Goal: Transaction & Acquisition: Book appointment/travel/reservation

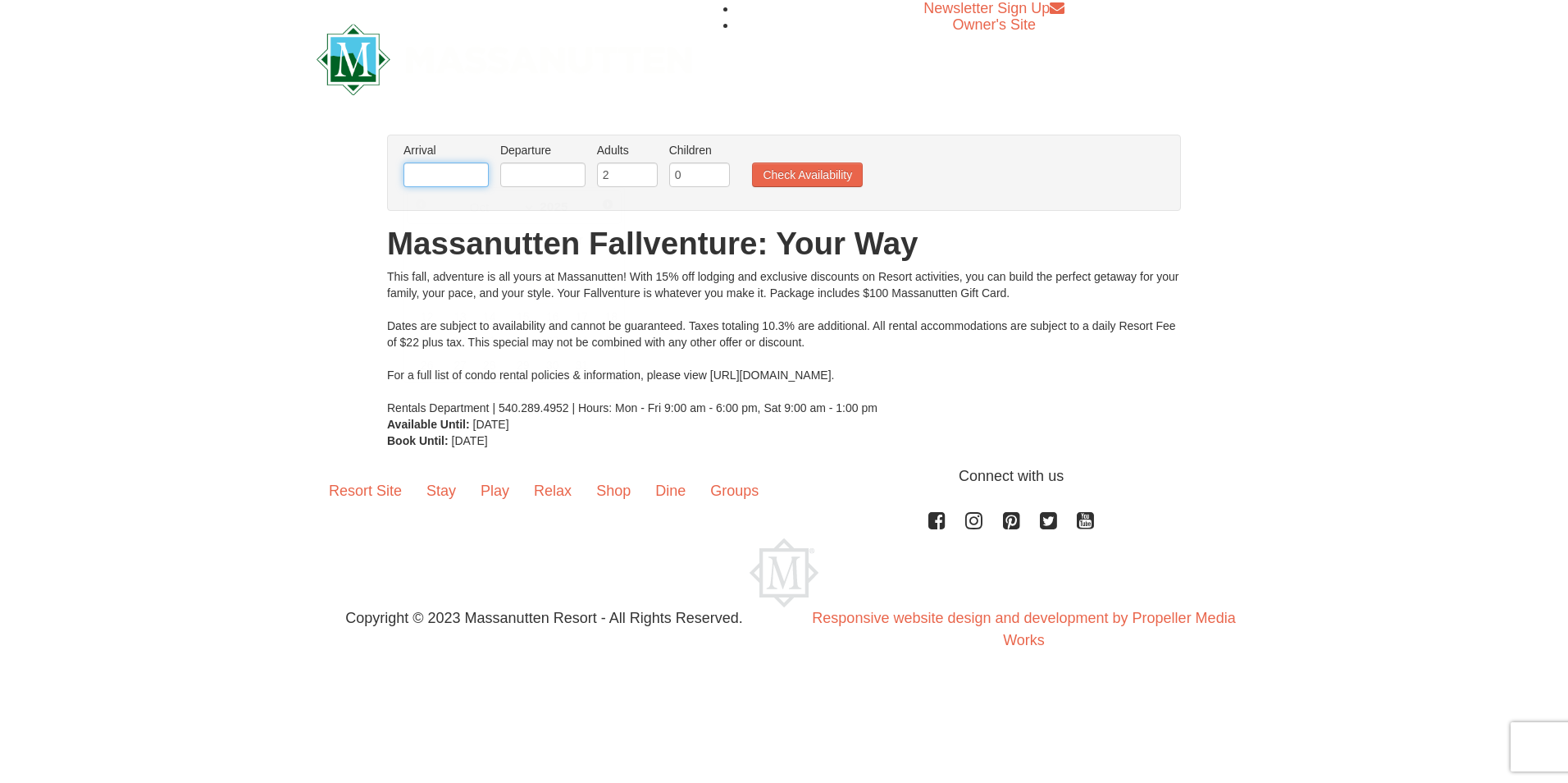
click at [450, 173] on input "text" at bounding box center [446, 175] width 85 height 25
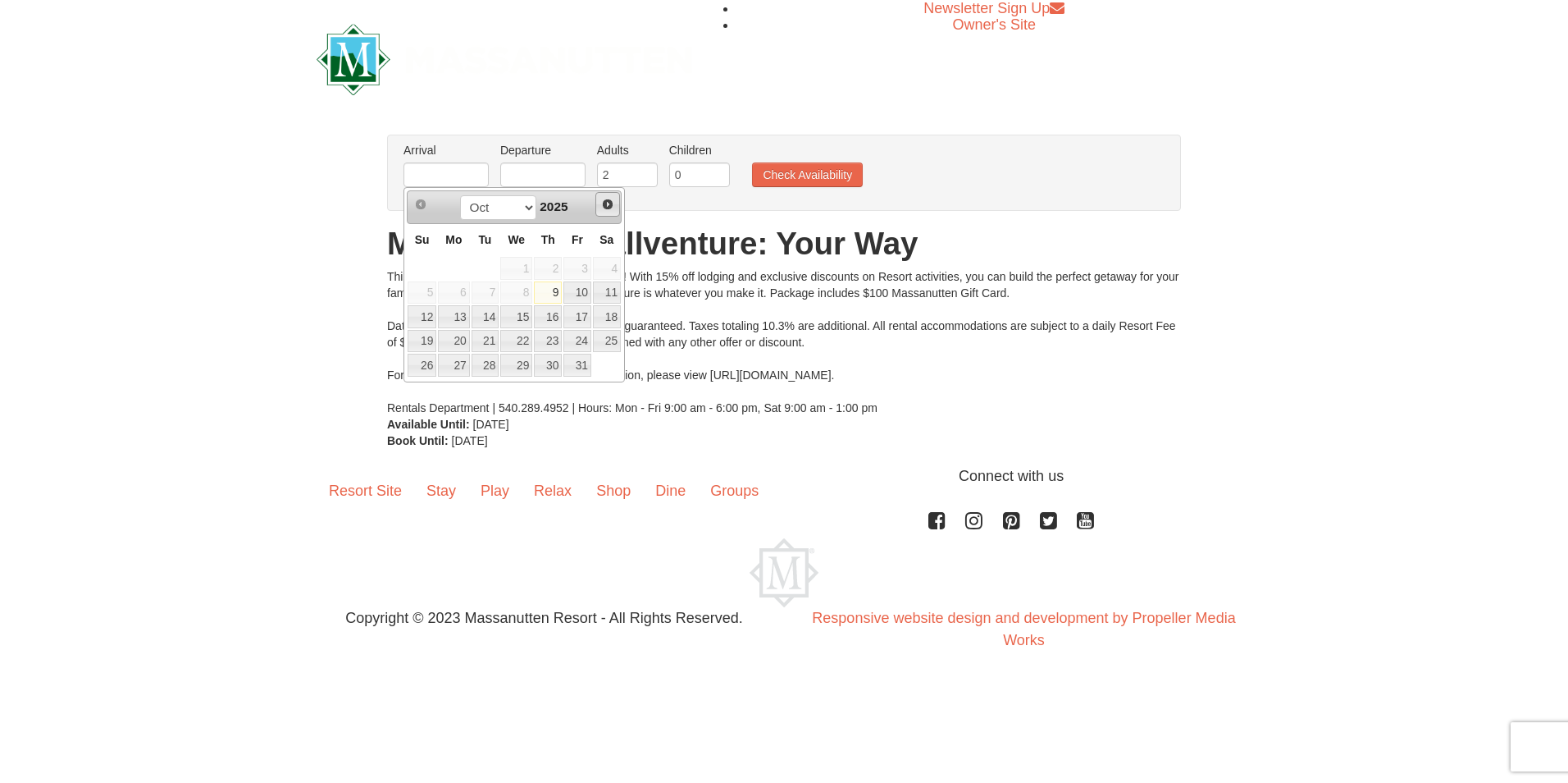
click at [610, 206] on span "Next" at bounding box center [608, 204] width 13 height 13
click at [457, 369] on link "24" at bounding box center [454, 365] width 31 height 23
type input "[DATE]"
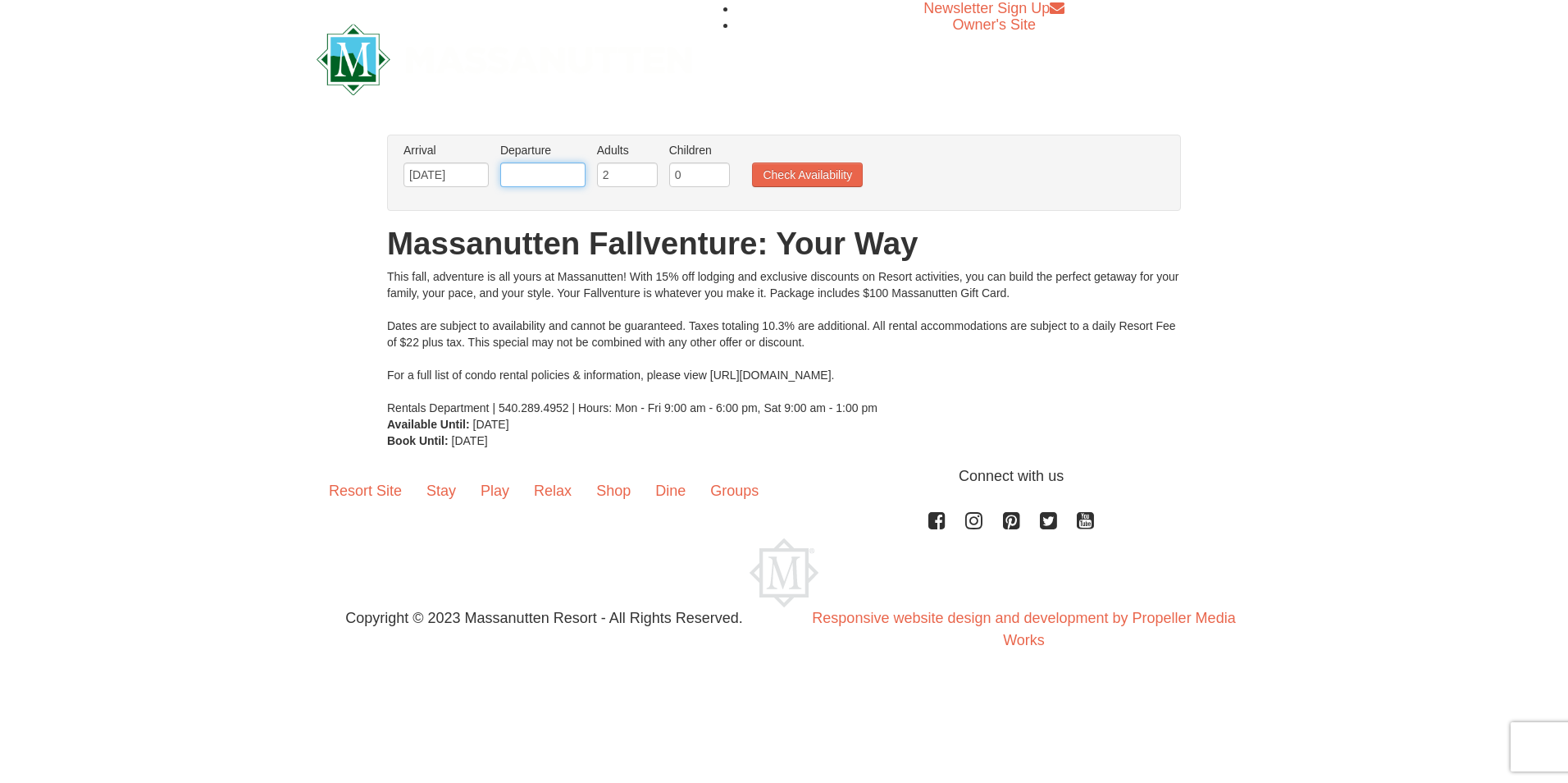
click at [558, 174] on input "text" at bounding box center [543, 175] width 85 height 25
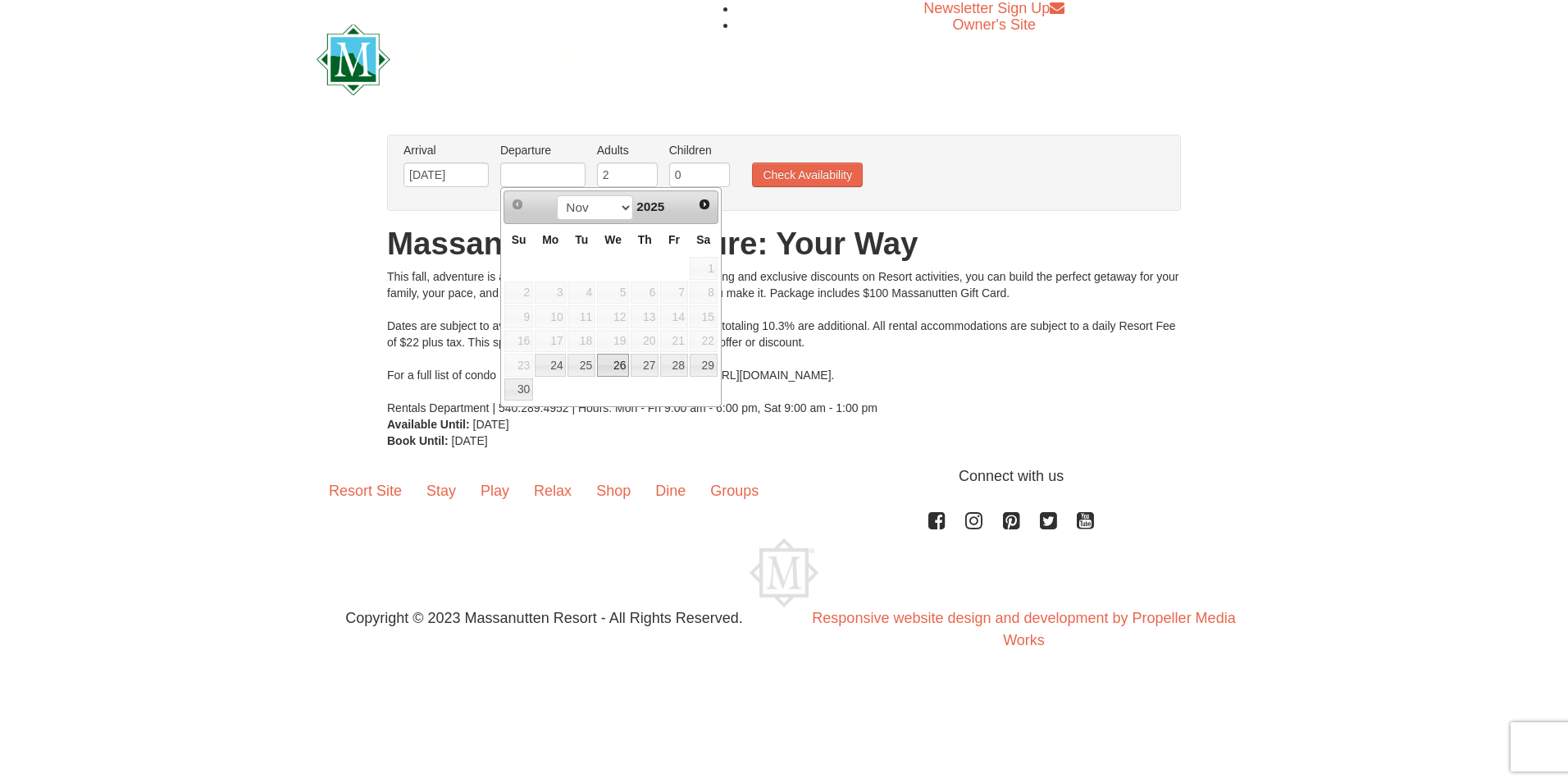
click at [616, 369] on link "26" at bounding box center [613, 365] width 32 height 23
type input "[DATE]"
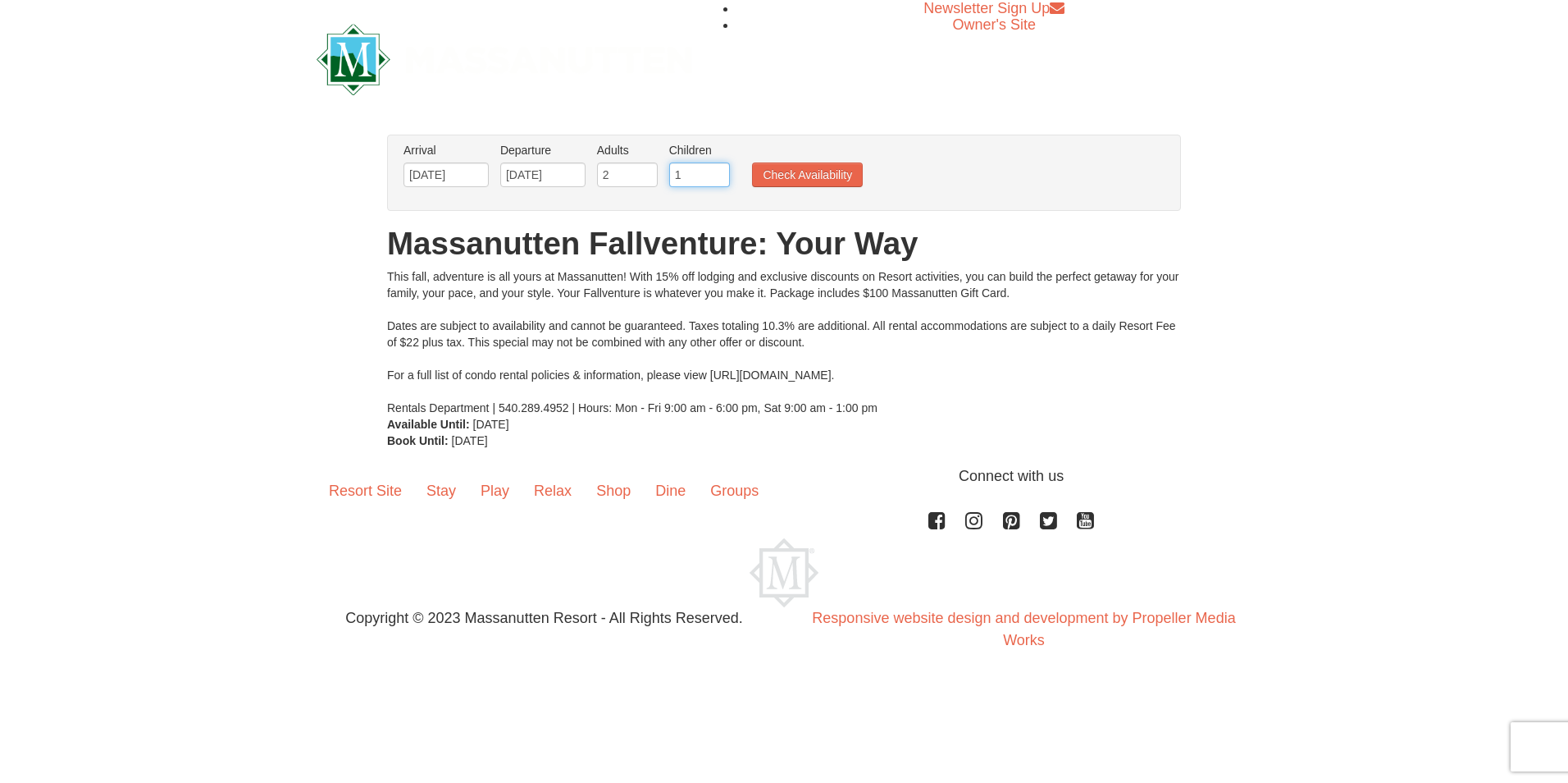
type input "1"
click at [716, 171] on input "1" at bounding box center [700, 175] width 61 height 25
click at [784, 179] on button "Check Availability" at bounding box center [807, 175] width 111 height 25
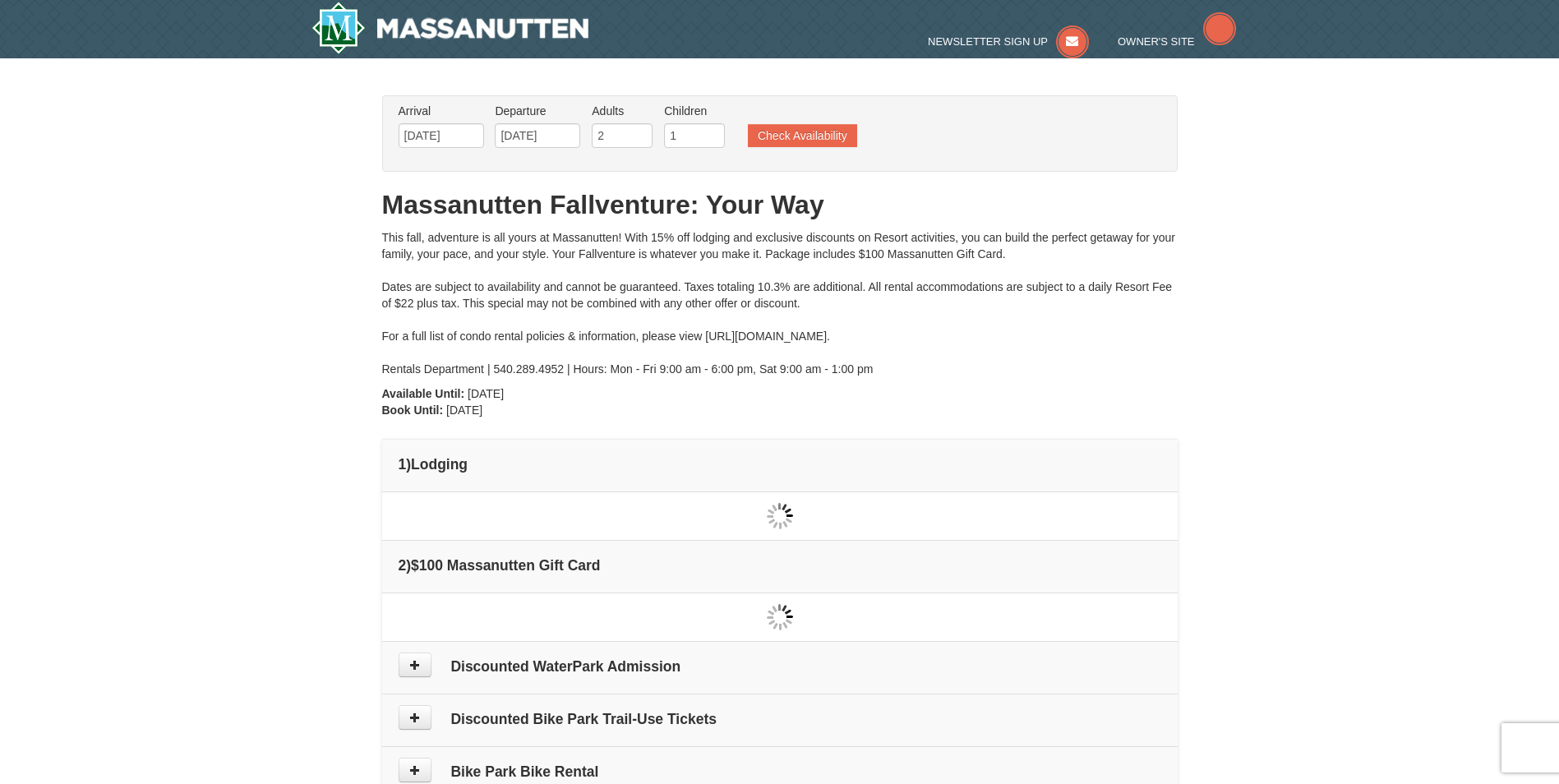
type input "[DATE]"
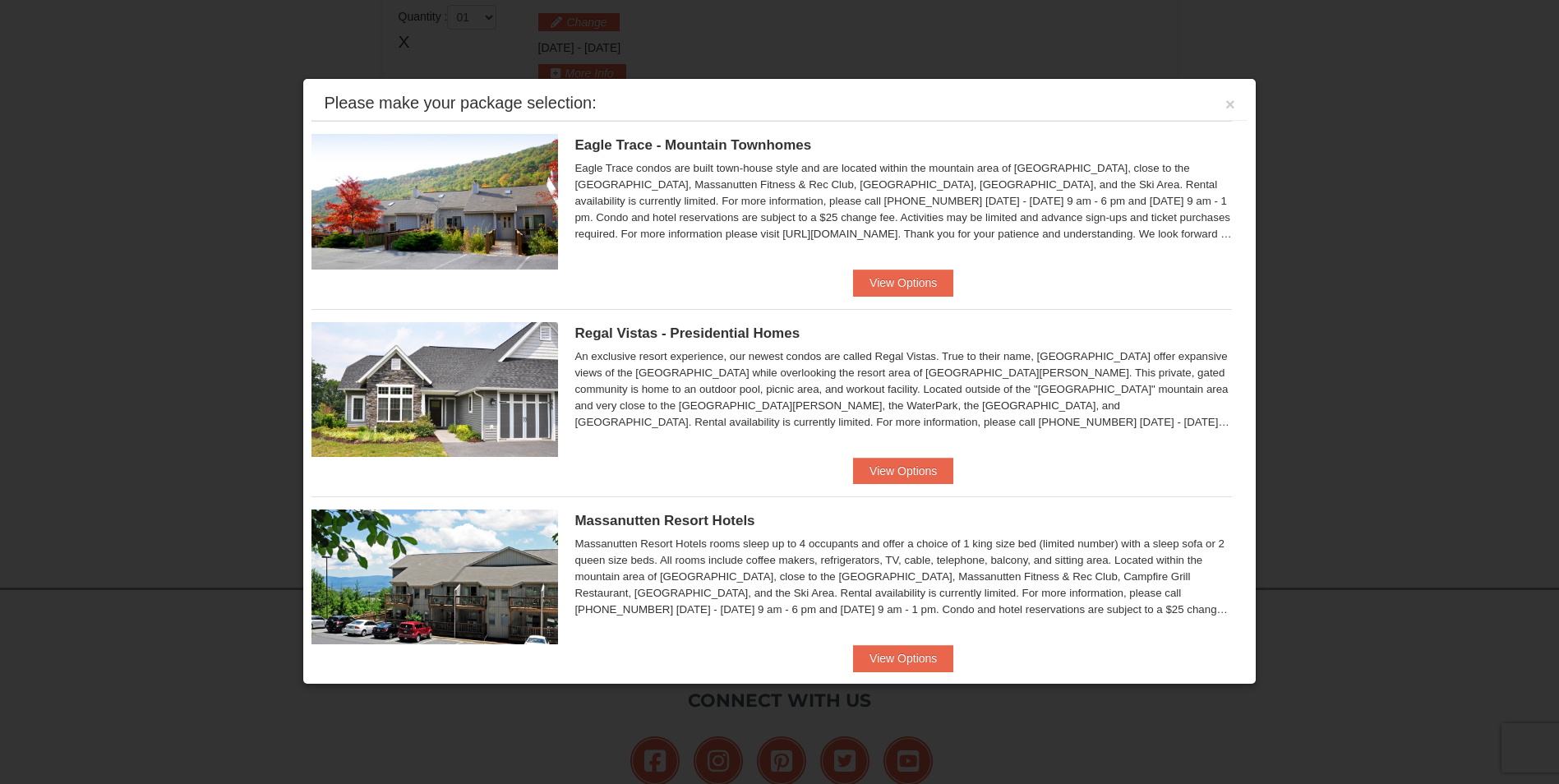
scroll to position [503, 0]
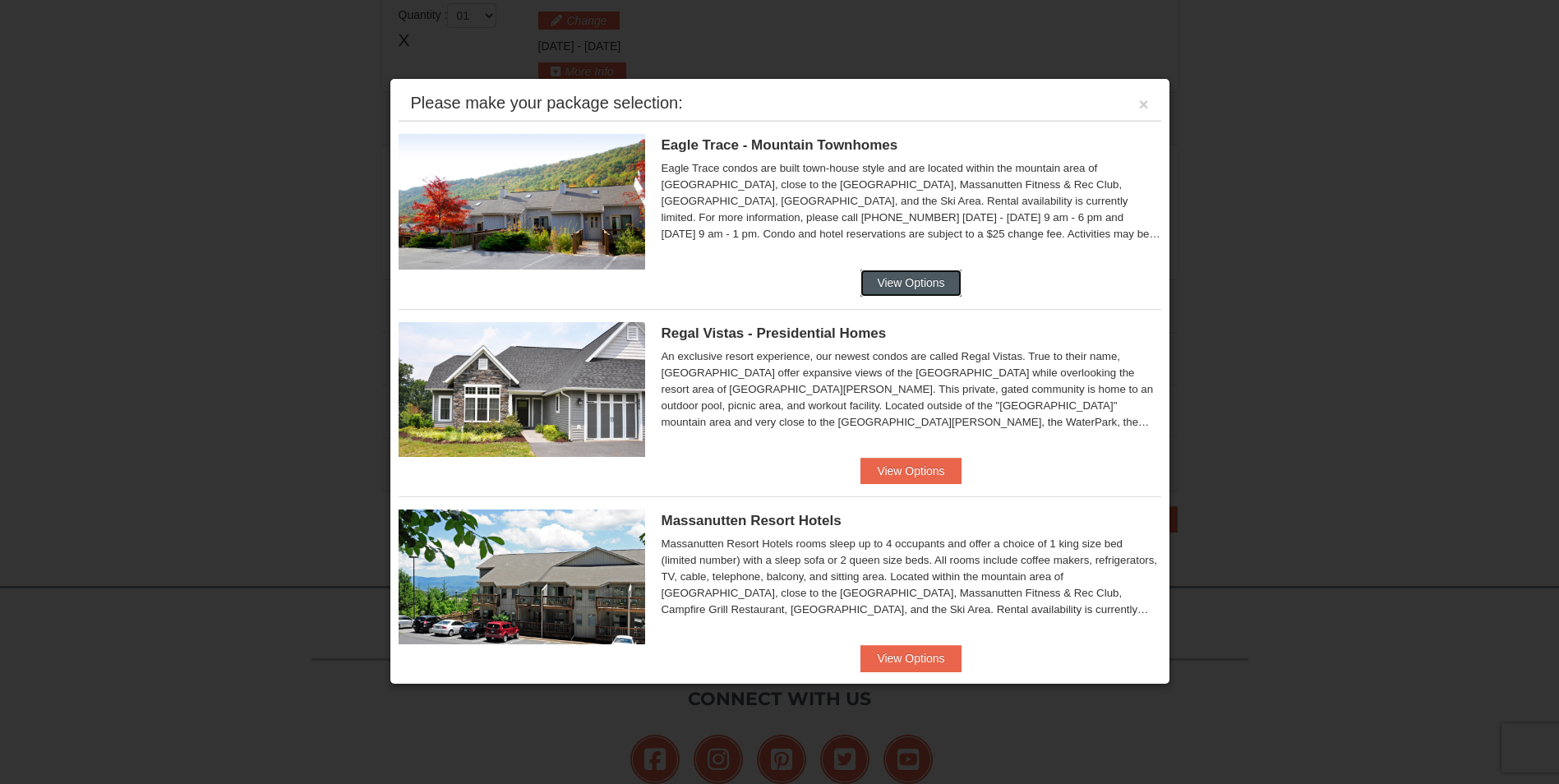
click at [930, 281] on button "View Options" at bounding box center [910, 282] width 100 height 27
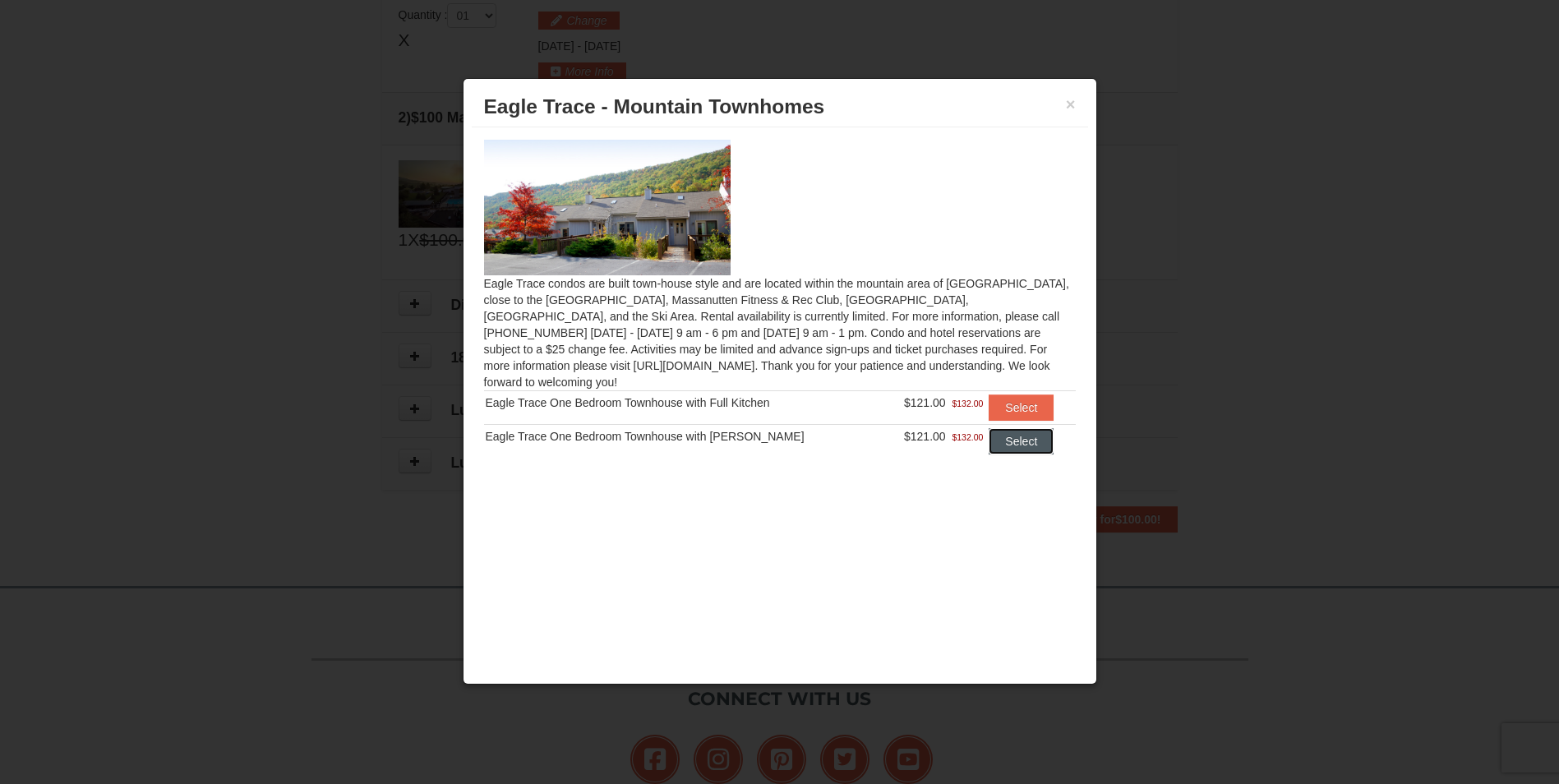
click at [1020, 430] on button "Select" at bounding box center [1021, 441] width 65 height 27
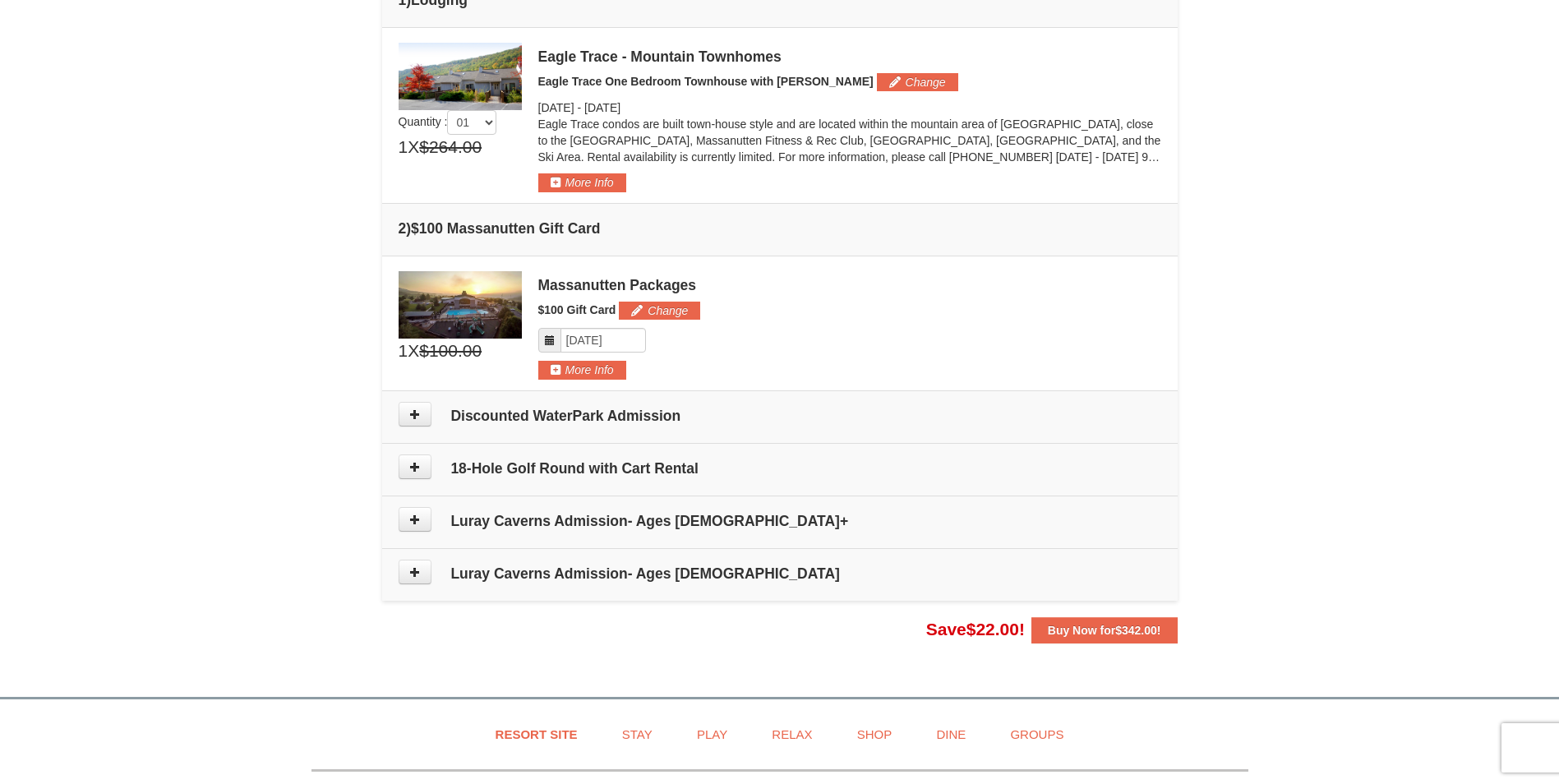
scroll to position [493, 0]
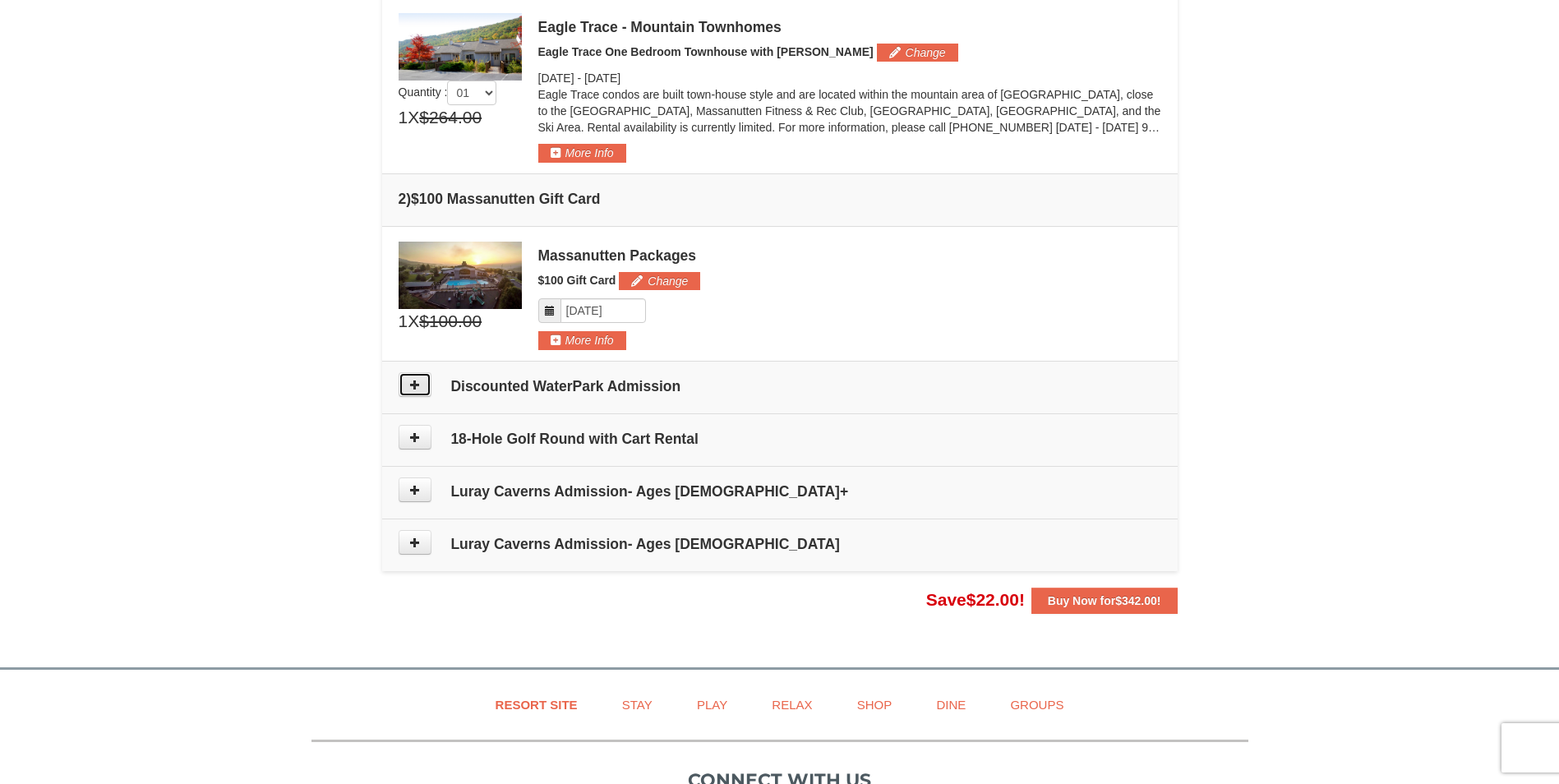
click at [422, 380] on button at bounding box center [415, 385] width 33 height 25
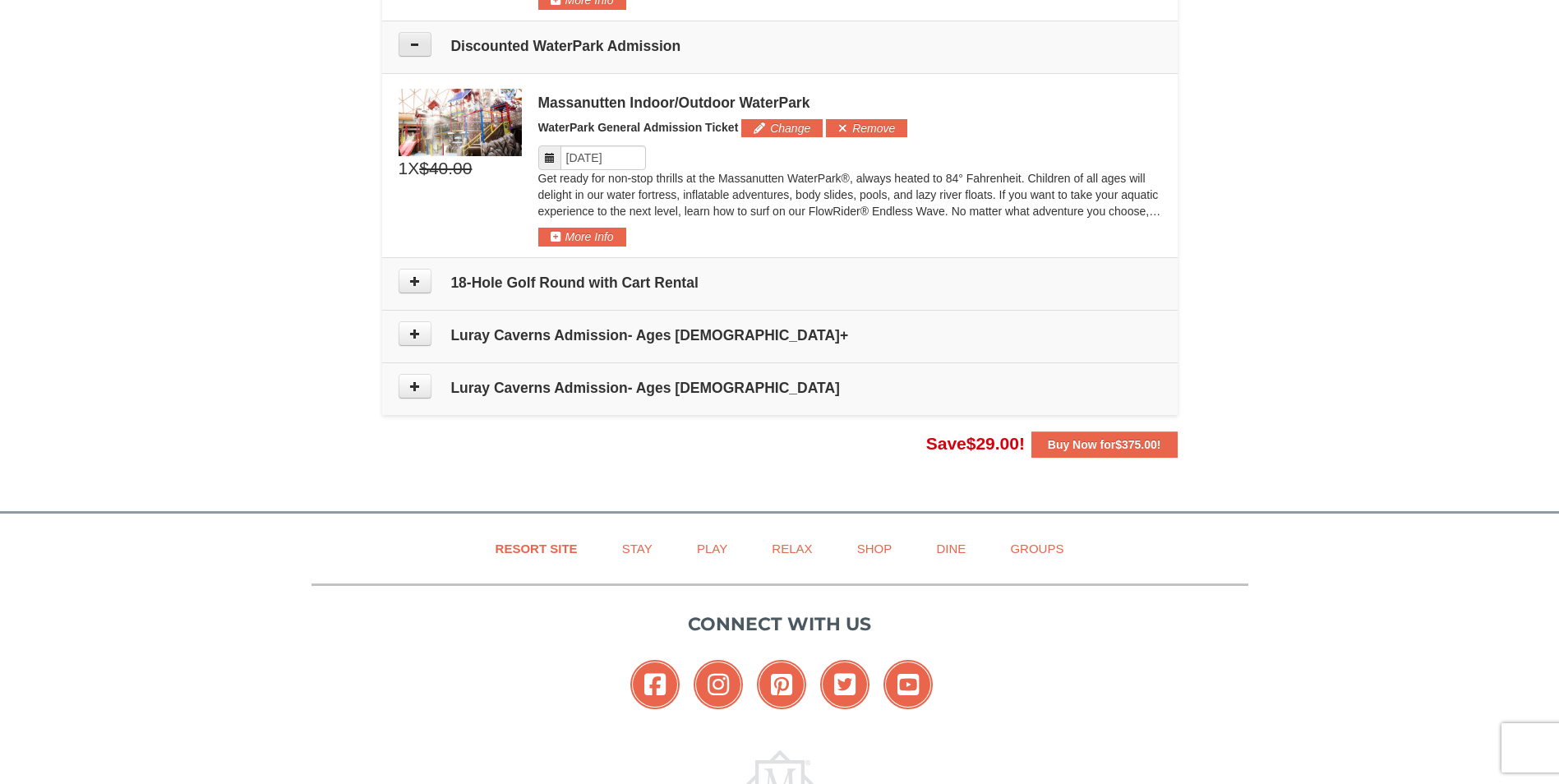
scroll to position [854, 0]
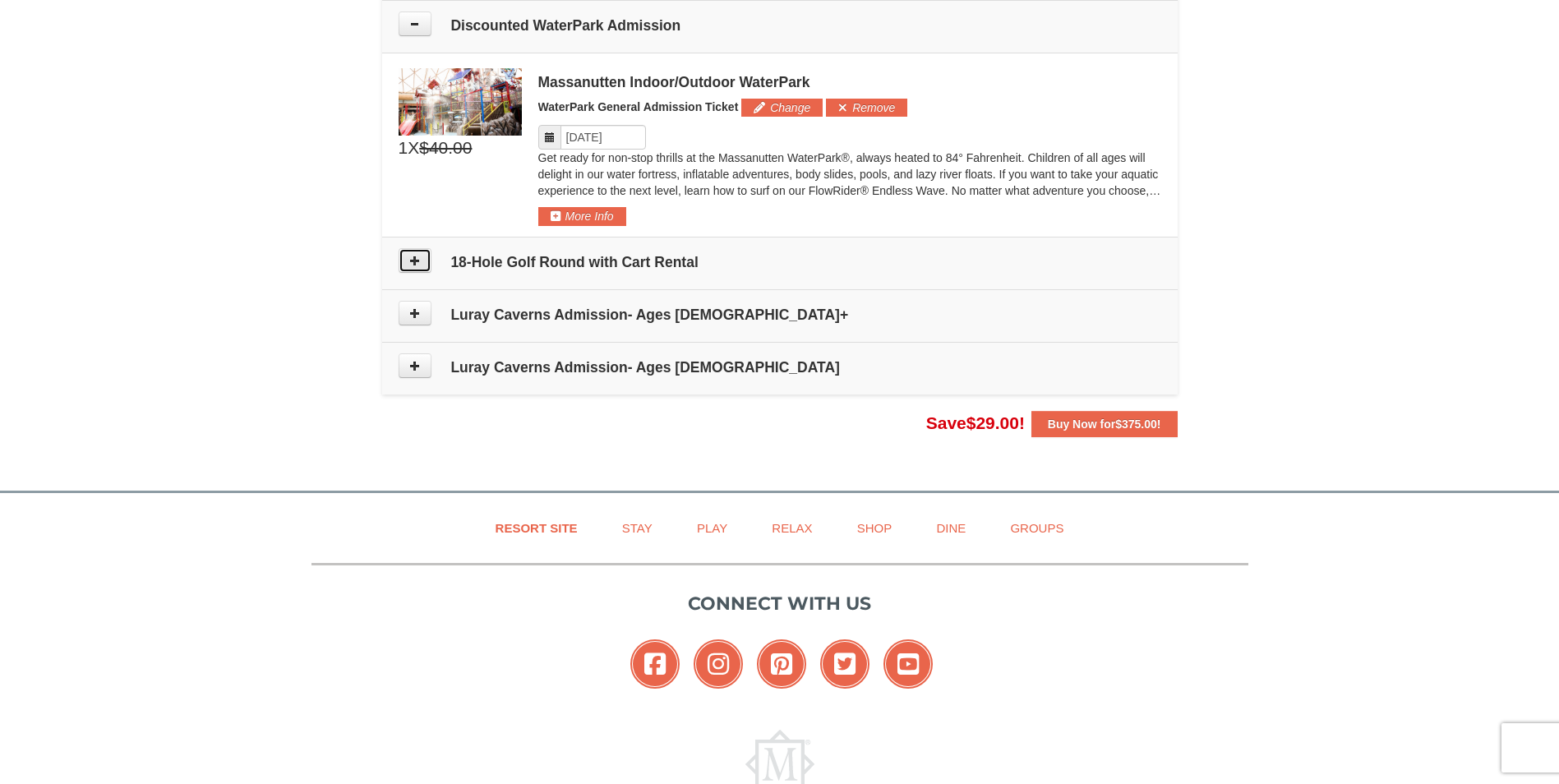
click at [417, 260] on icon at bounding box center [415, 260] width 12 height 12
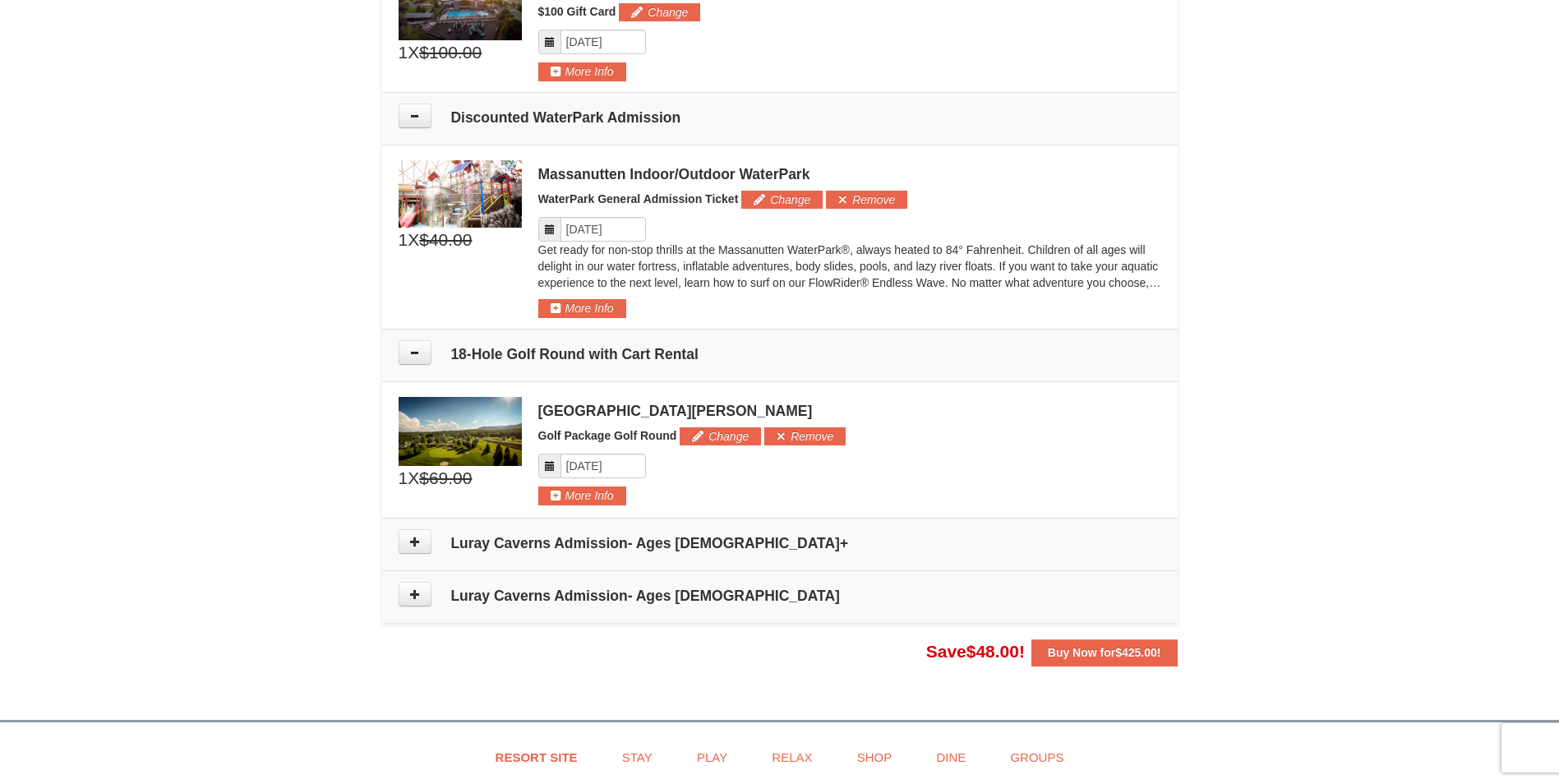
scroll to position [680, 0]
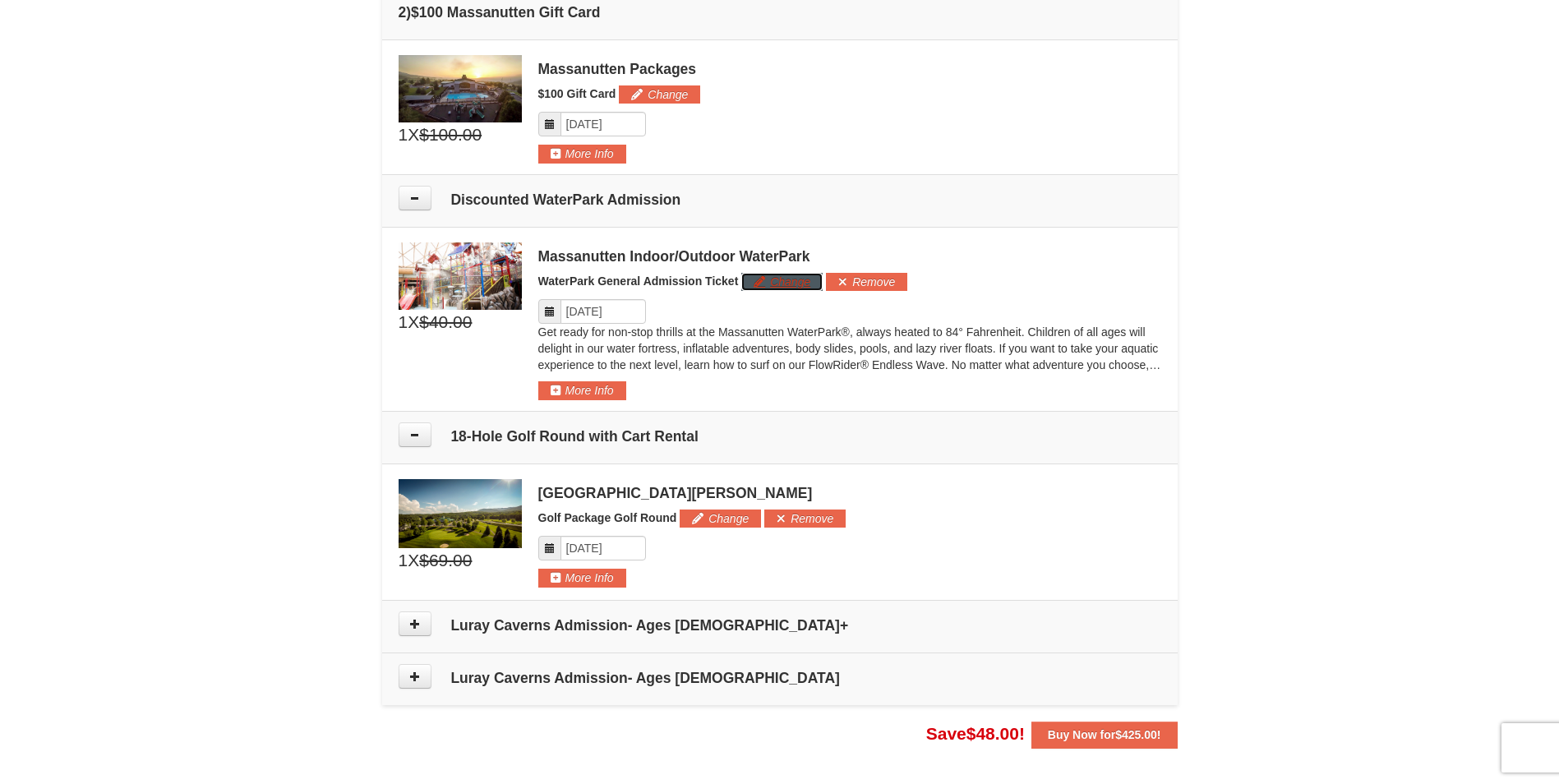
click at [780, 281] on button "Change" at bounding box center [782, 282] width 81 height 18
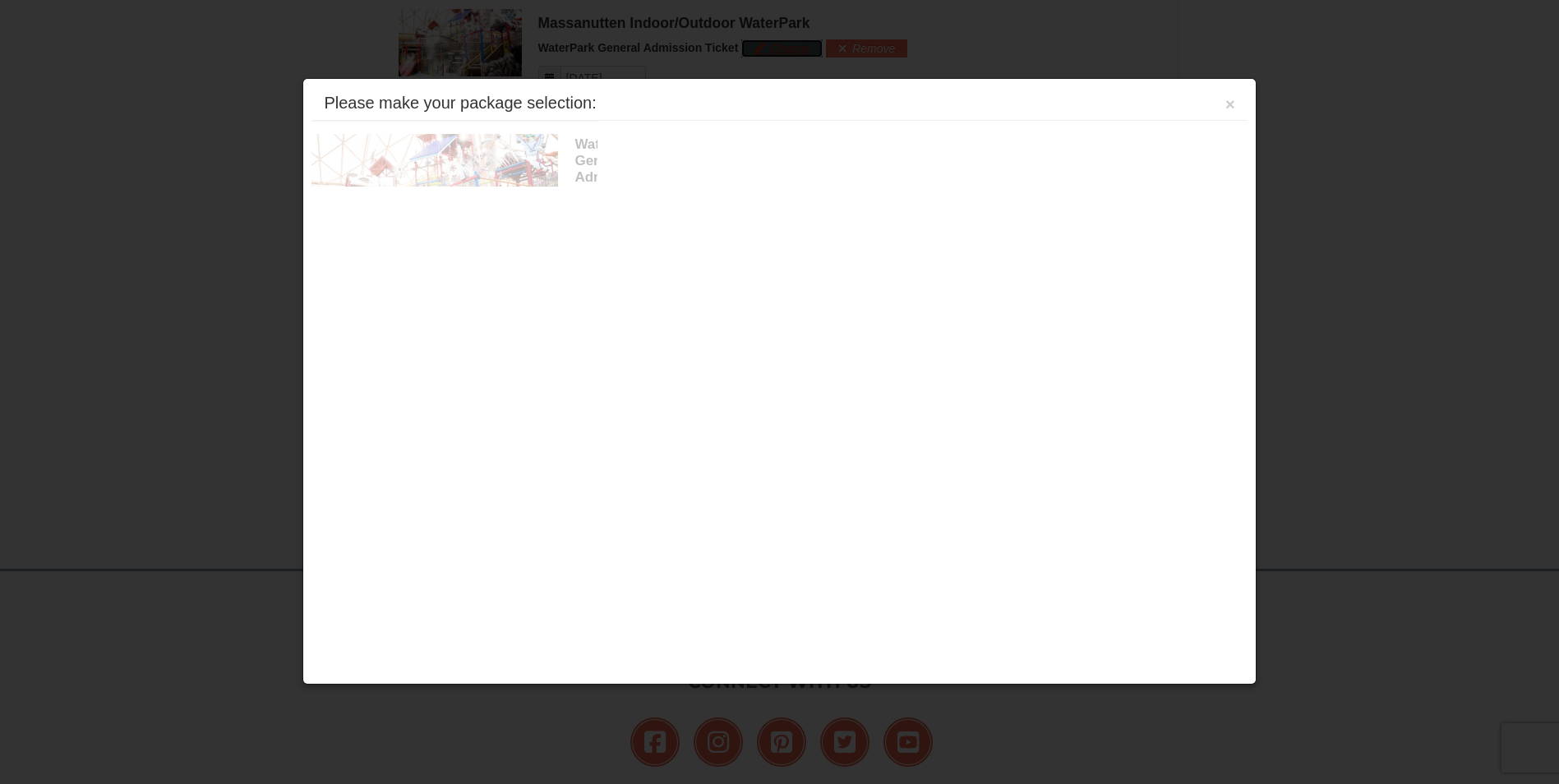
scroll to position [922, 0]
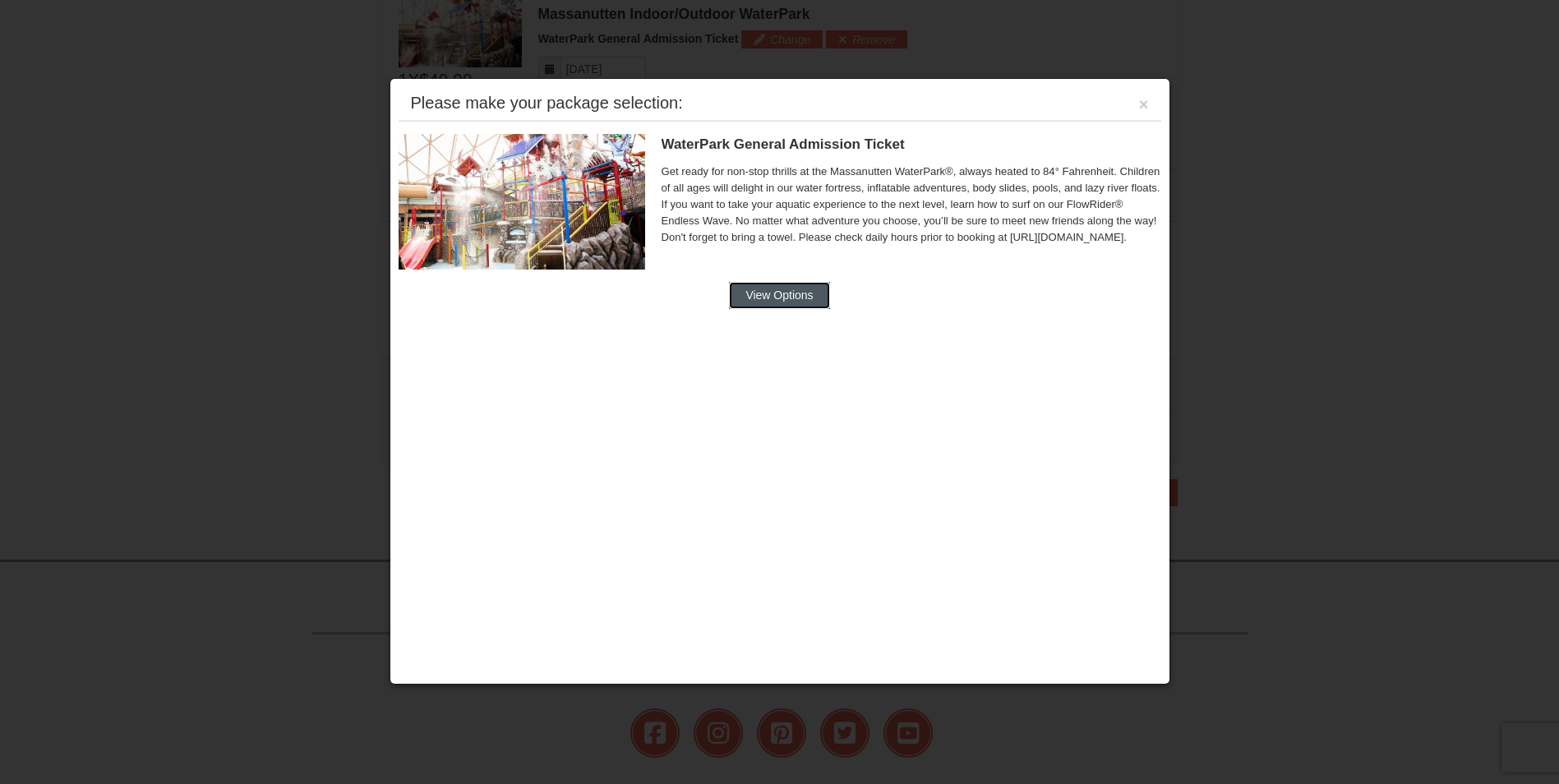
click at [767, 296] on button "View Options" at bounding box center [779, 294] width 100 height 27
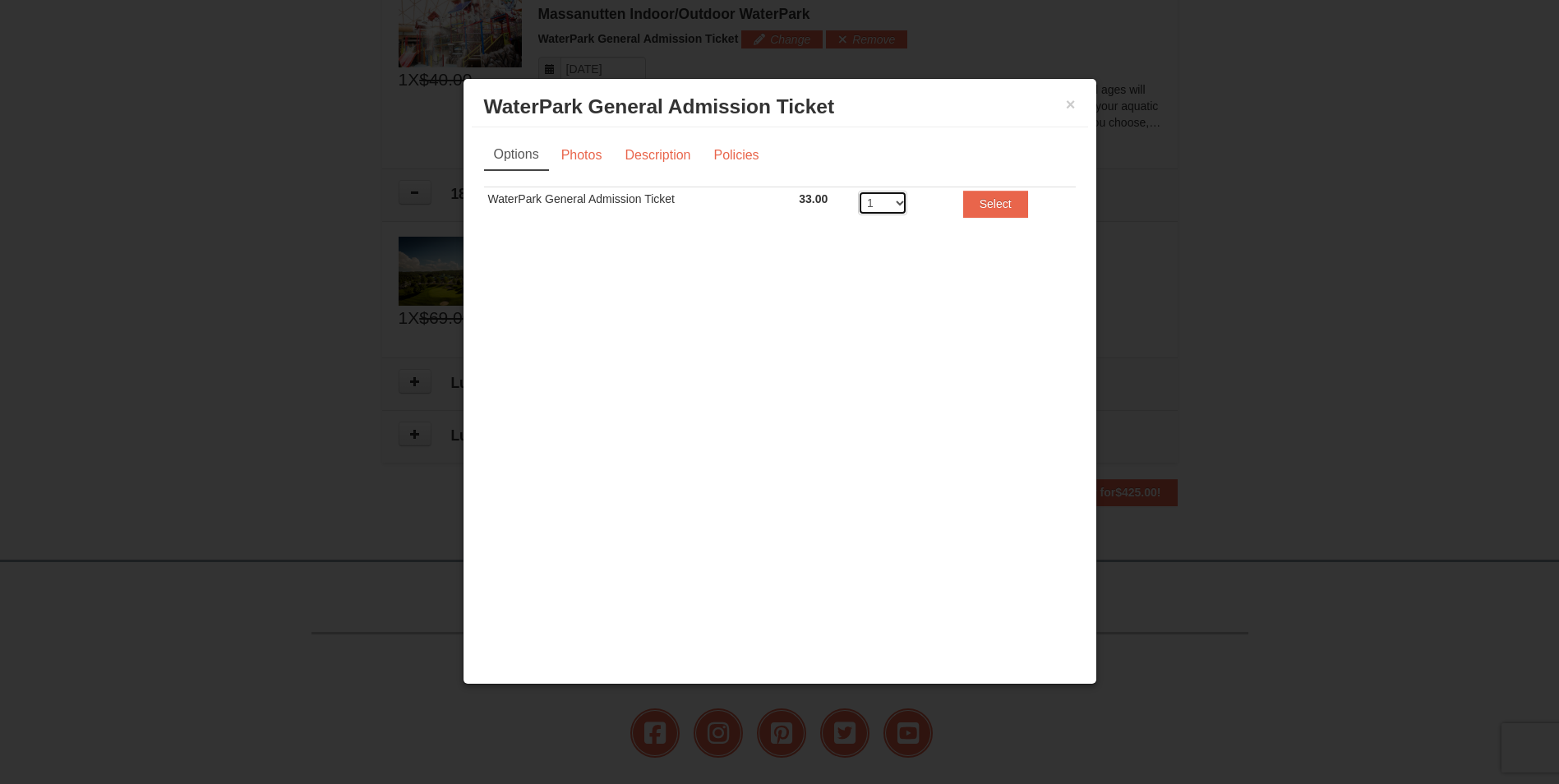
click at [896, 202] on select "1 2 3 4 5 6 7 8" at bounding box center [883, 202] width 50 height 25
select select "3"
click at [858, 190] on select "1 2 3 4 5 6 7 8" at bounding box center [883, 202] width 50 height 25
click at [978, 197] on button "Select" at bounding box center [996, 203] width 65 height 27
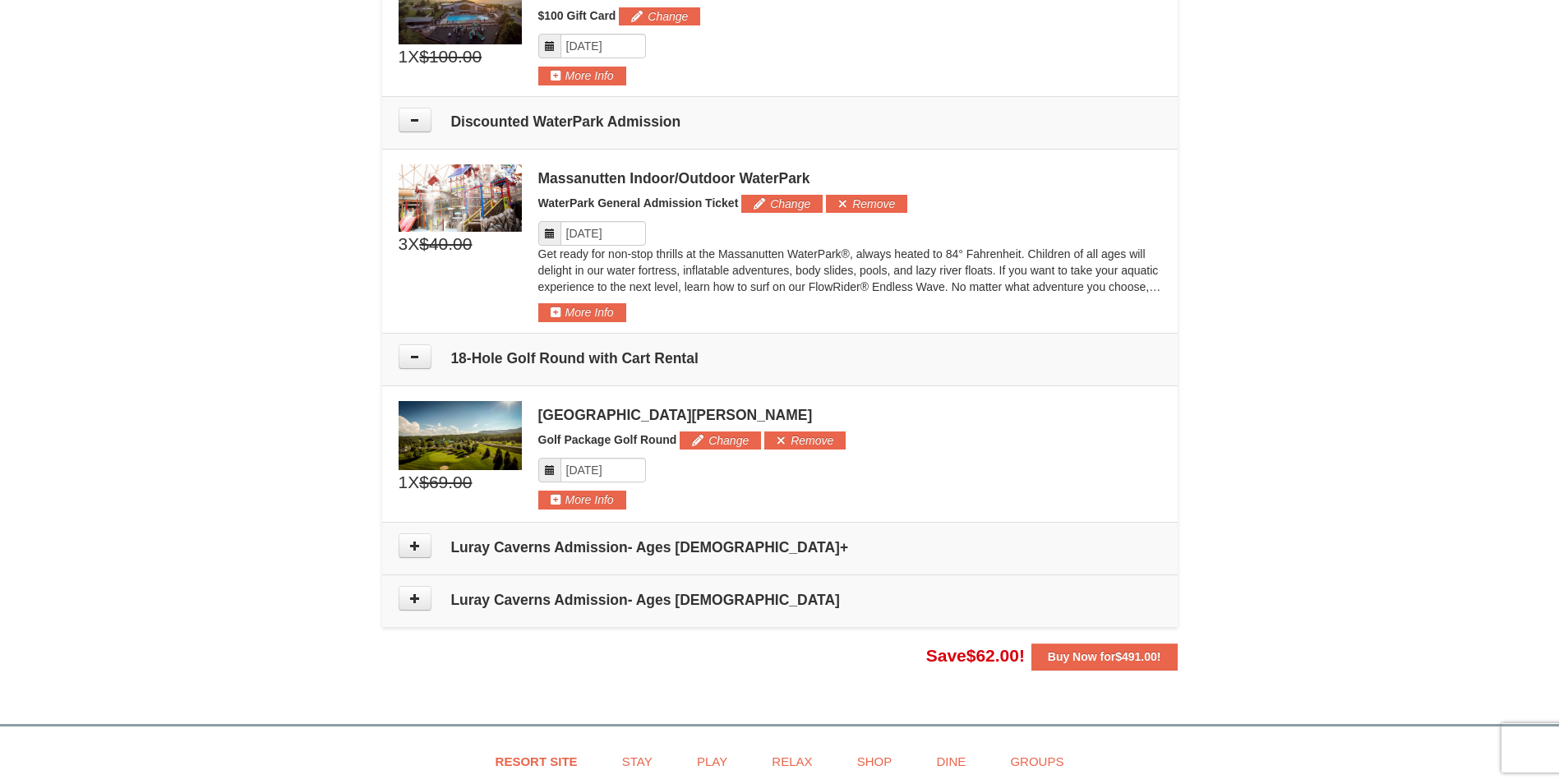
scroll to position [675, 0]
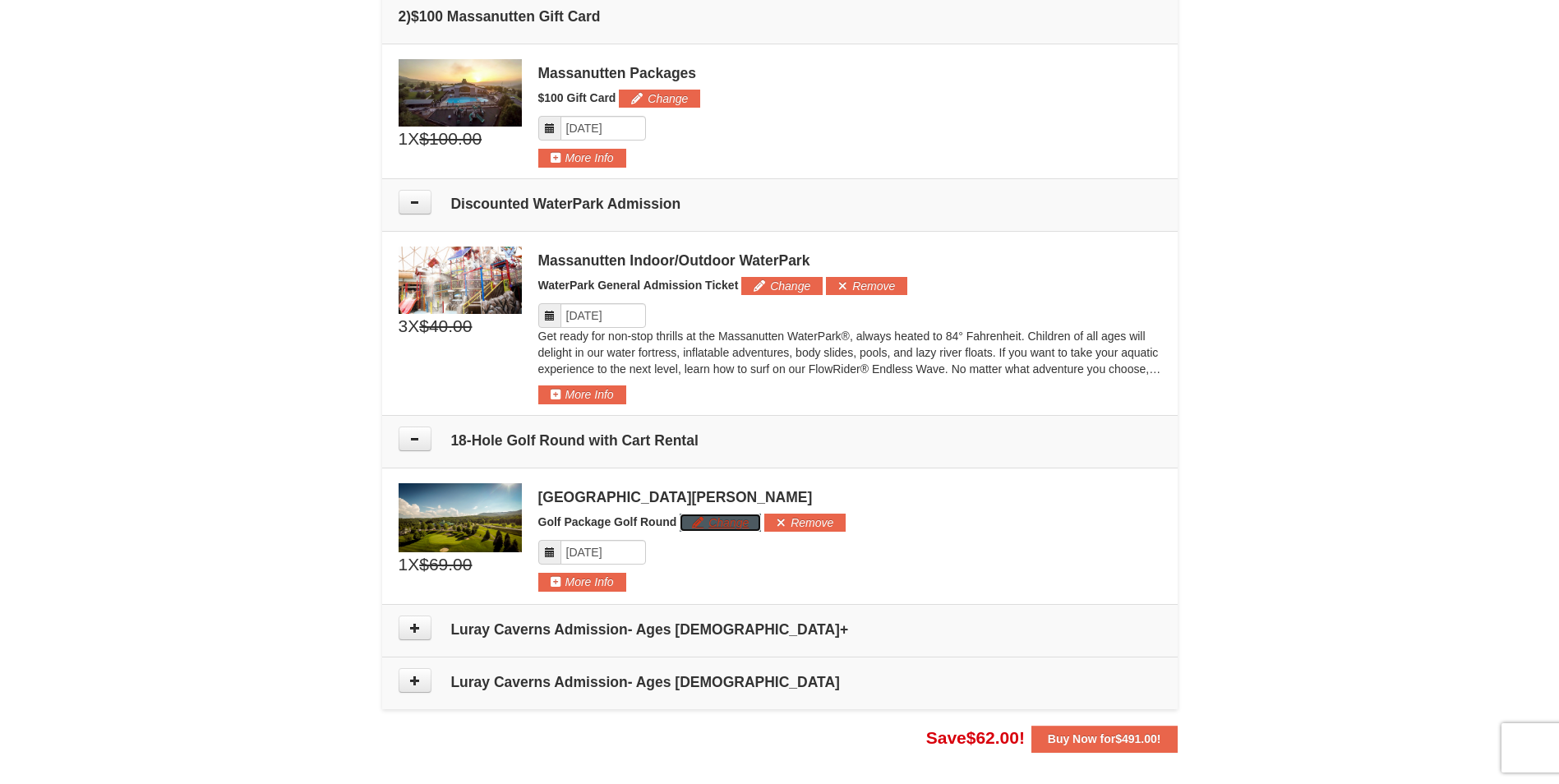
click at [707, 519] on button "Change" at bounding box center [721, 523] width 81 height 18
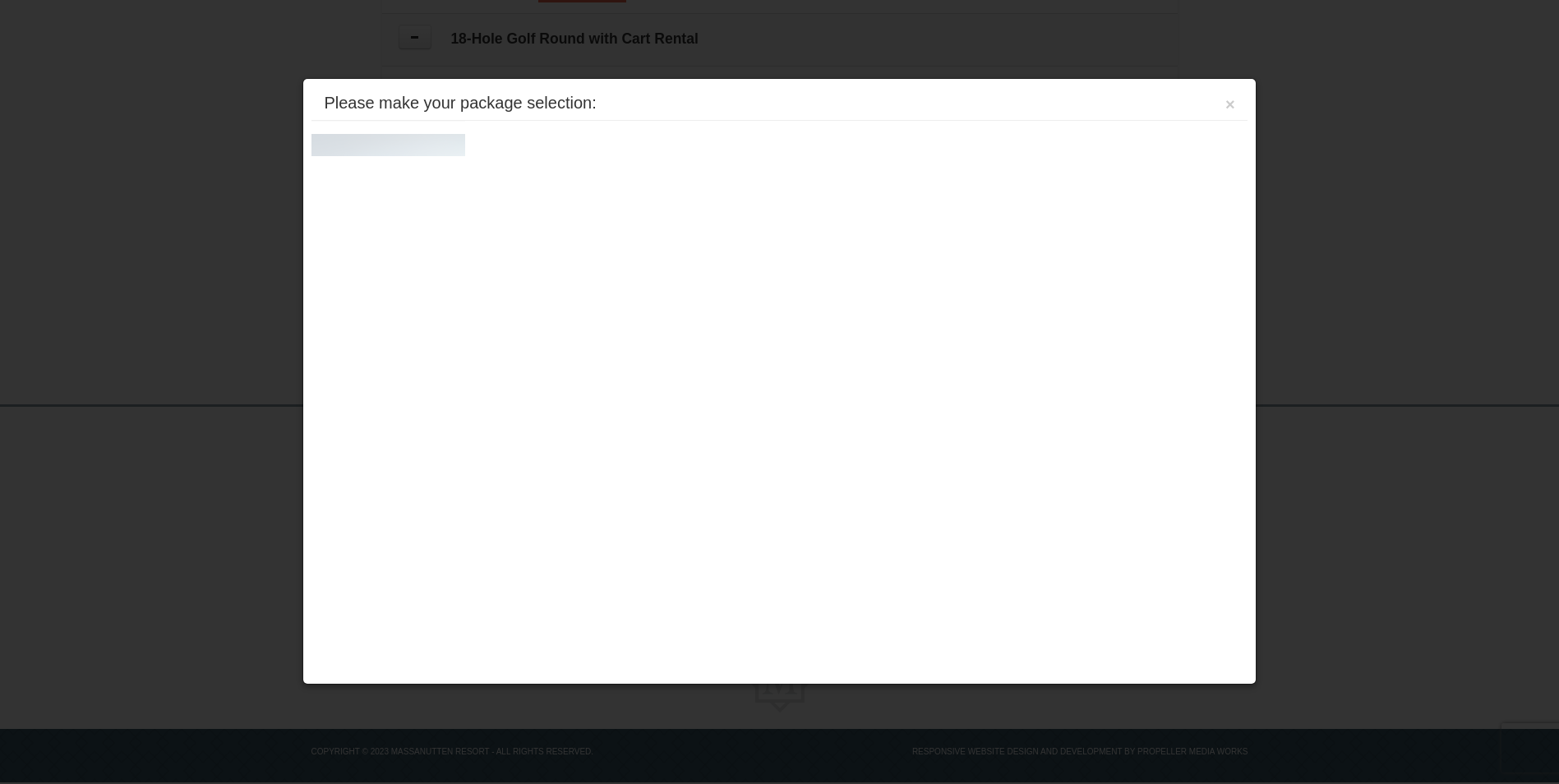
scroll to position [1092, 0]
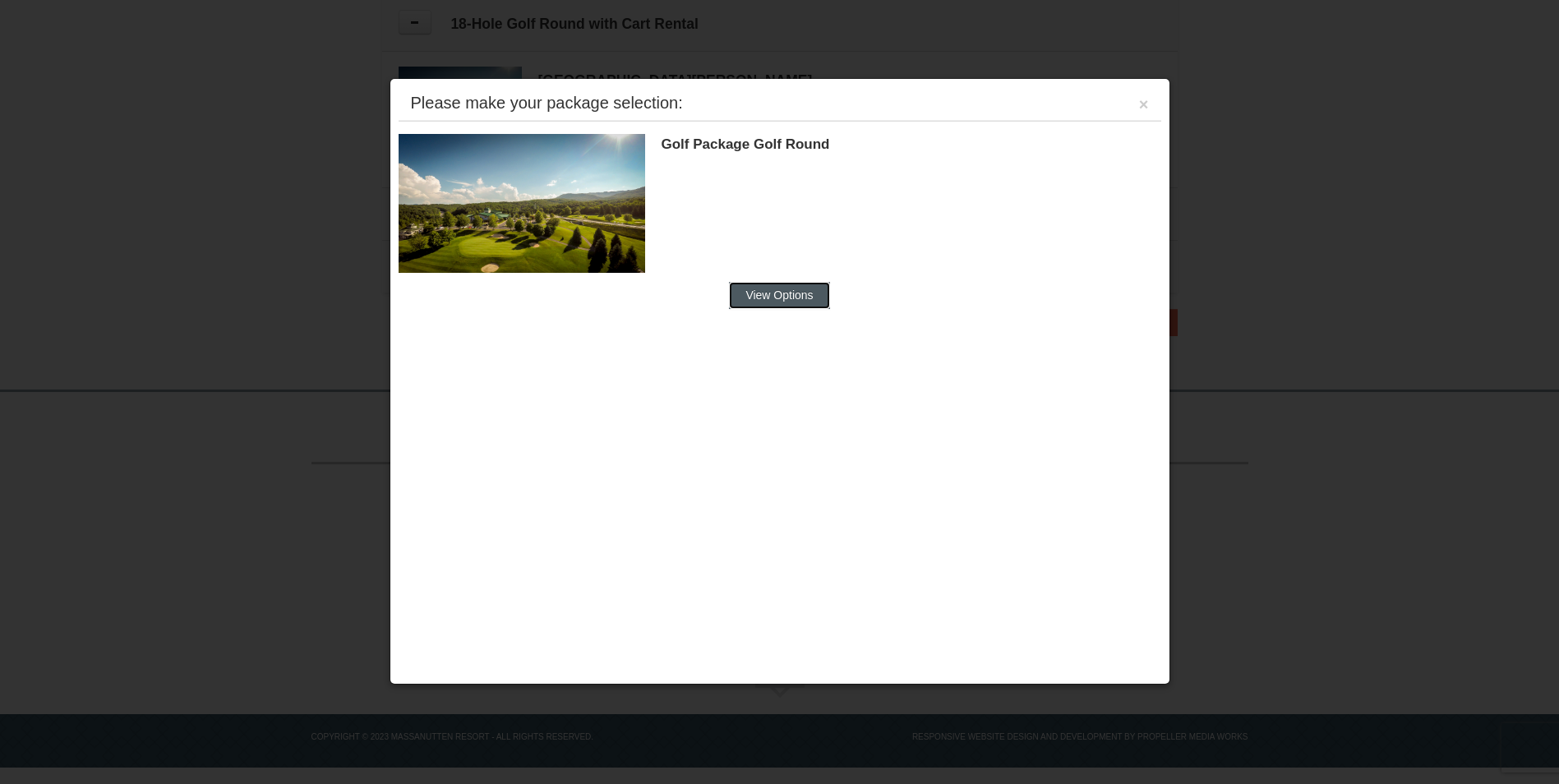
click at [793, 299] on button "View Options" at bounding box center [779, 294] width 100 height 27
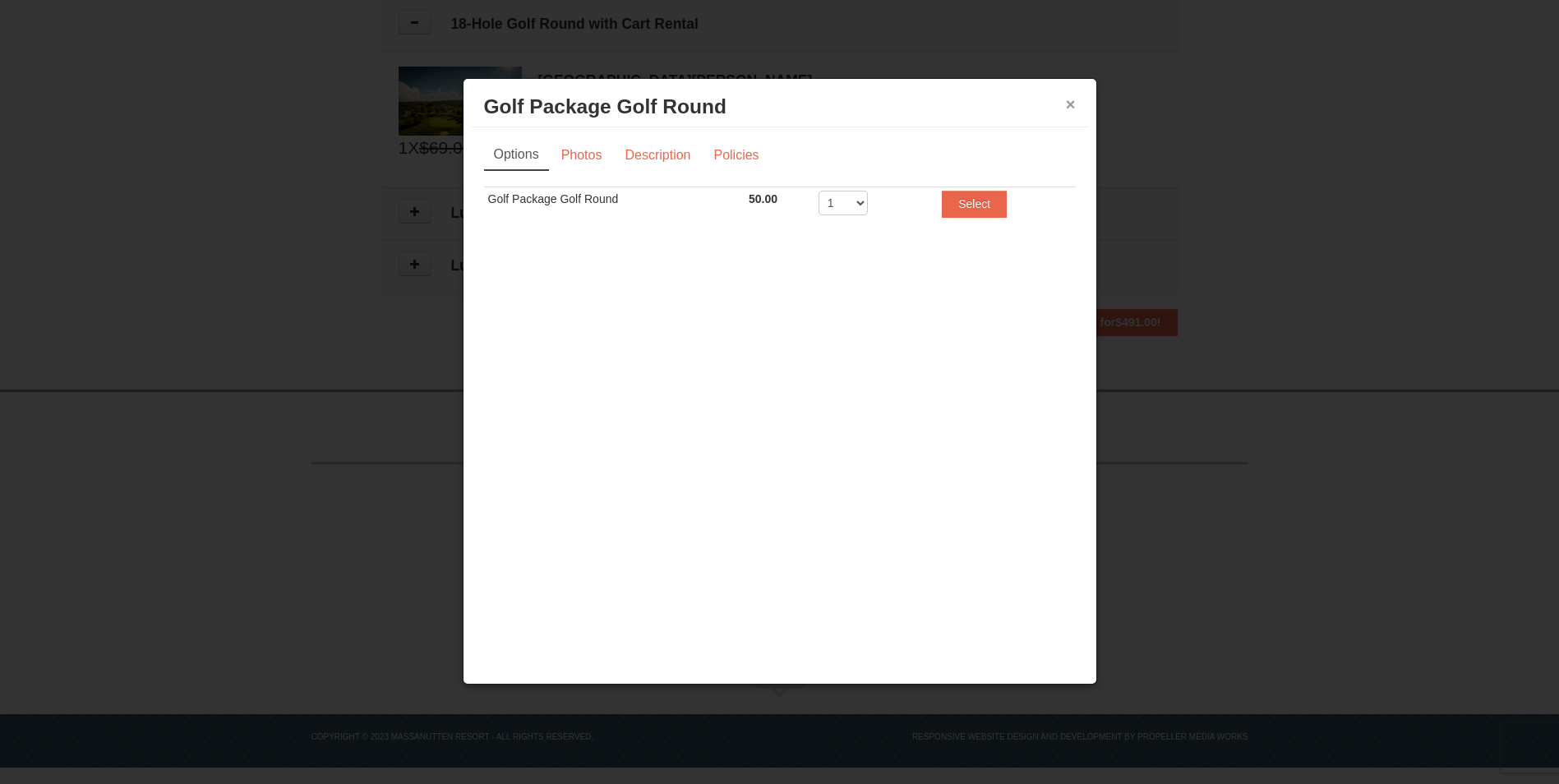
click at [1068, 102] on button "×" at bounding box center [1070, 104] width 10 height 17
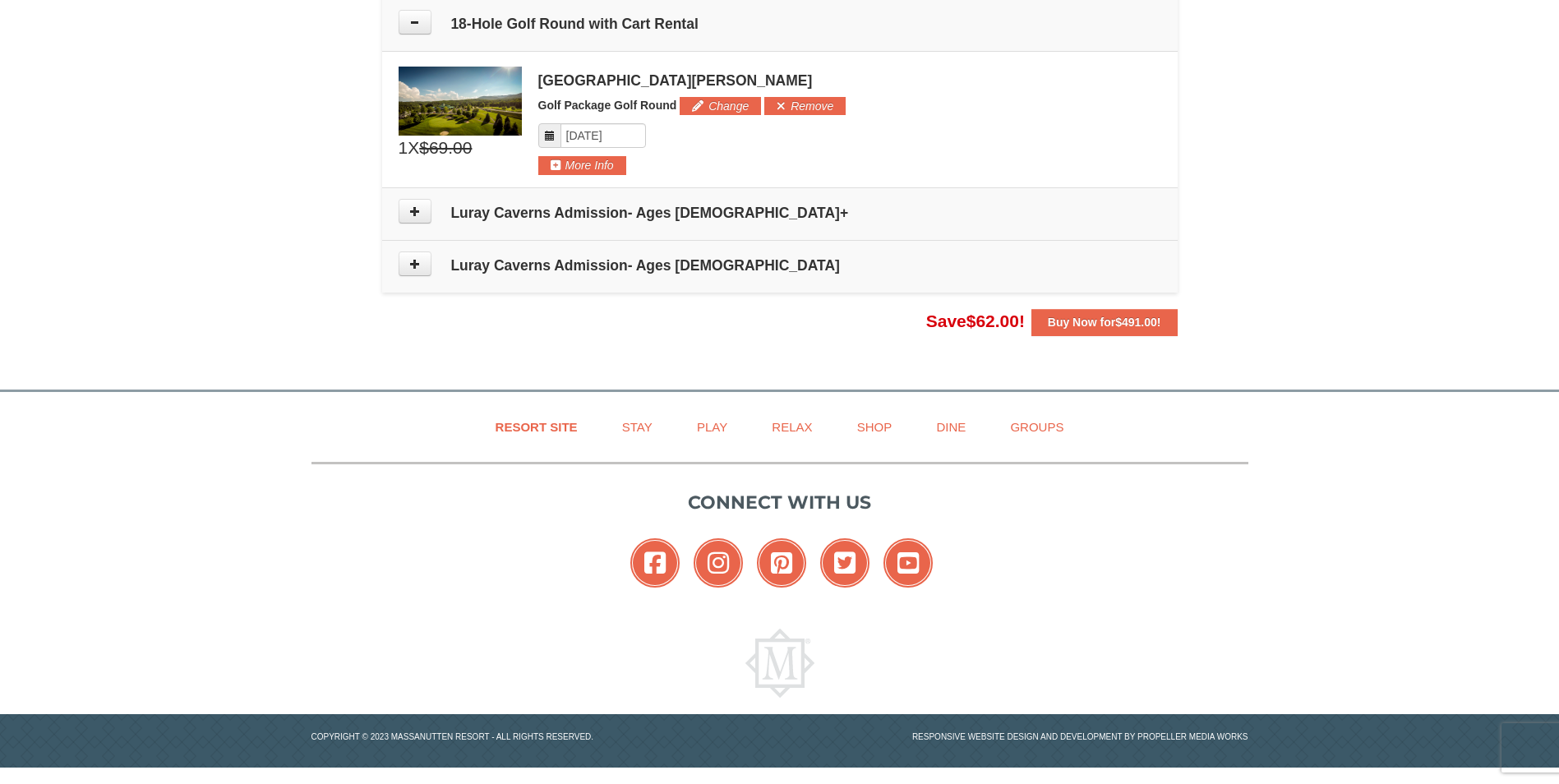
click at [484, 98] on img at bounding box center [460, 100] width 123 height 69
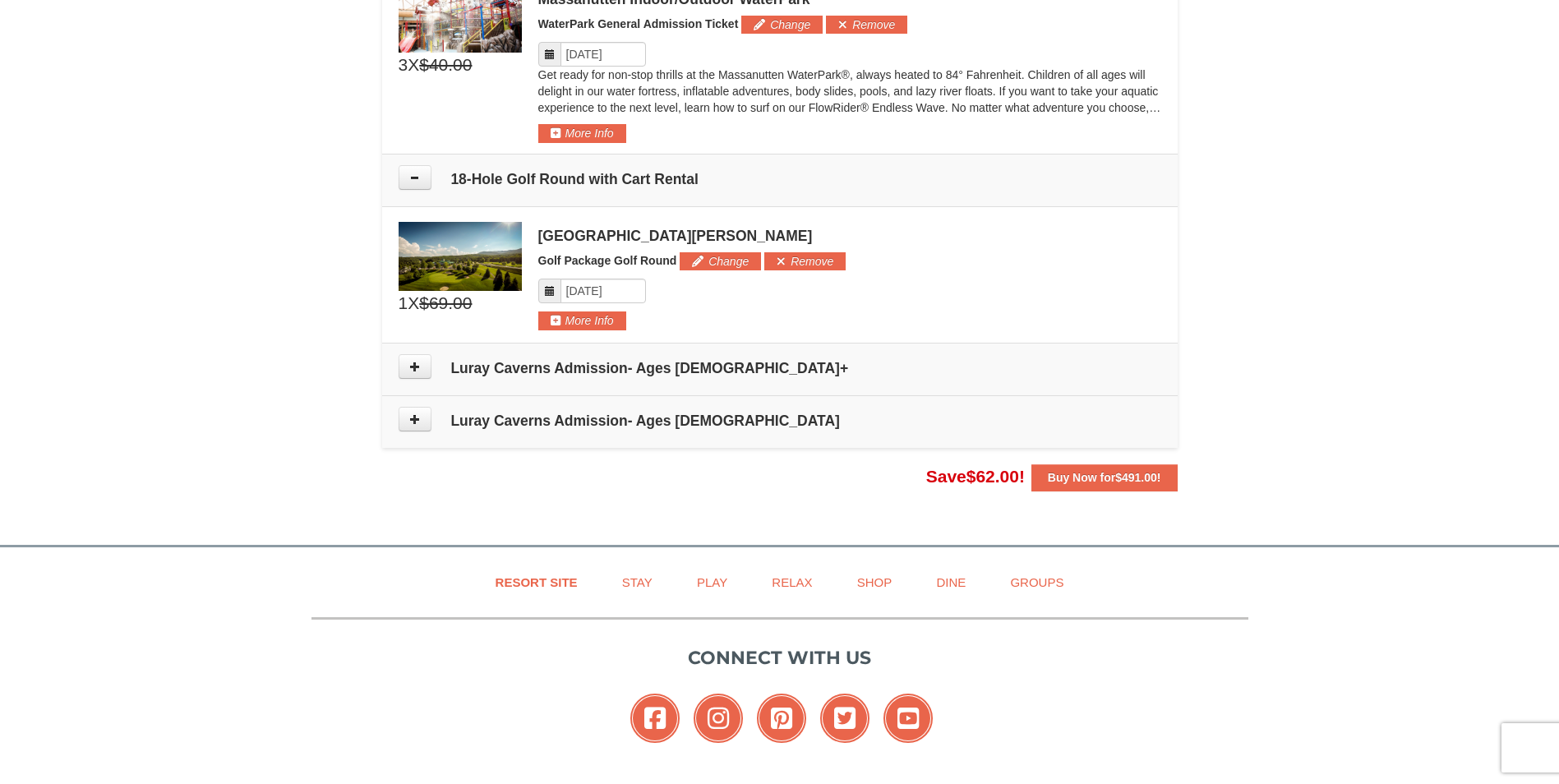
scroll to position [928, 0]
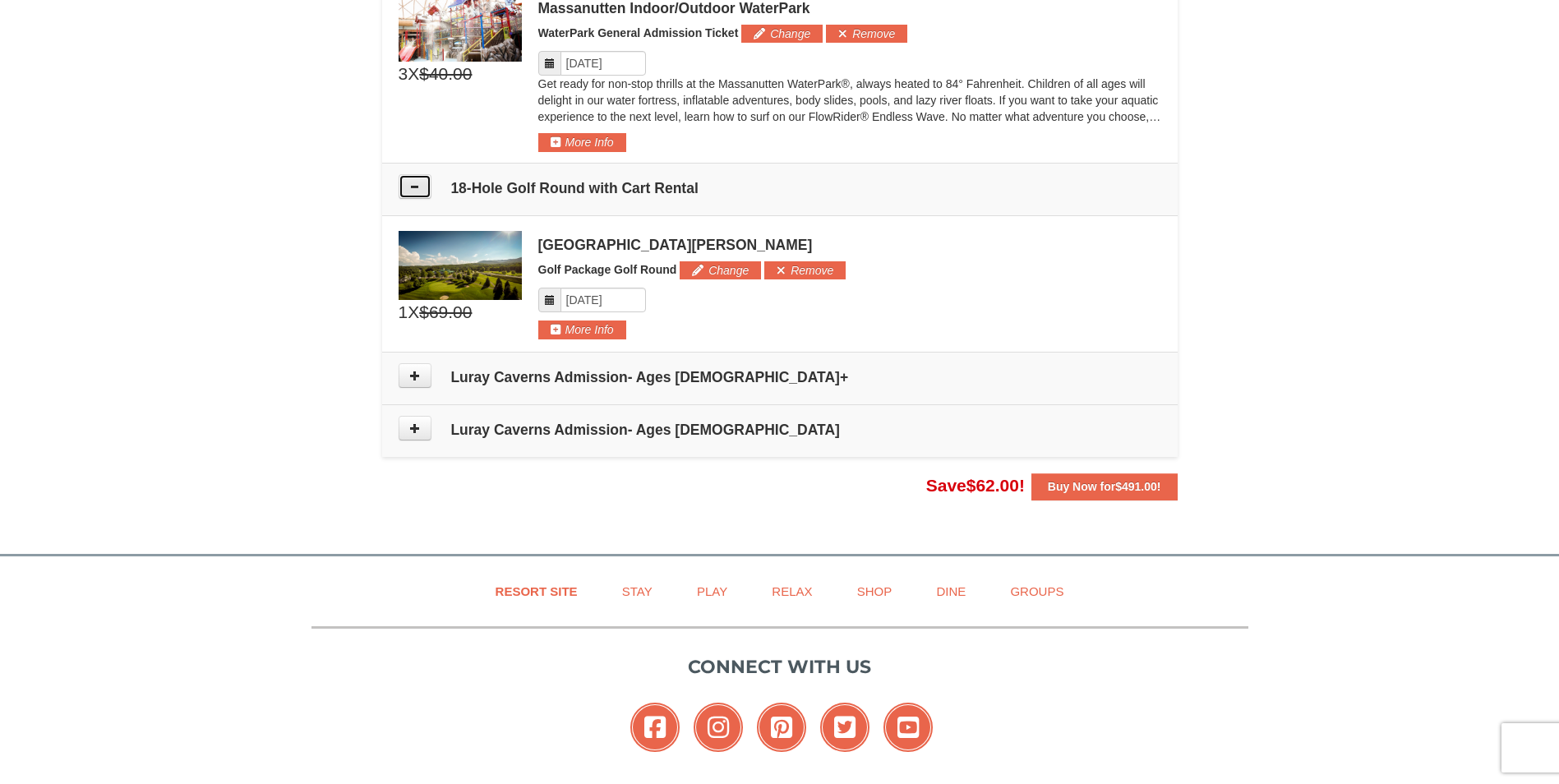
click at [410, 181] on icon at bounding box center [415, 186] width 12 height 12
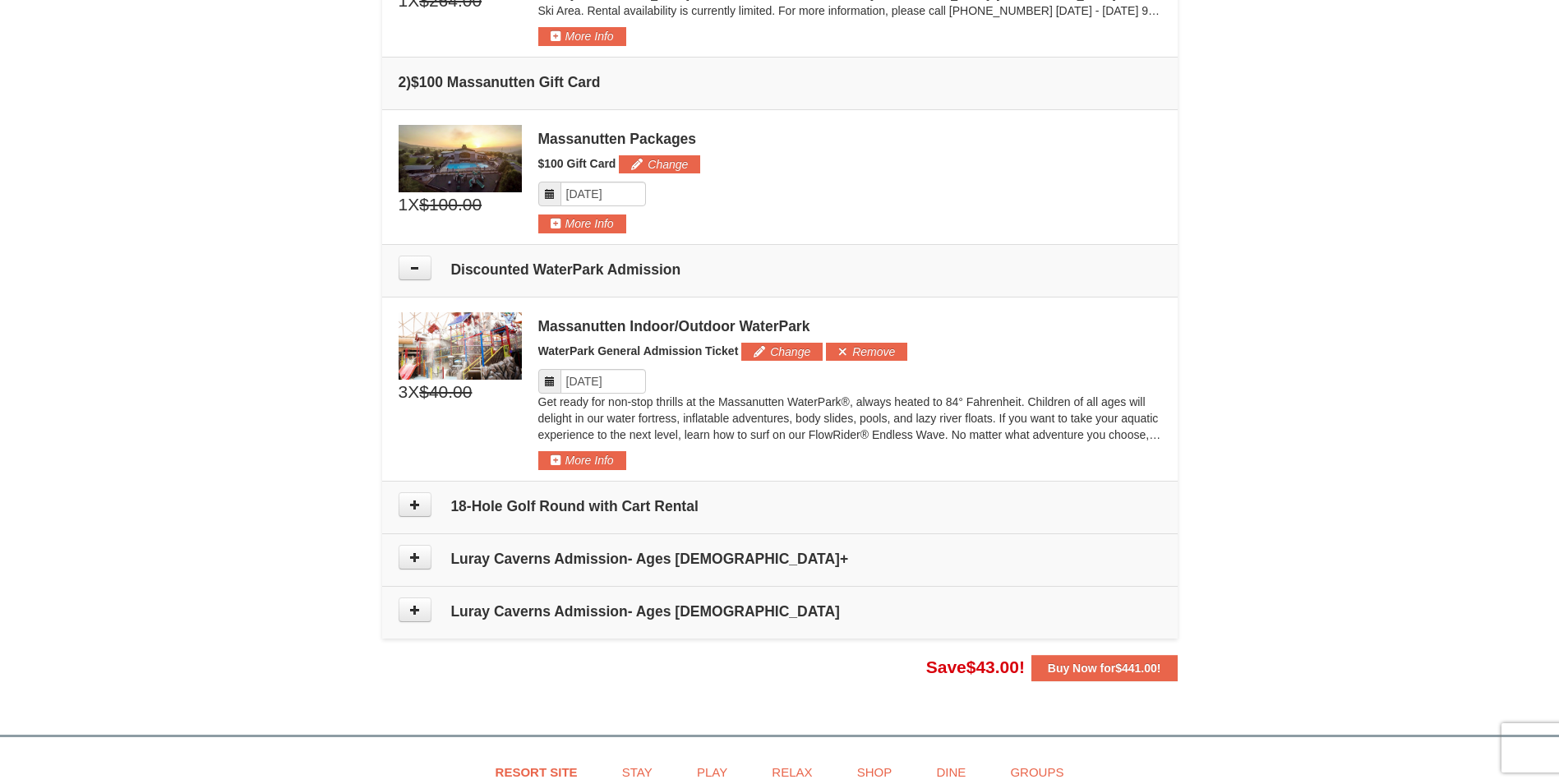
scroll to position [681, 0]
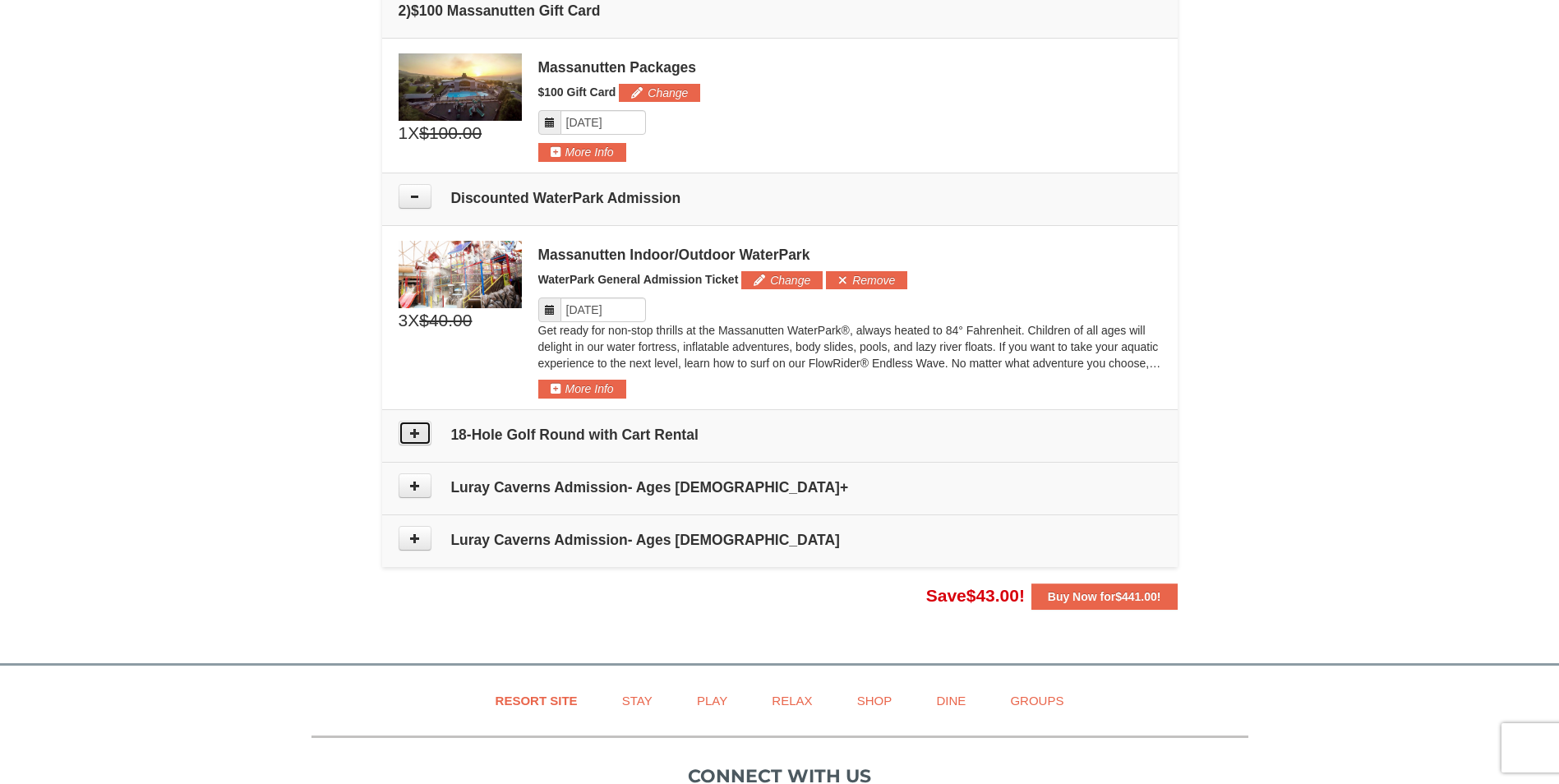
click at [422, 433] on button at bounding box center [415, 432] width 33 height 25
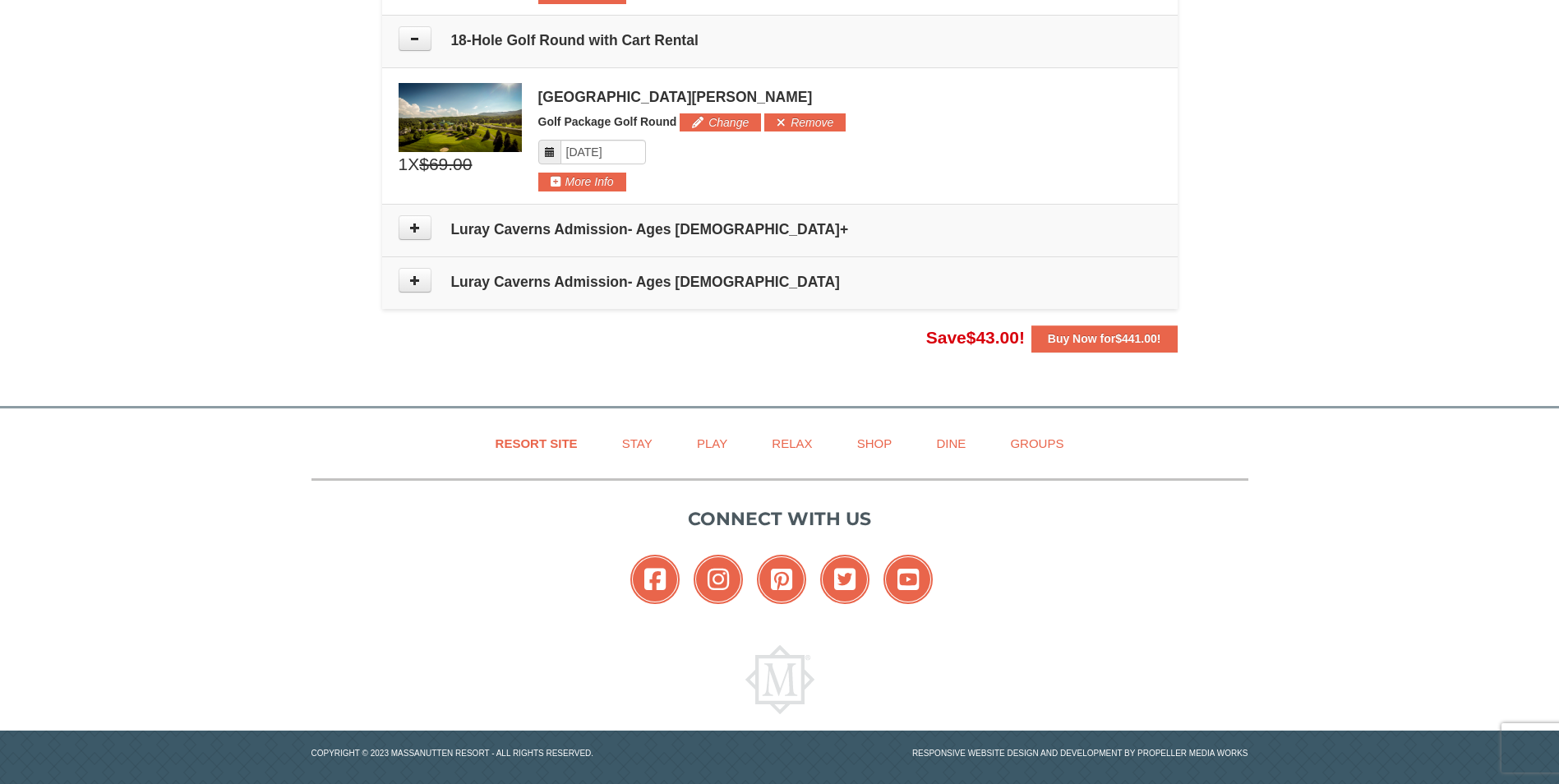
scroll to position [1090, 0]
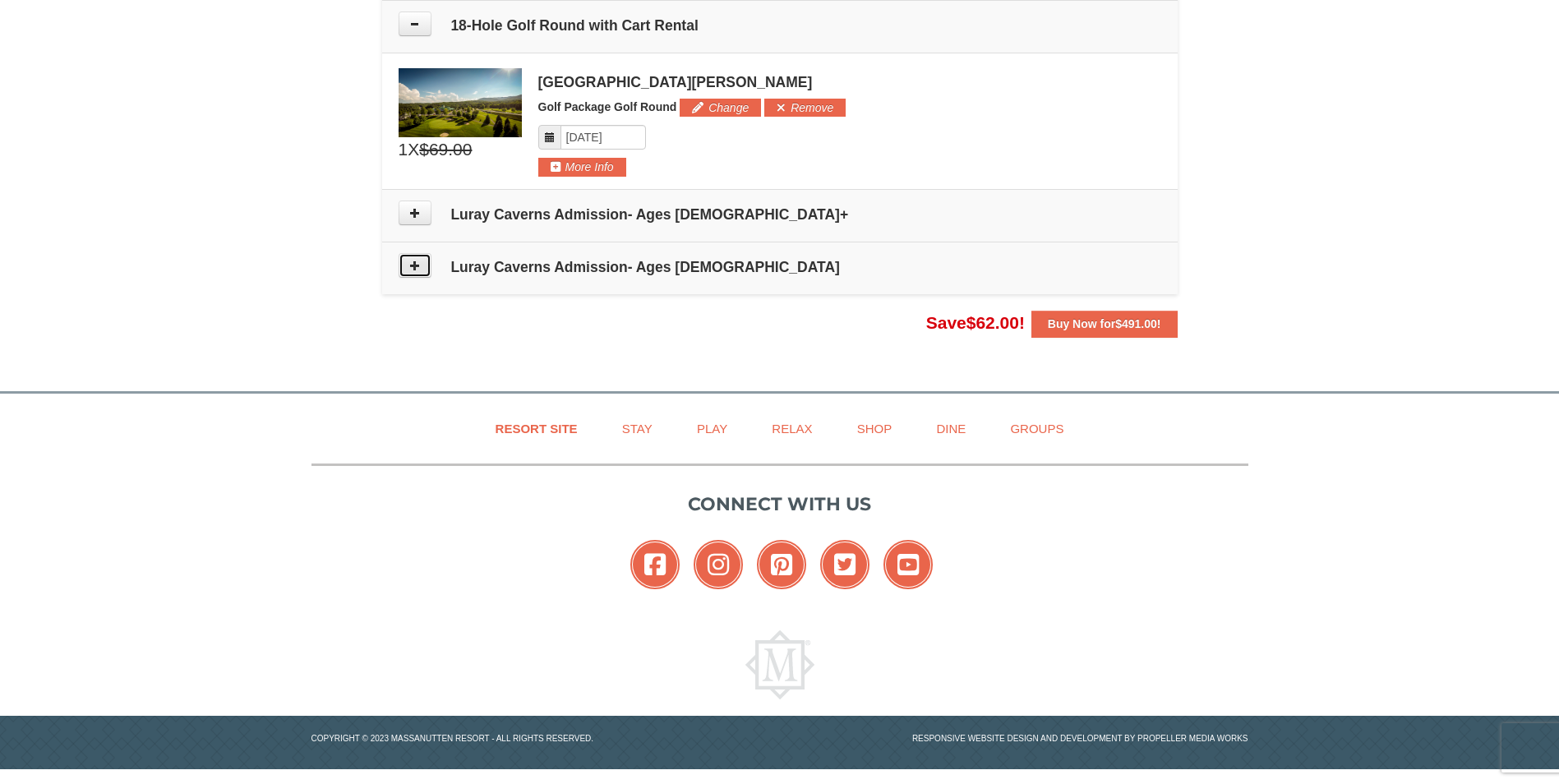
click at [425, 264] on button at bounding box center [415, 265] width 33 height 25
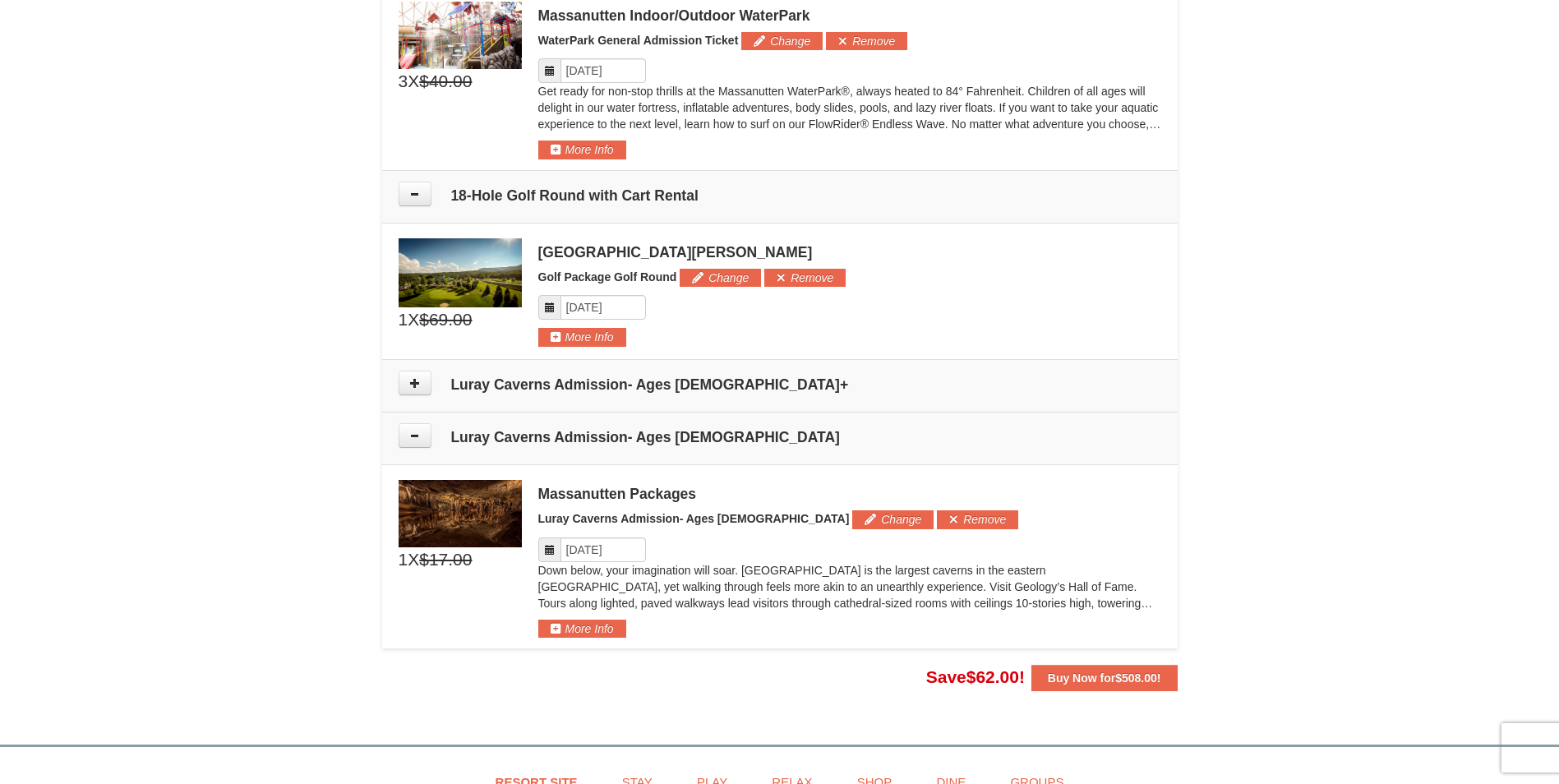
scroll to position [947, 0]
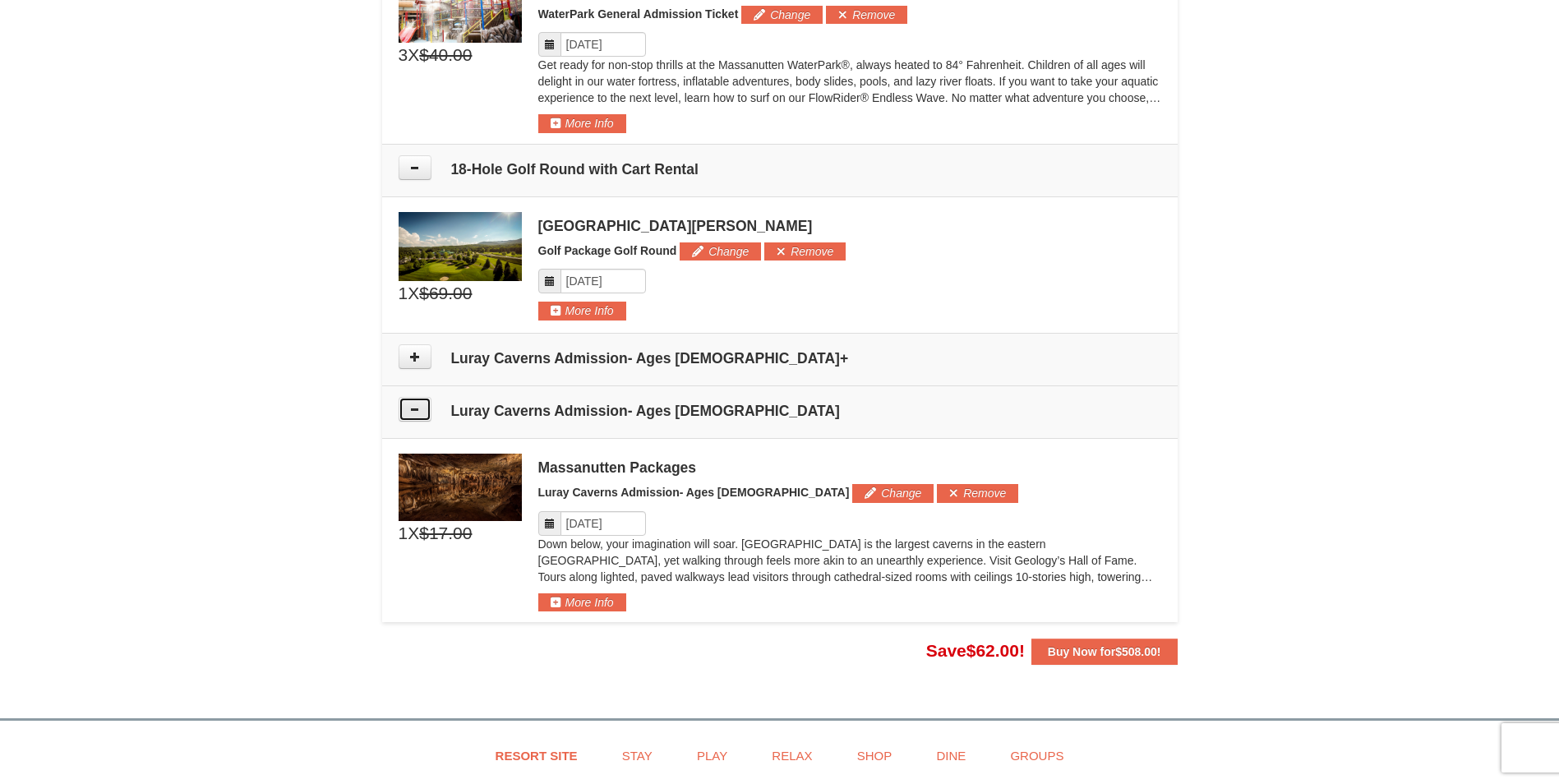
click at [423, 406] on button at bounding box center [415, 409] width 33 height 25
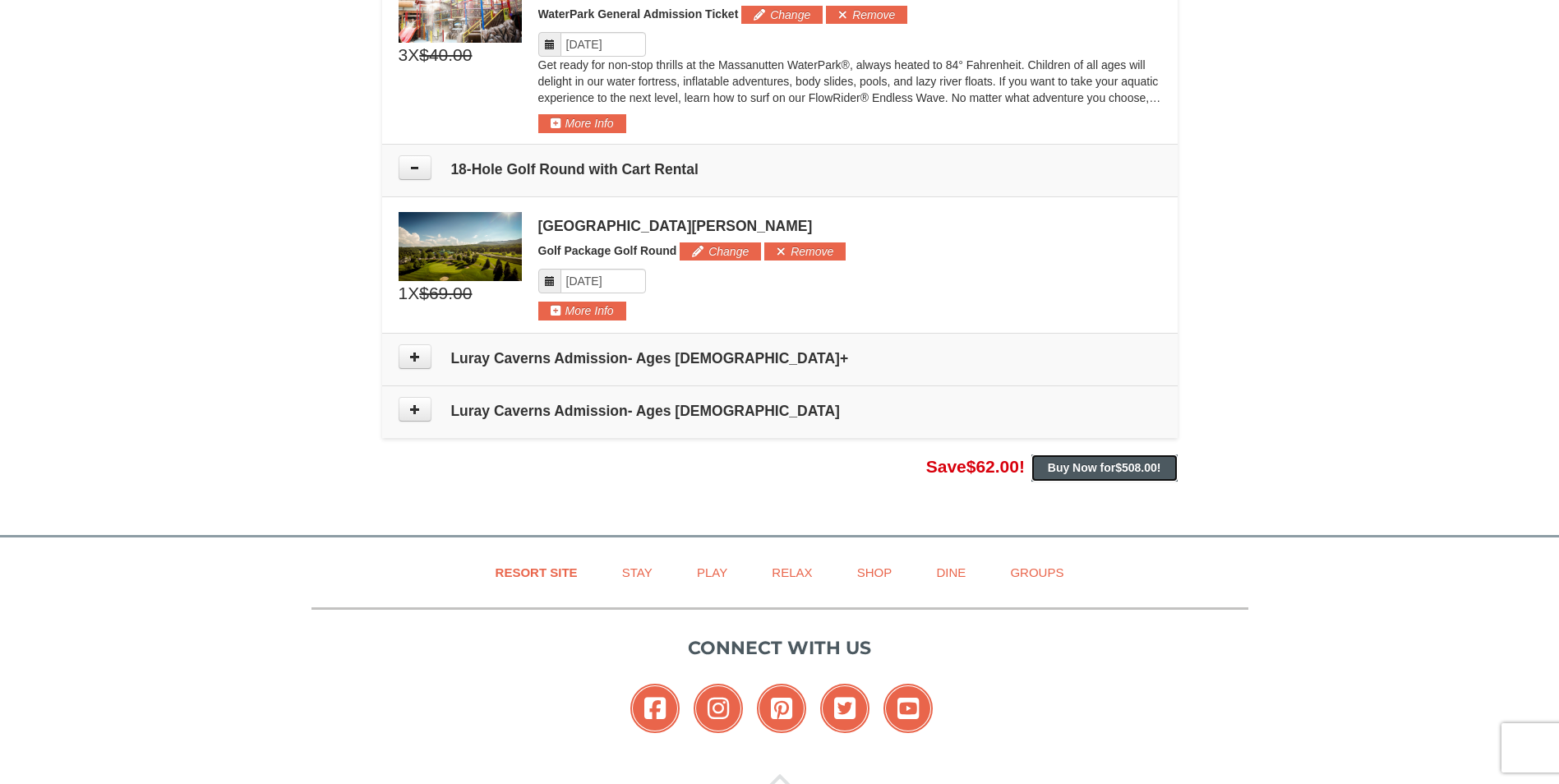
click at [1080, 475] on button "Buy Now for $508.00 !" at bounding box center [1104, 467] width 146 height 27
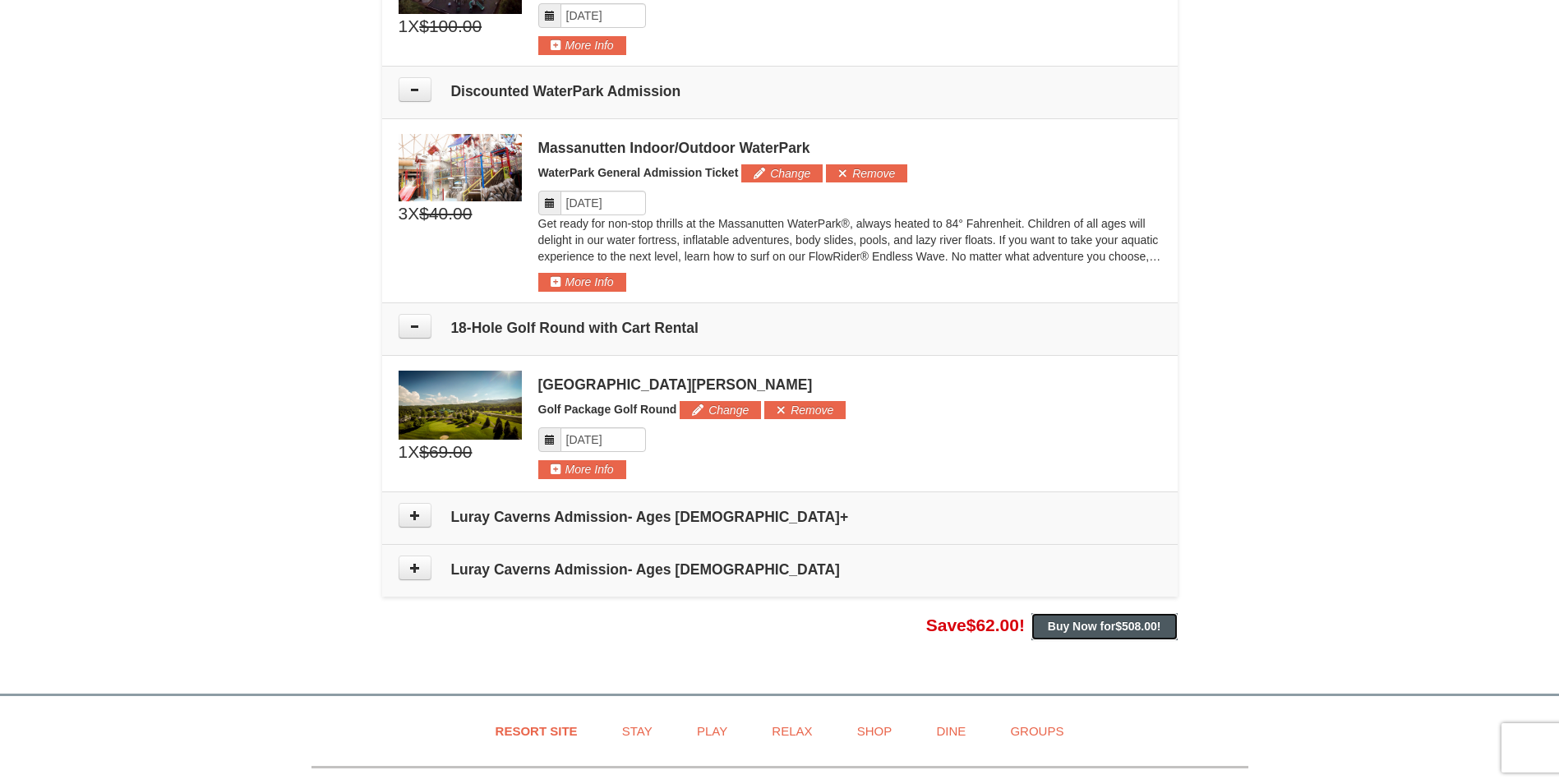
scroll to position [782, 0]
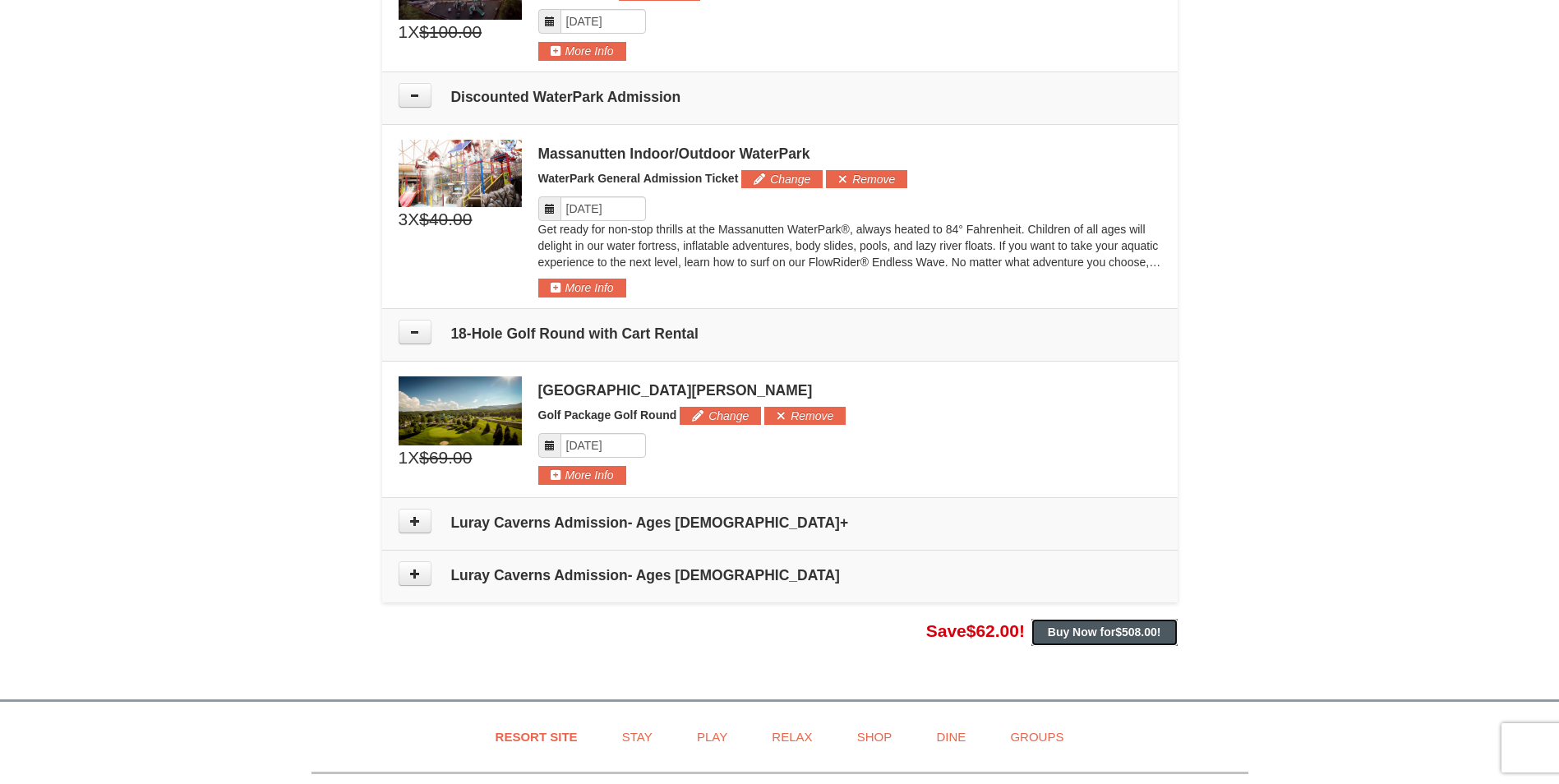
click at [1057, 627] on strong "Buy Now for $508.00 !" at bounding box center [1104, 632] width 113 height 13
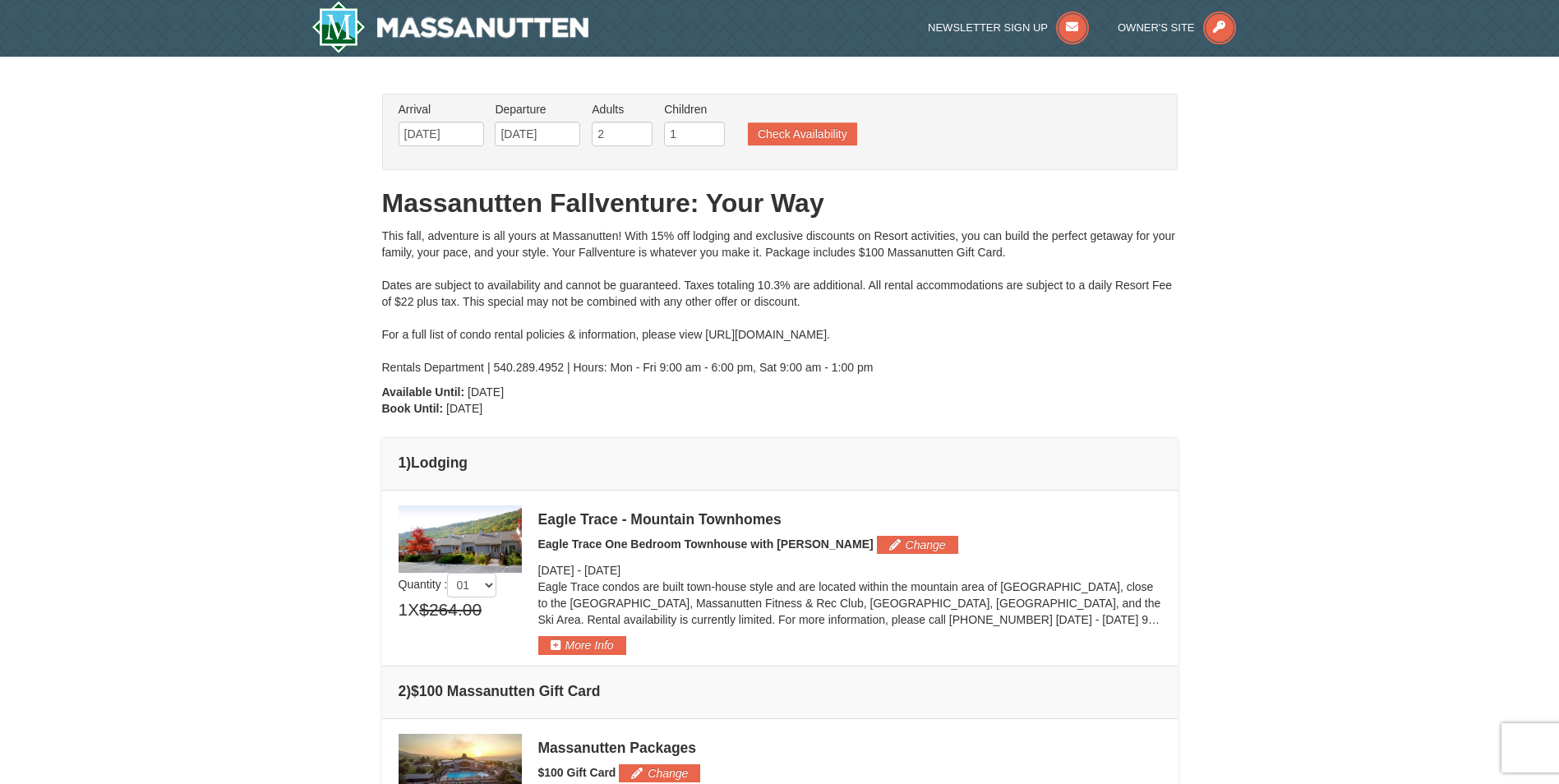
scroll to position [0, 0]
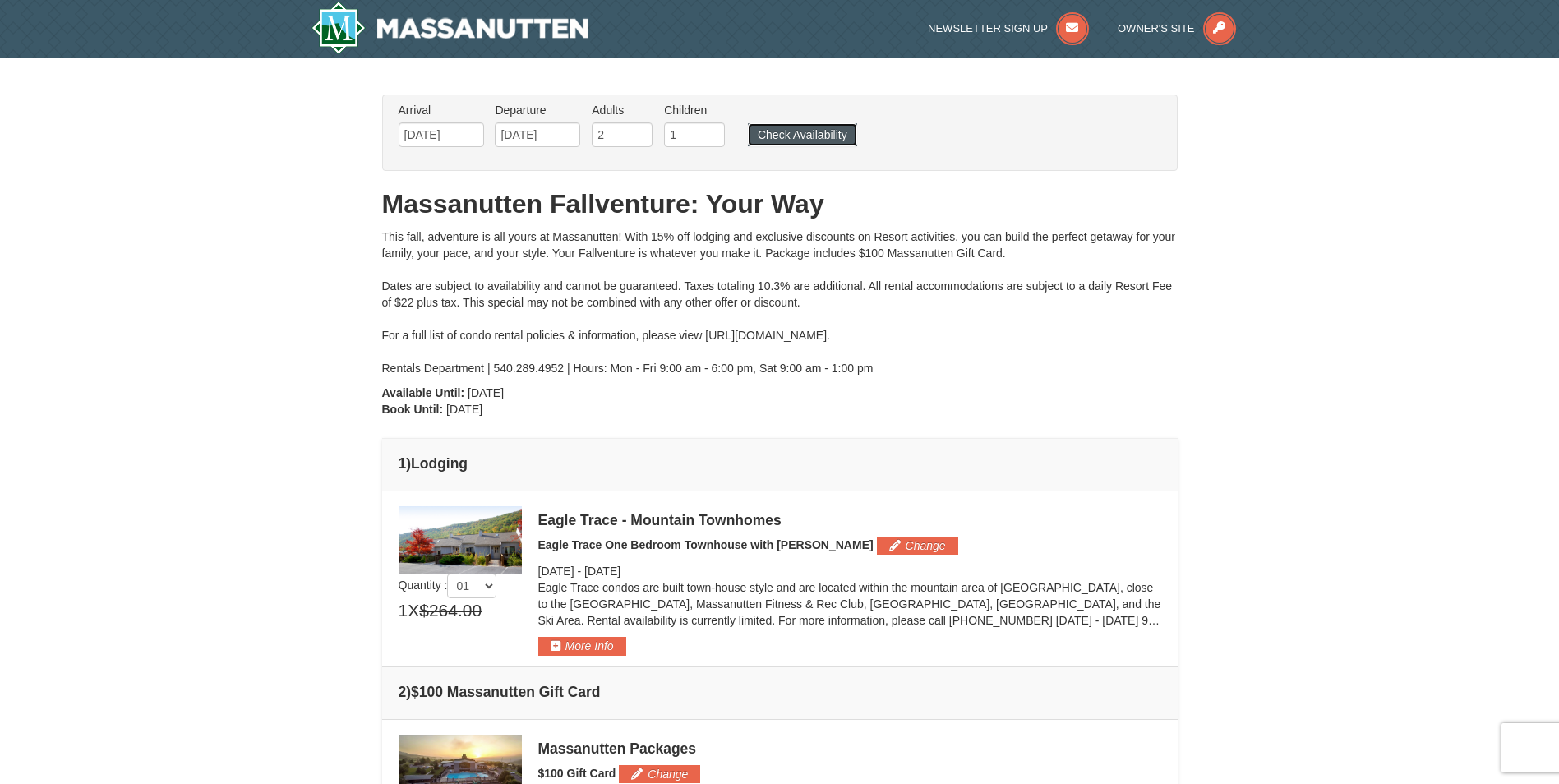
click at [832, 141] on button "Check Availability" at bounding box center [803, 134] width 110 height 23
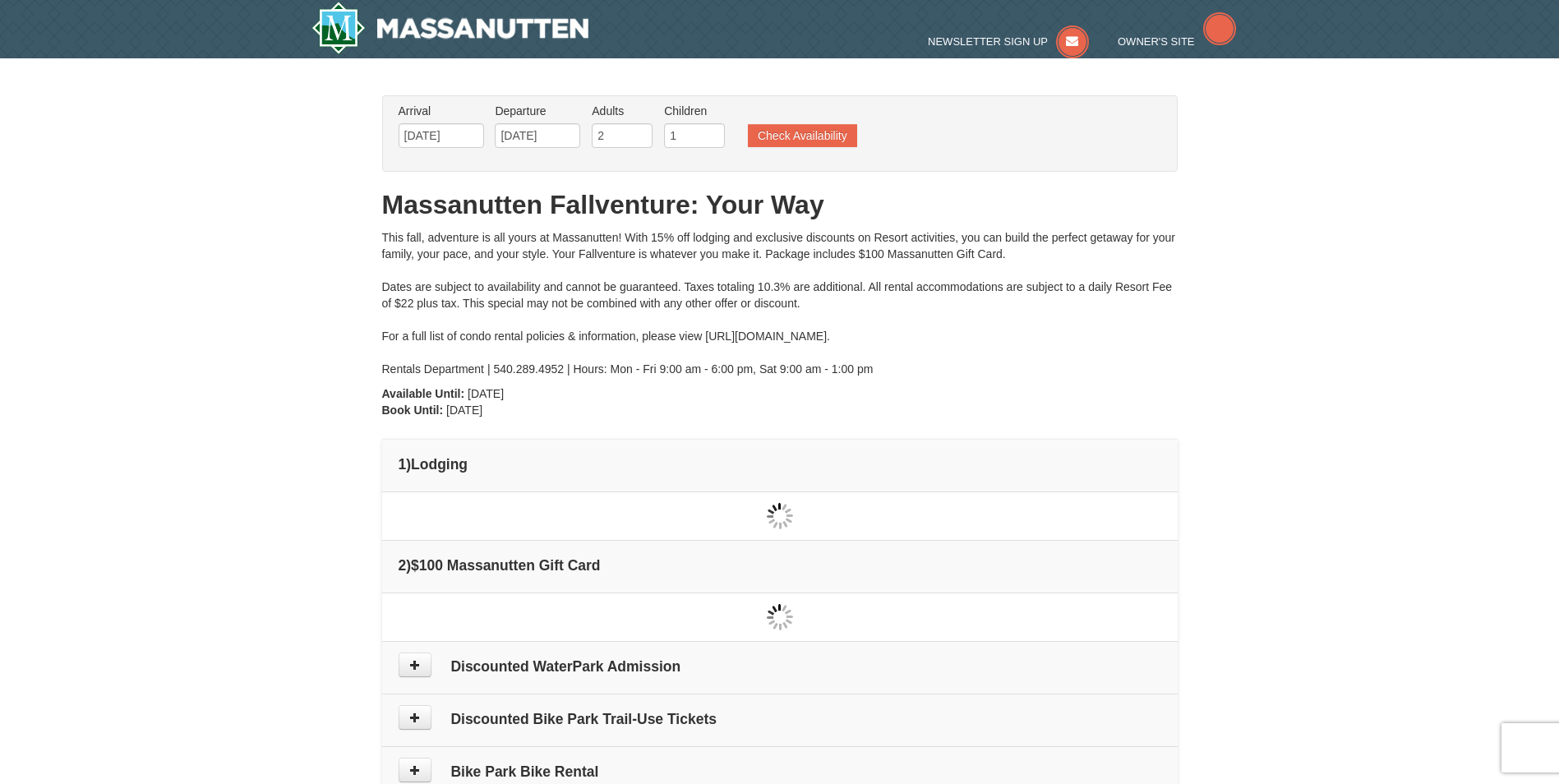
type input "[DATE]"
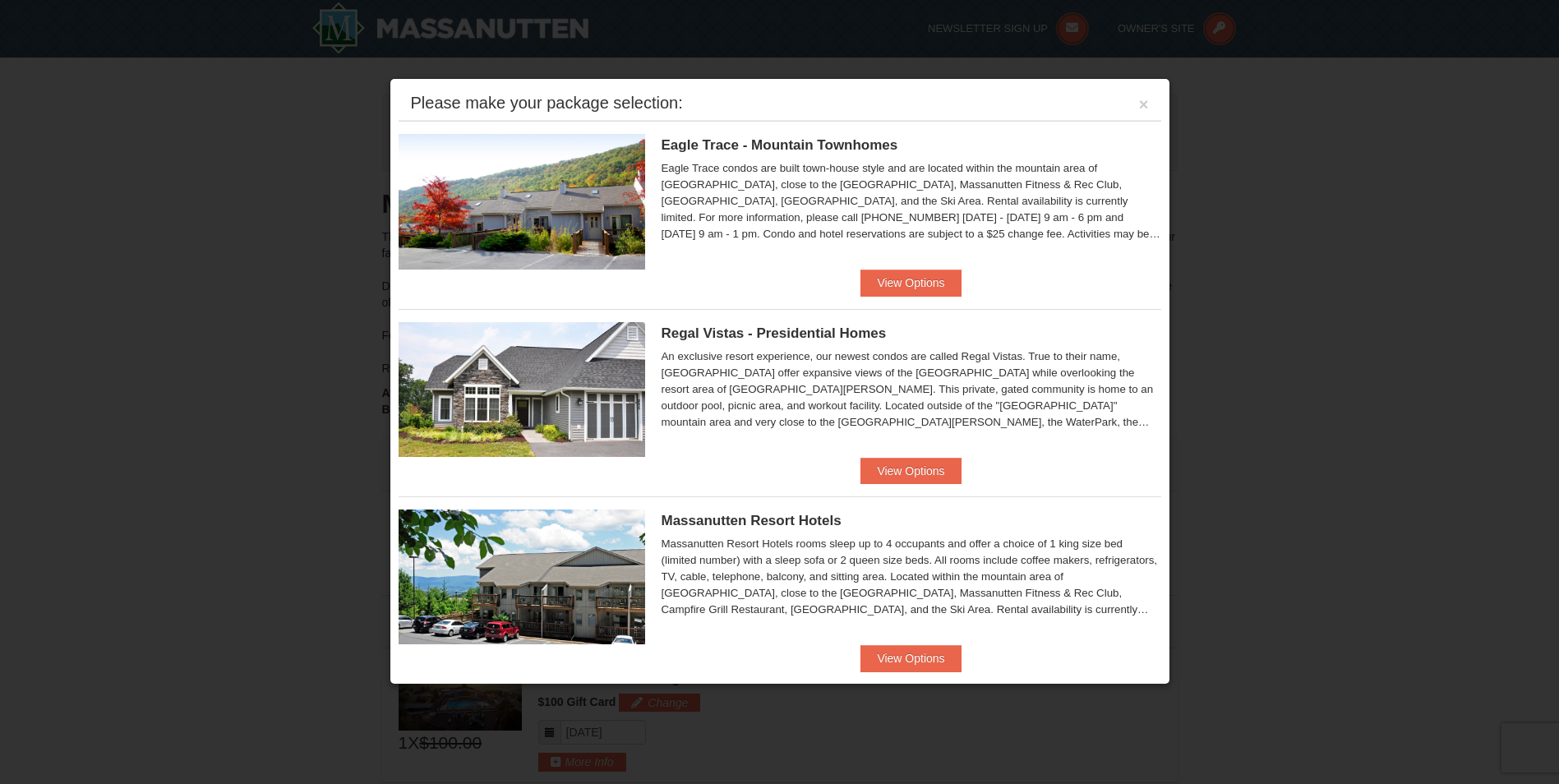
click at [590, 173] on img at bounding box center [522, 202] width 247 height 134
click at [894, 290] on button "View Options" at bounding box center [910, 282] width 100 height 27
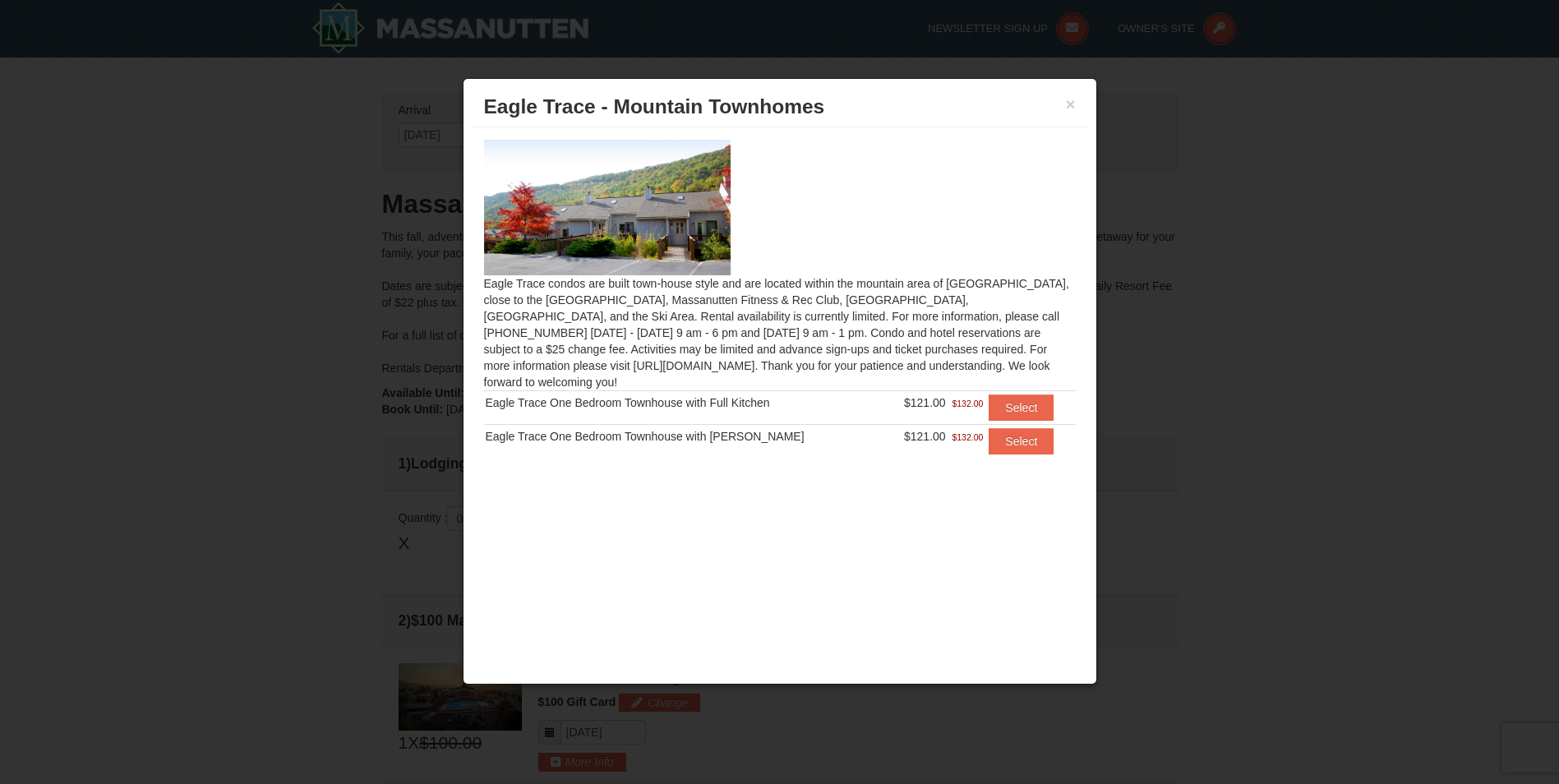
click at [616, 180] on img at bounding box center [607, 207] width 247 height 134
click at [1075, 105] on button "×" at bounding box center [1070, 104] width 10 height 17
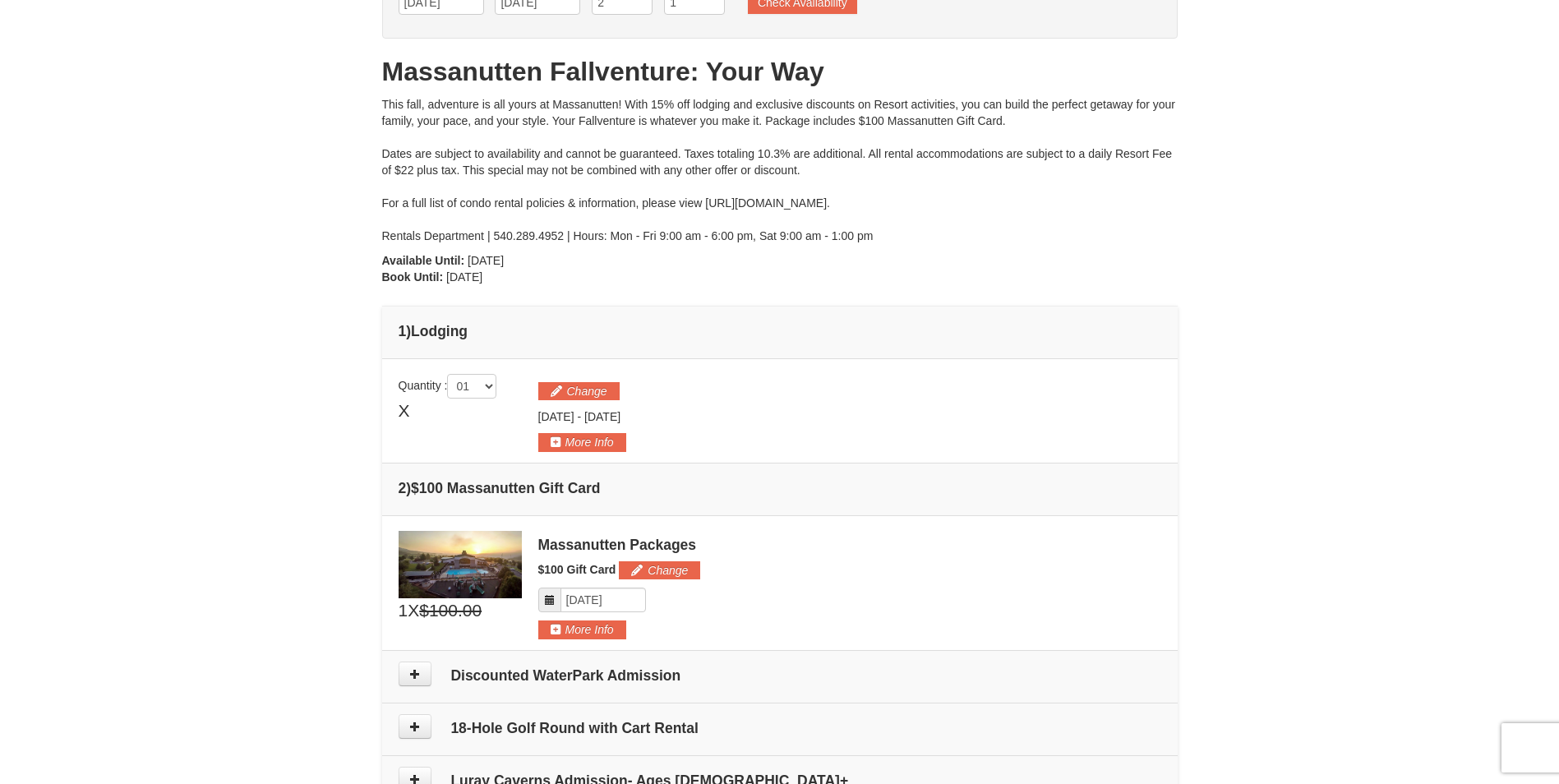
scroll to position [82, 0]
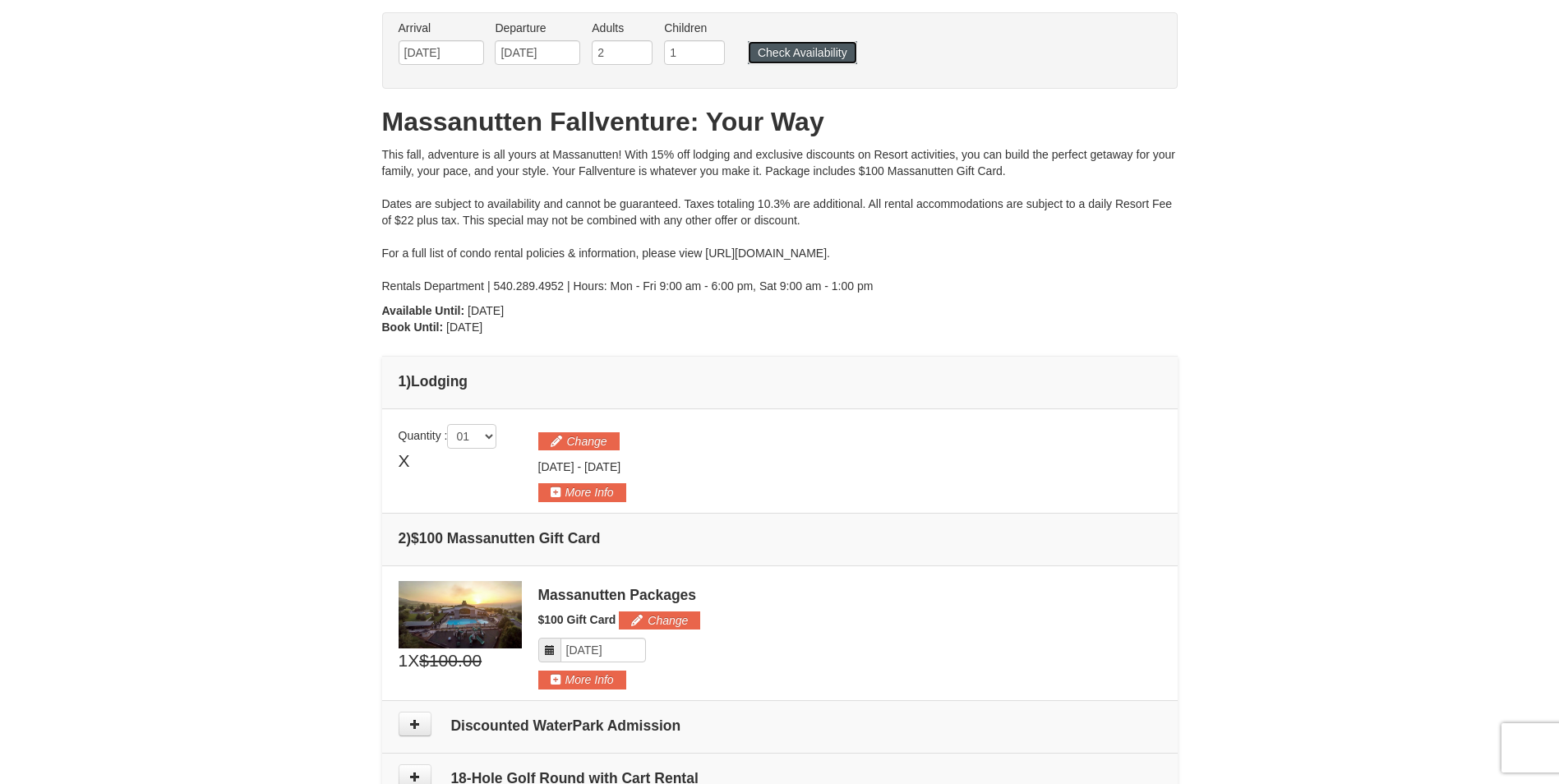
click at [797, 55] on button "Check Availability" at bounding box center [803, 52] width 110 height 23
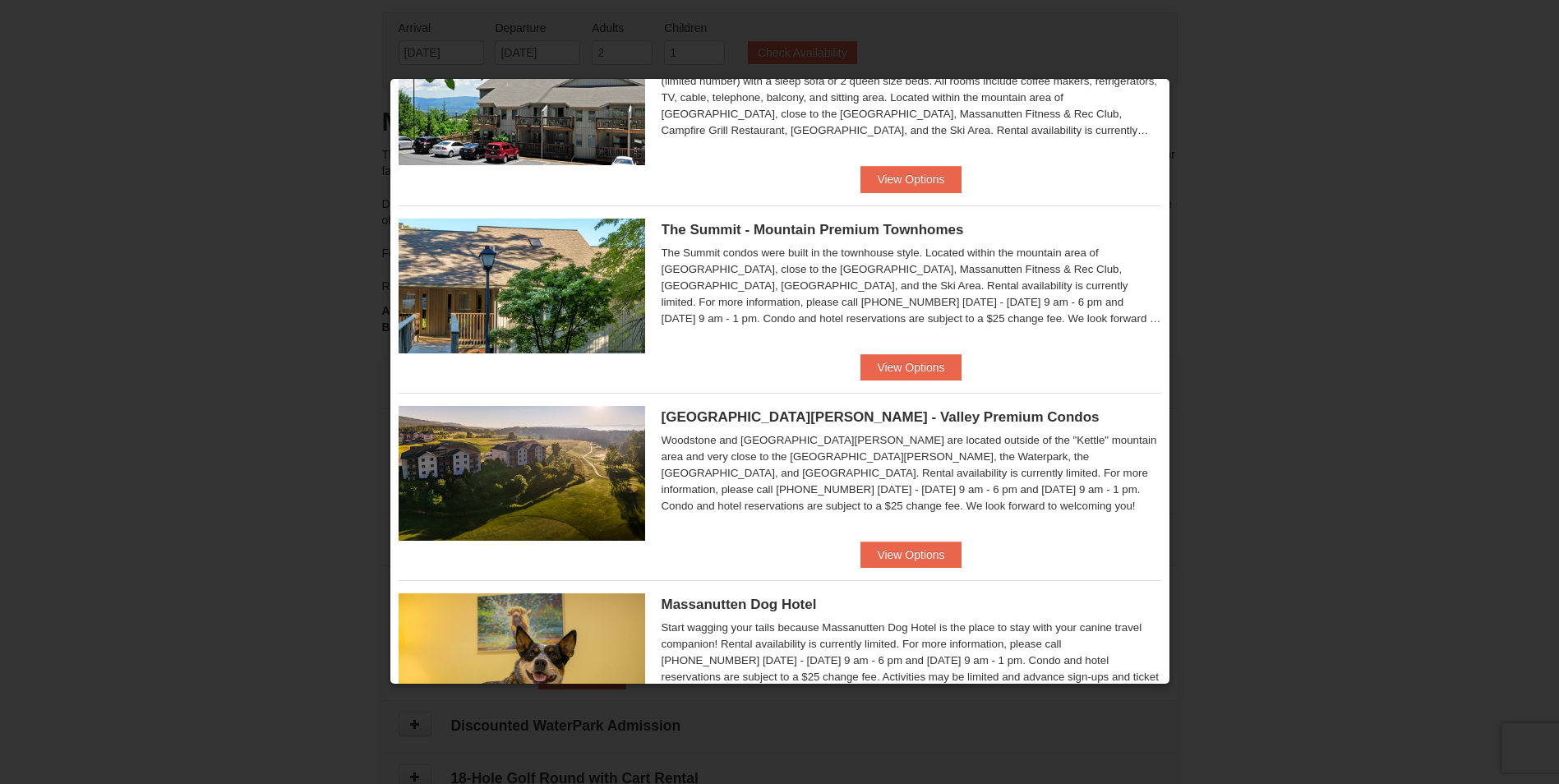
scroll to position [493, 0]
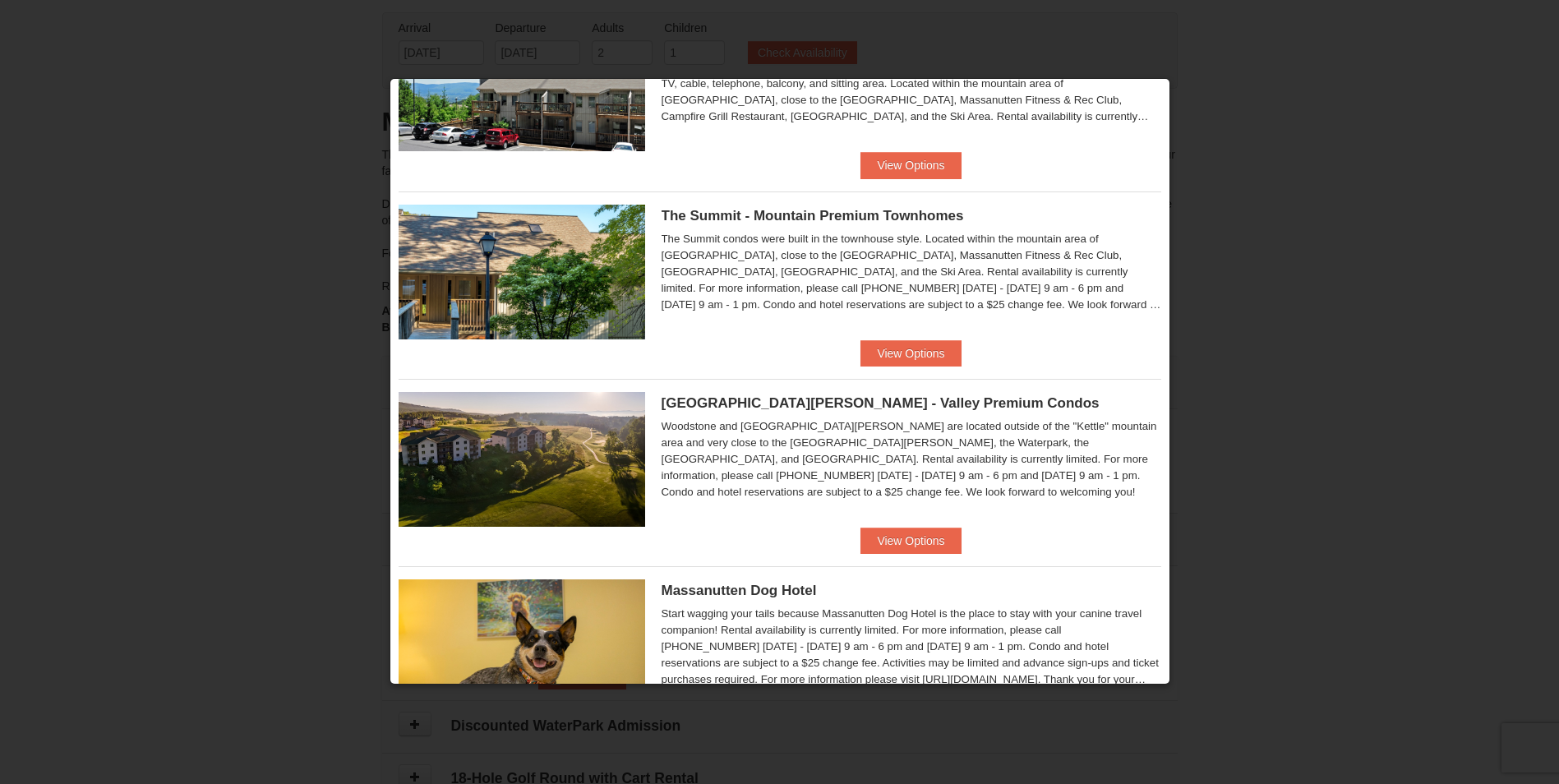
click at [595, 400] on img at bounding box center [522, 459] width 247 height 134
click at [588, 458] on img at bounding box center [522, 459] width 247 height 134
click at [918, 537] on button "View Options" at bounding box center [910, 540] width 100 height 27
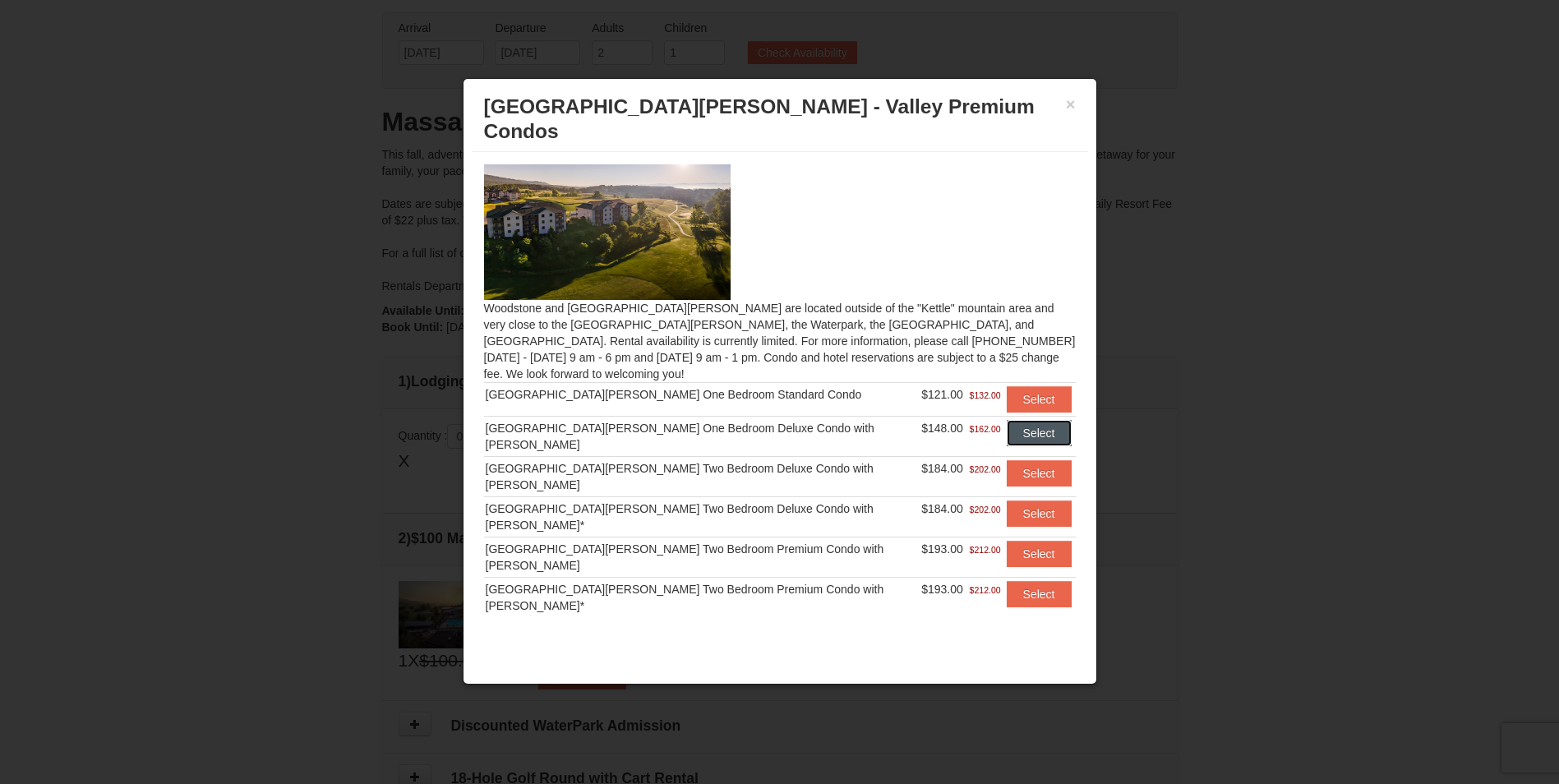
click at [1017, 420] on button "Select" at bounding box center [1039, 432] width 65 height 27
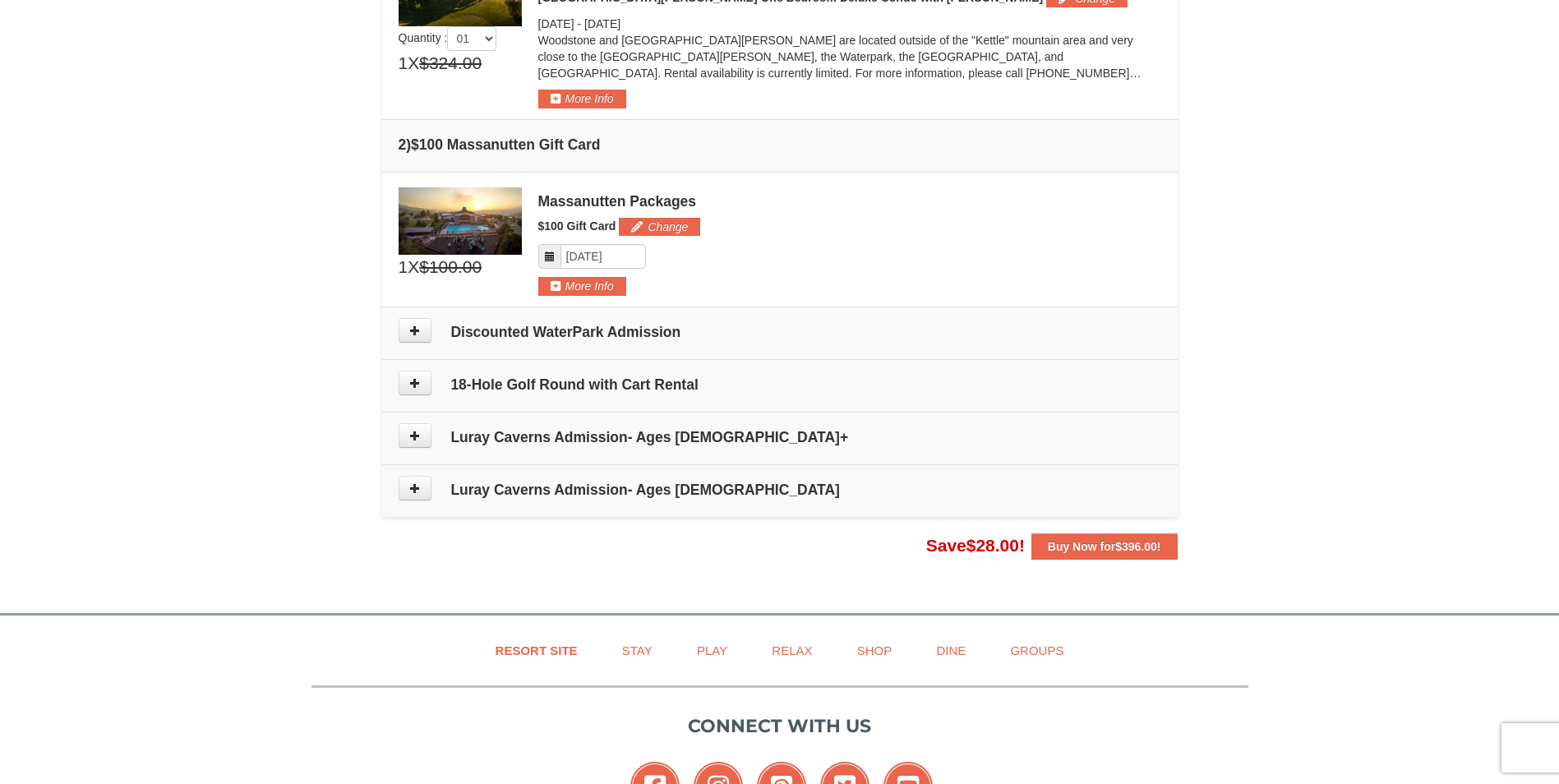
scroll to position [575, 0]
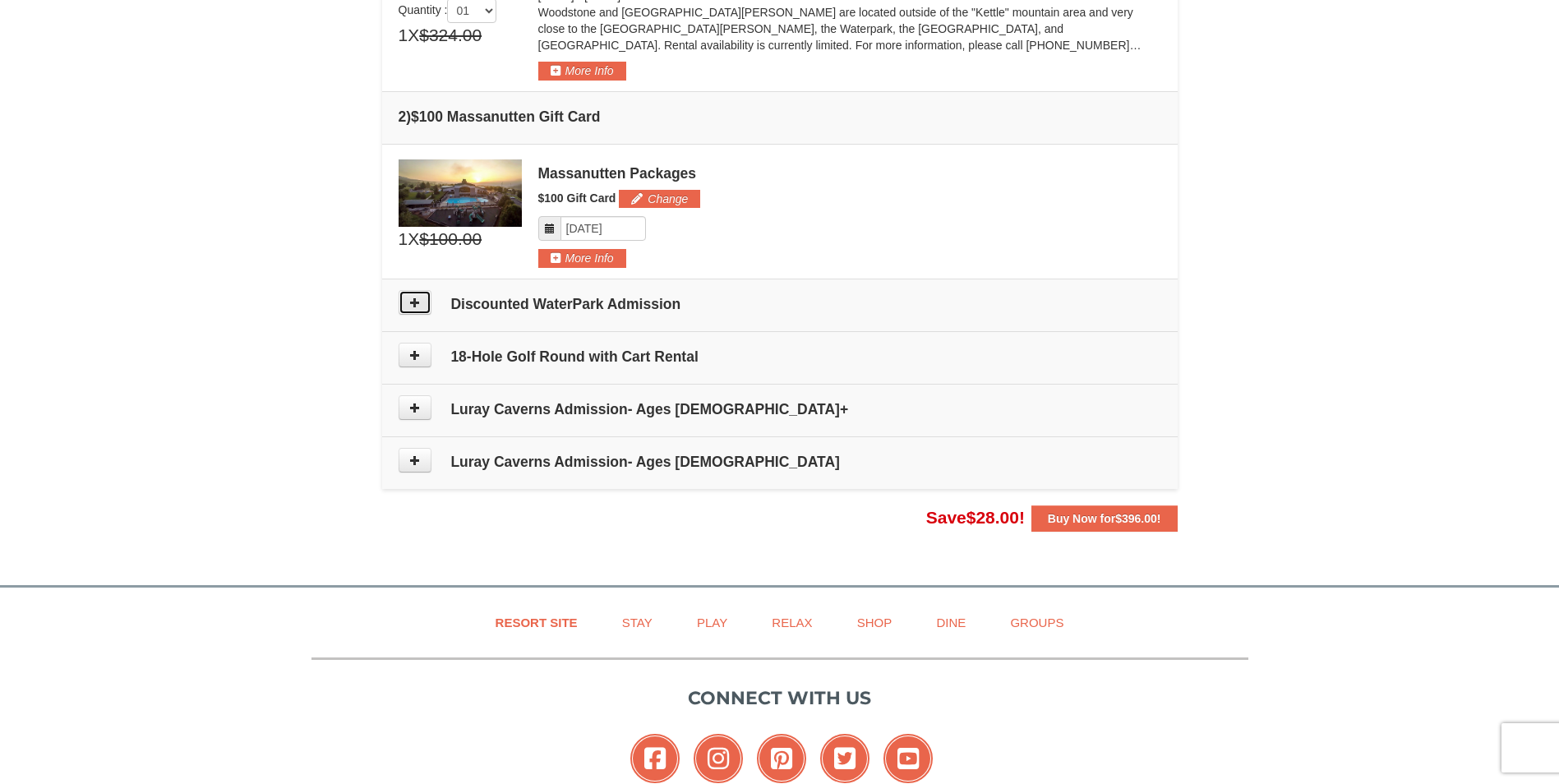
click at [413, 304] on icon at bounding box center [415, 302] width 12 height 12
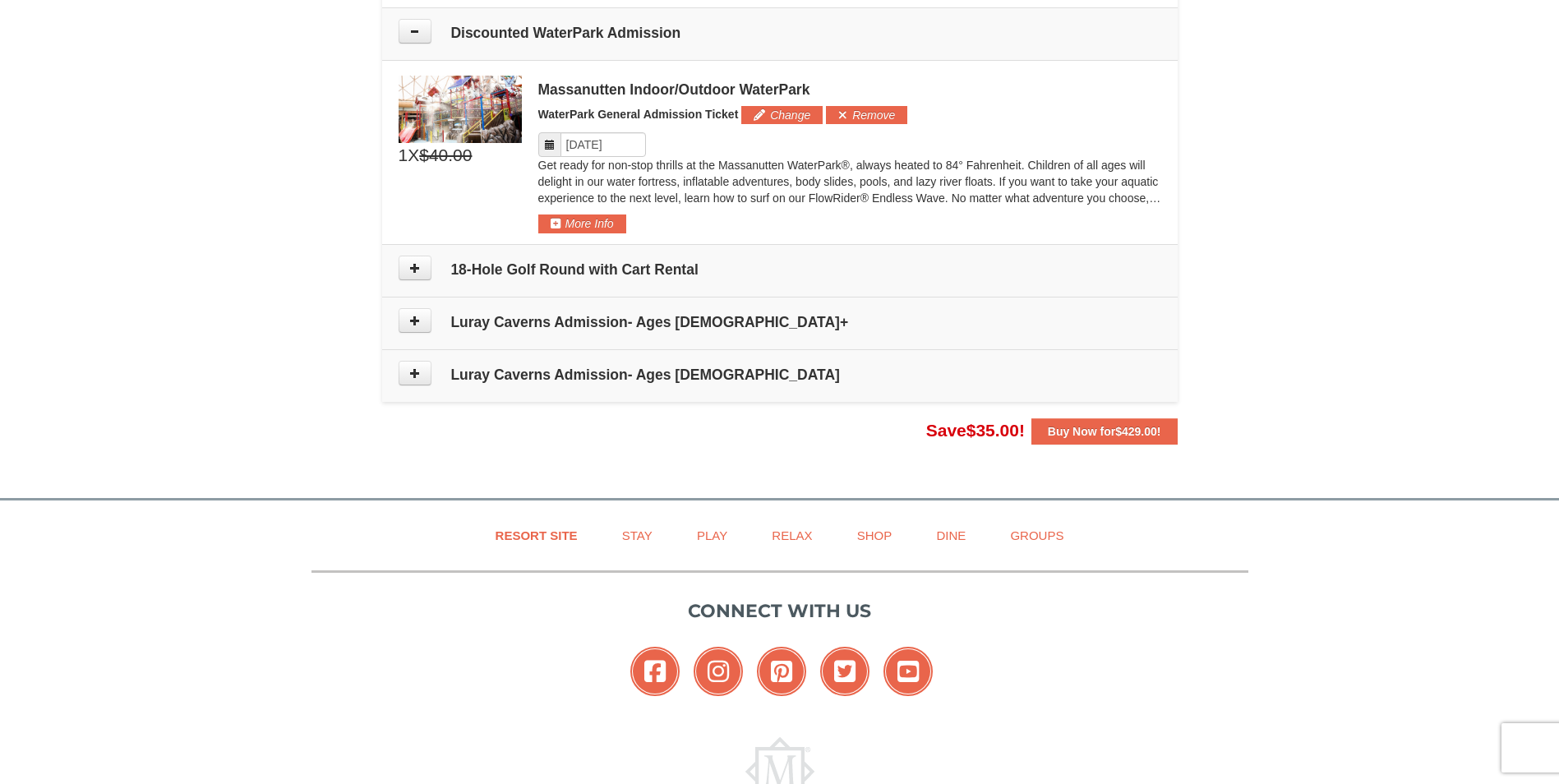
scroll to position [854, 0]
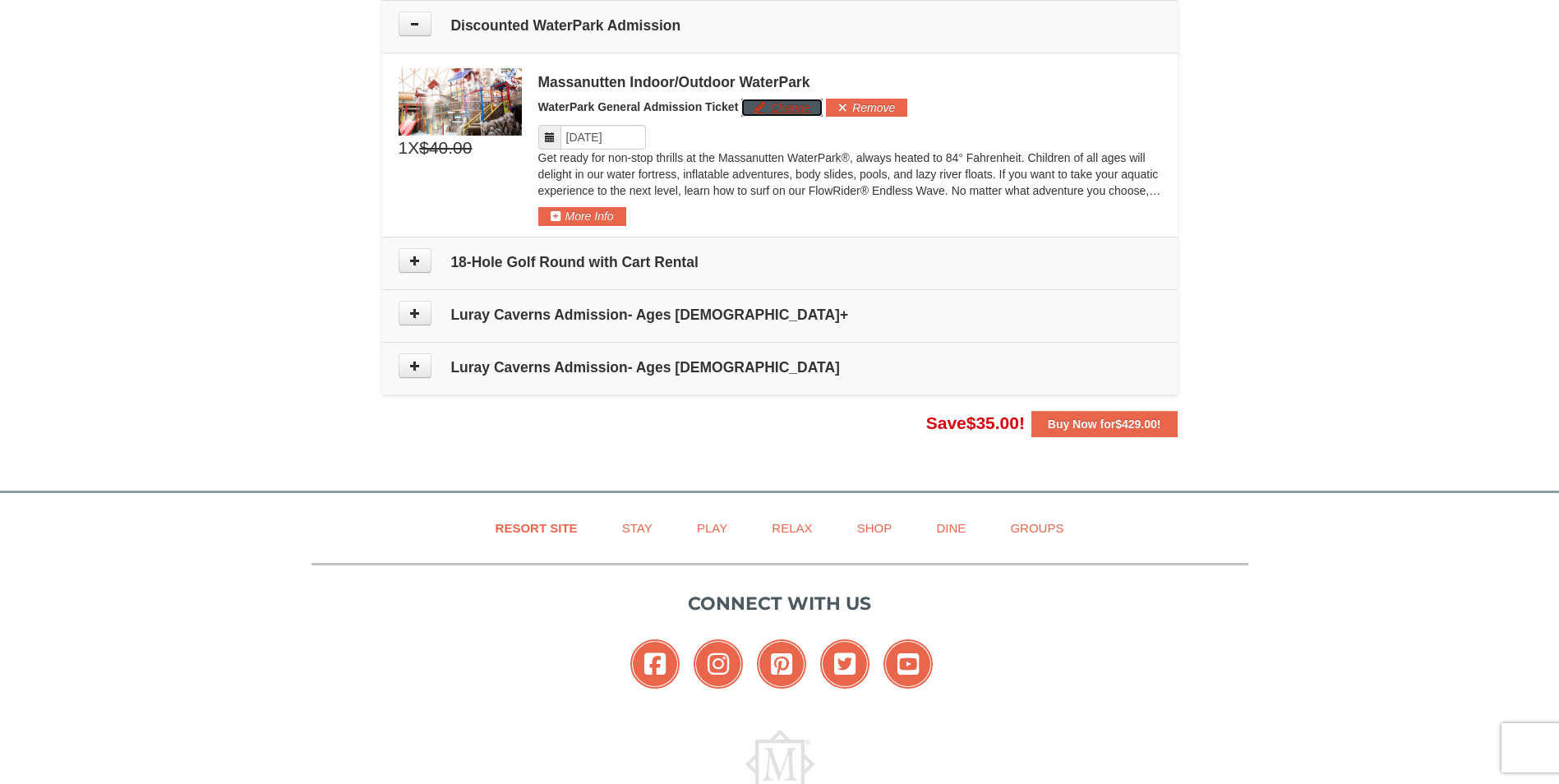
click at [783, 108] on button "Change" at bounding box center [782, 108] width 81 height 18
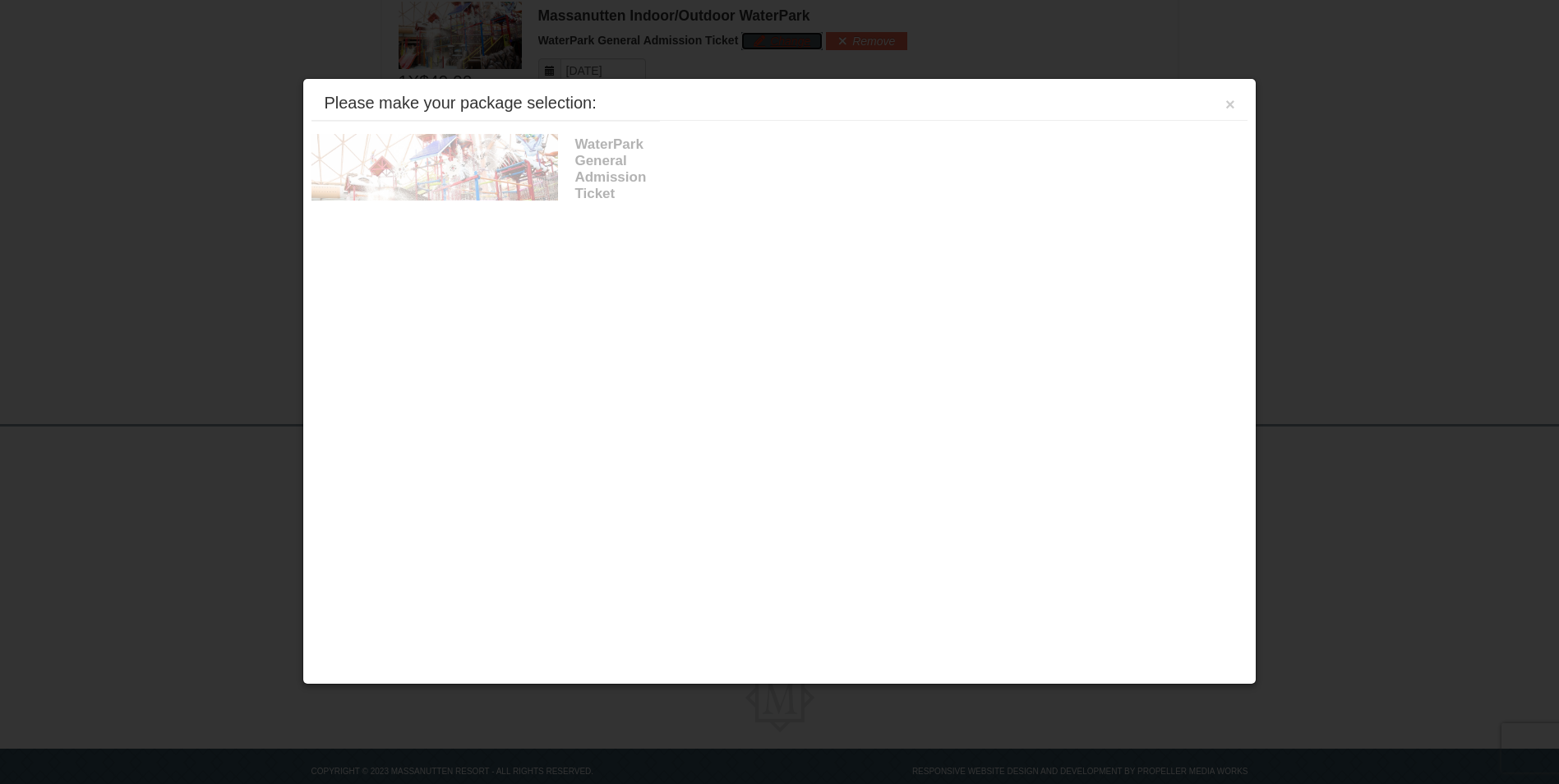
scroll to position [922, 0]
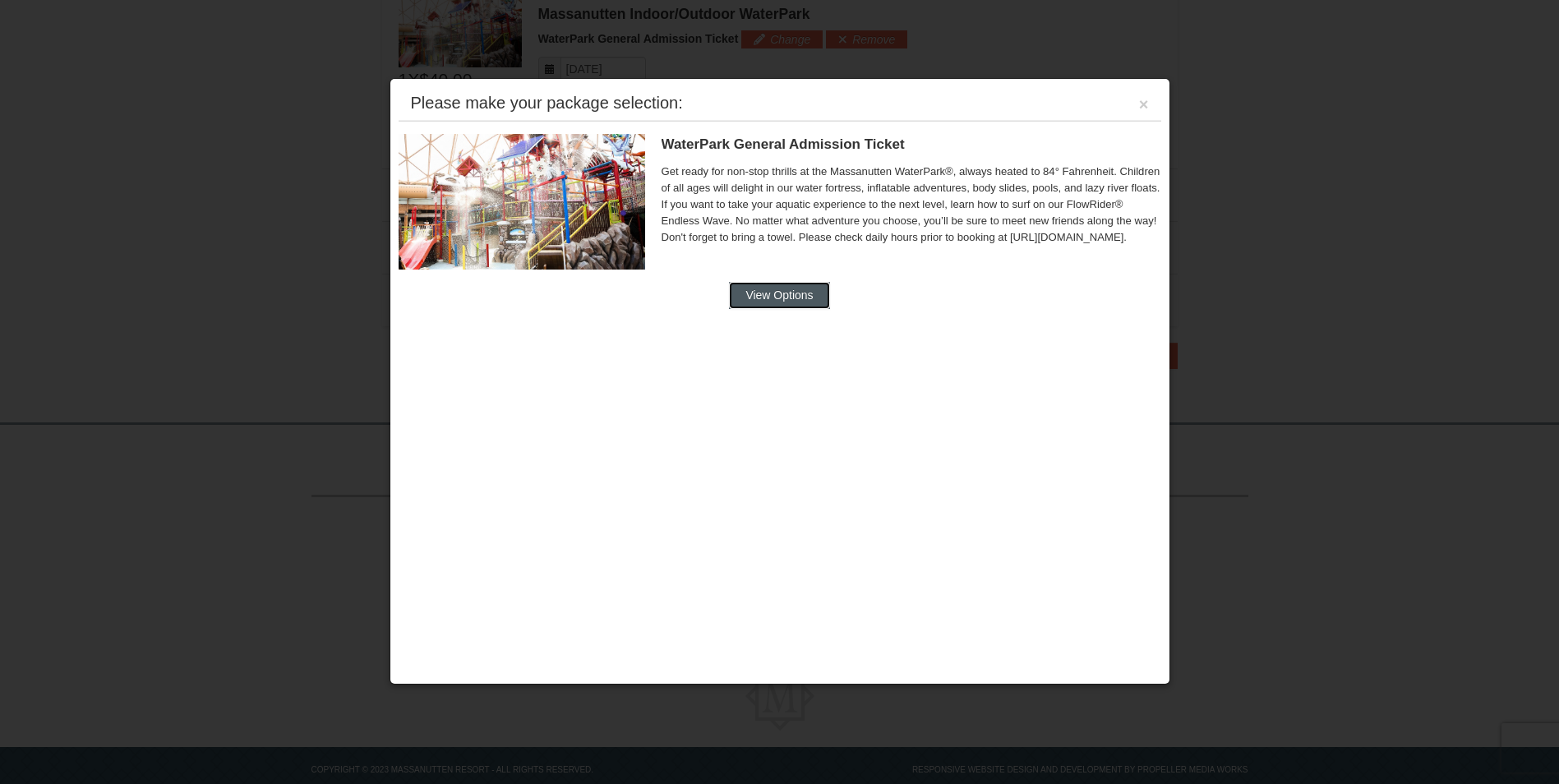
click at [768, 294] on button "View Options" at bounding box center [779, 294] width 100 height 27
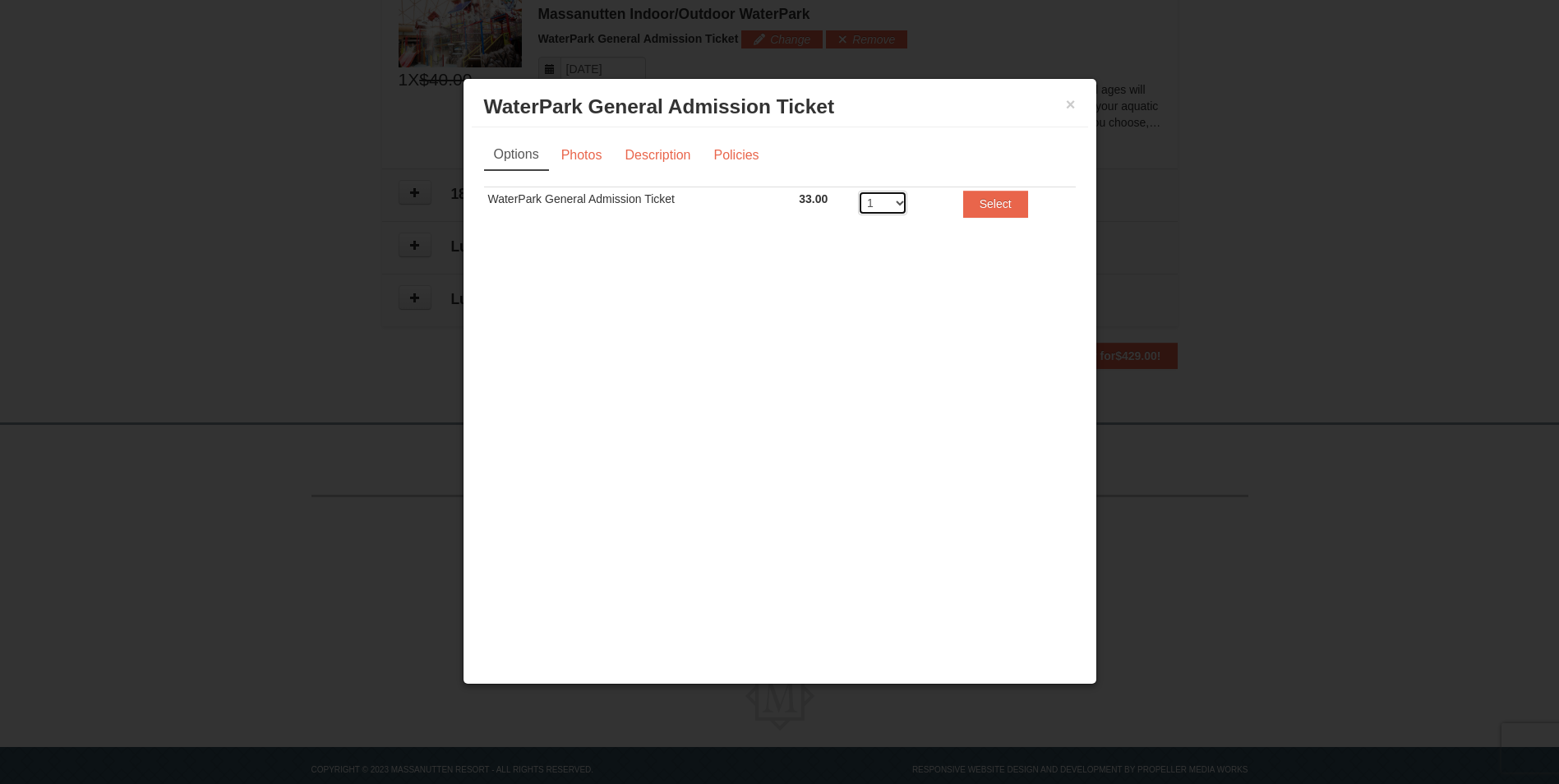
click at [900, 205] on select "1 2 3 4 5 6 7 8" at bounding box center [883, 202] width 50 height 25
select select "3"
click at [858, 190] on select "1 2 3 4 5 6 7 8" at bounding box center [883, 202] width 50 height 25
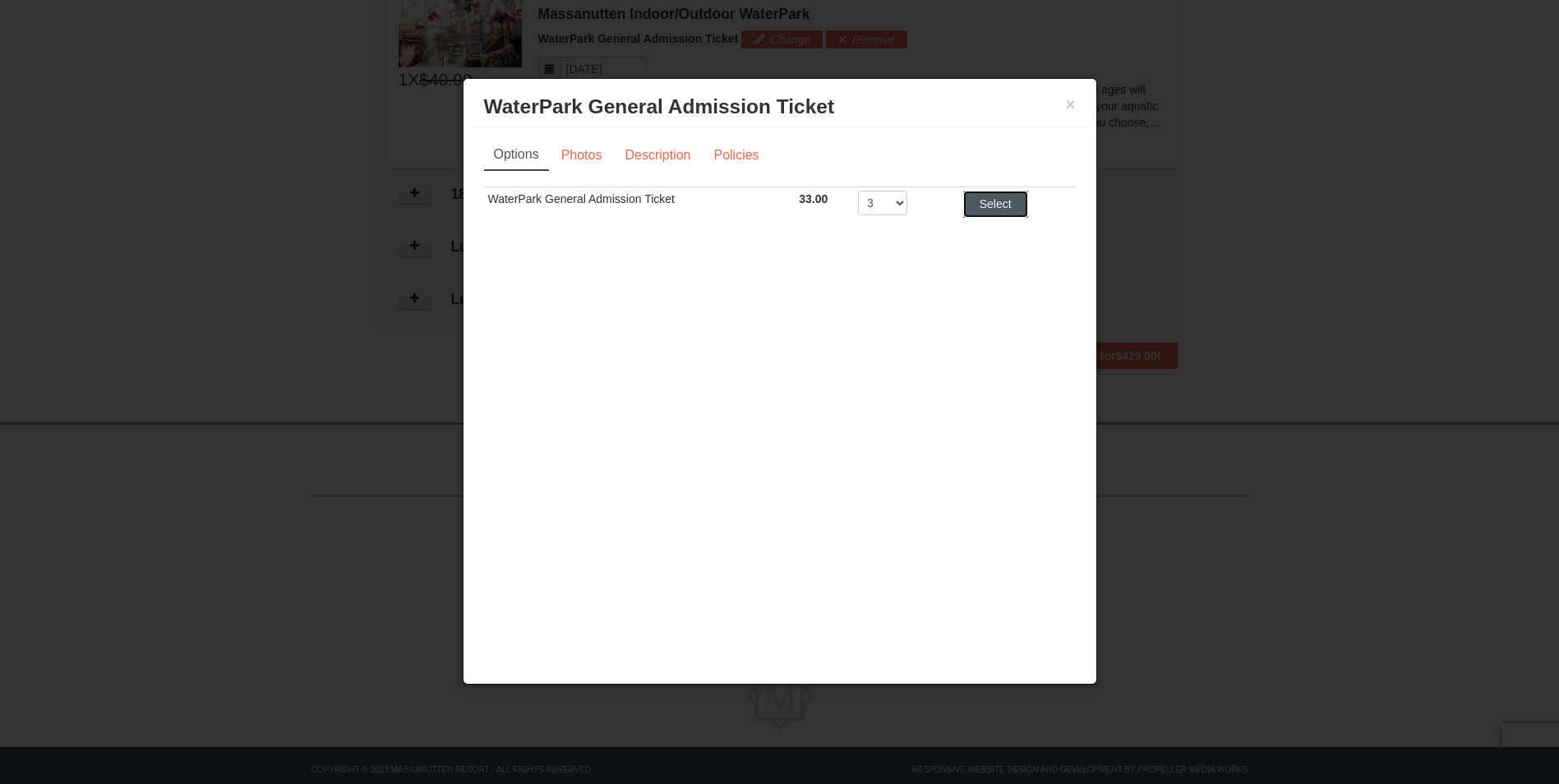
click at [976, 200] on button "Select" at bounding box center [996, 203] width 65 height 27
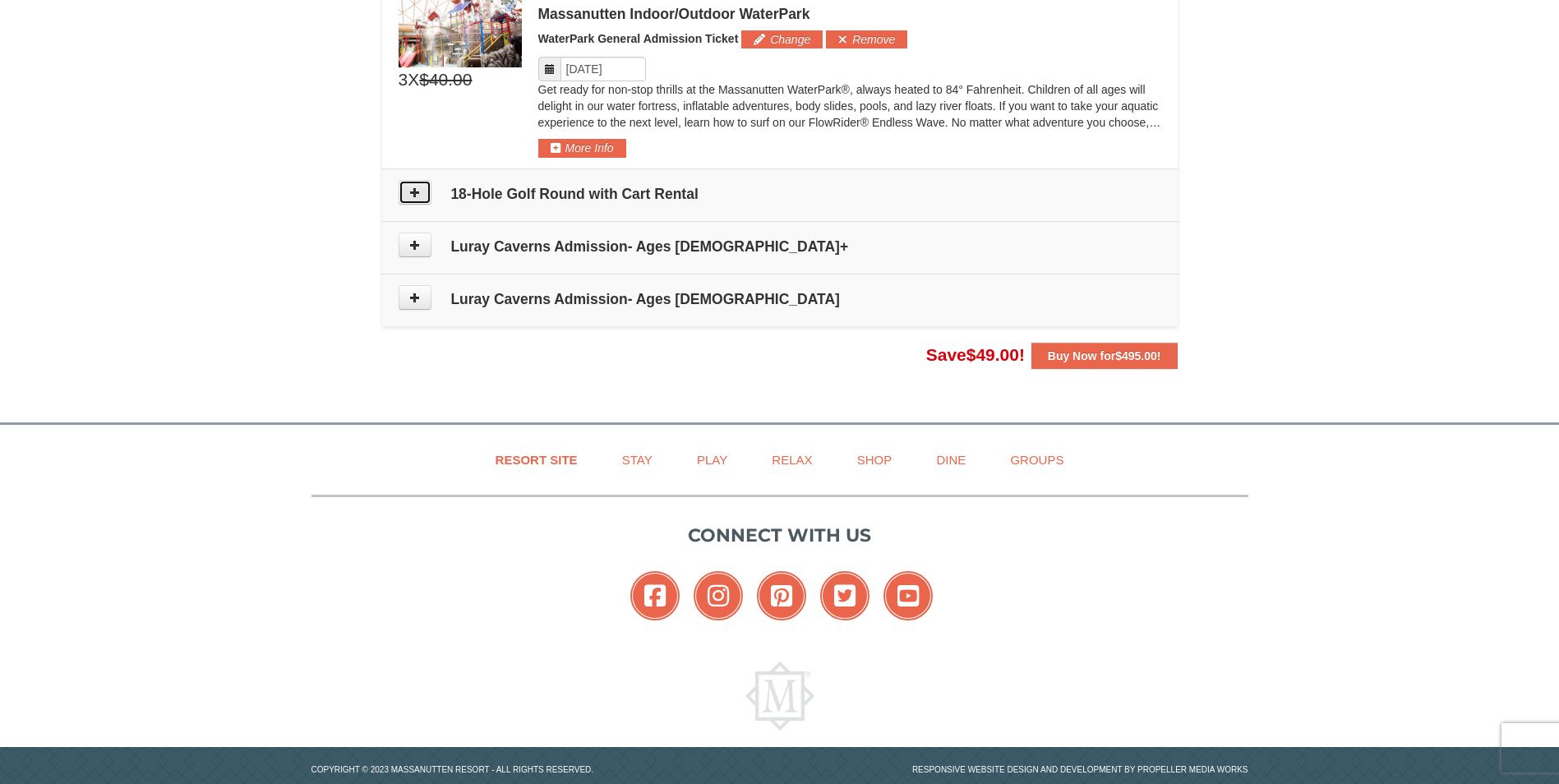
click at [411, 199] on button at bounding box center [415, 192] width 33 height 25
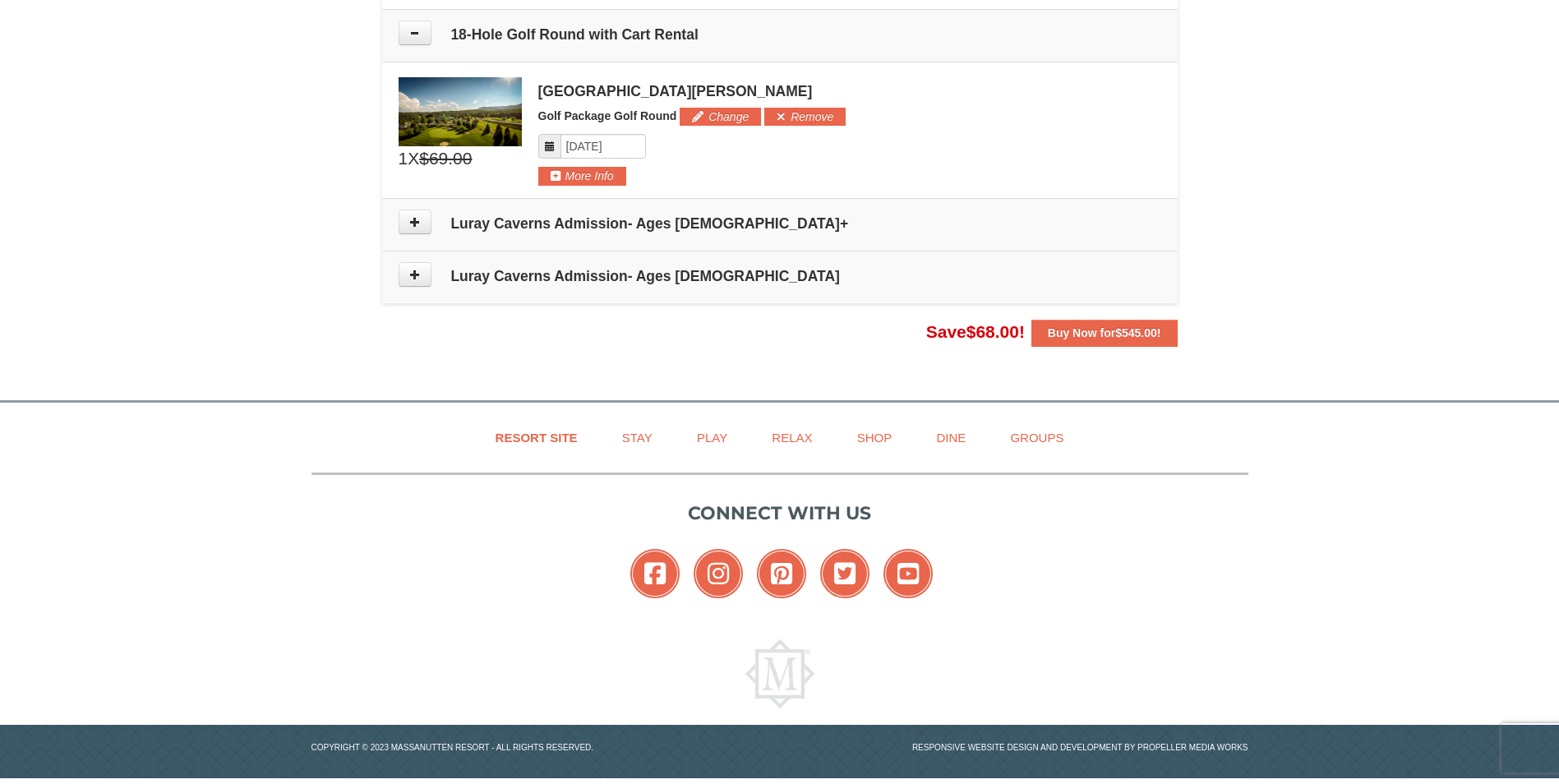
scroll to position [1090, 0]
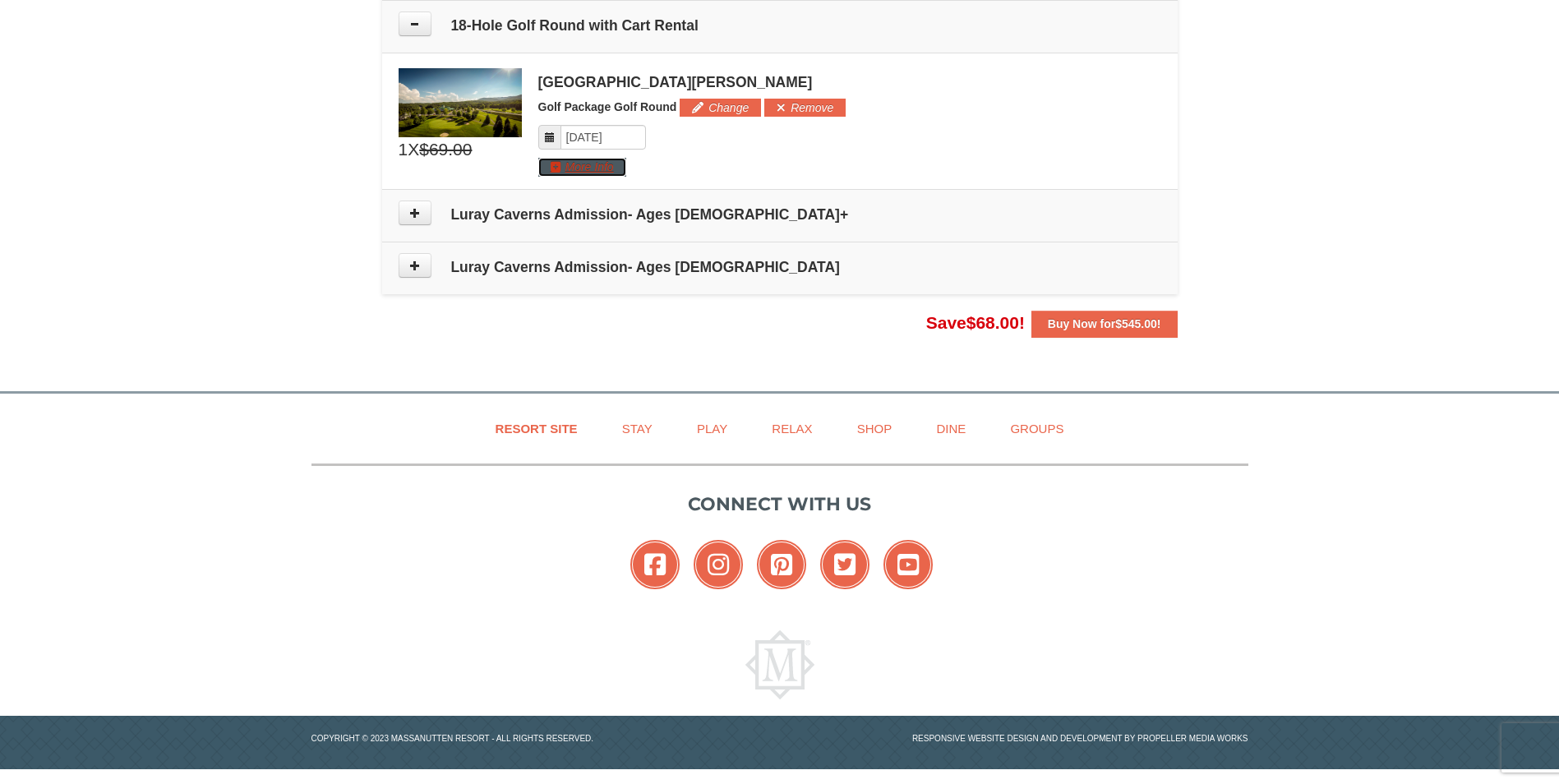
click at [565, 168] on button "More Info" at bounding box center [583, 167] width 88 height 18
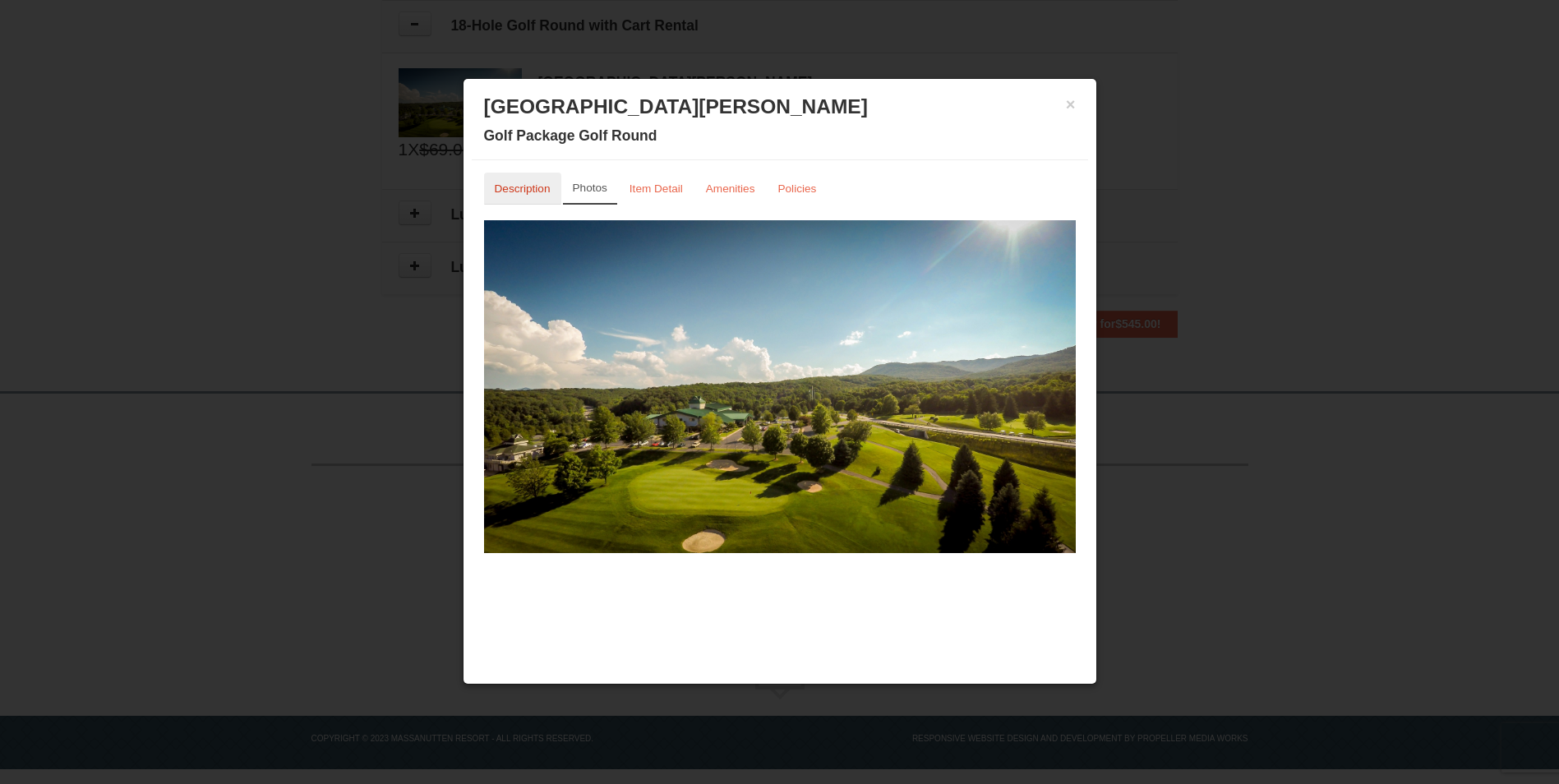
click at [536, 184] on small "Description" at bounding box center [523, 188] width 56 height 12
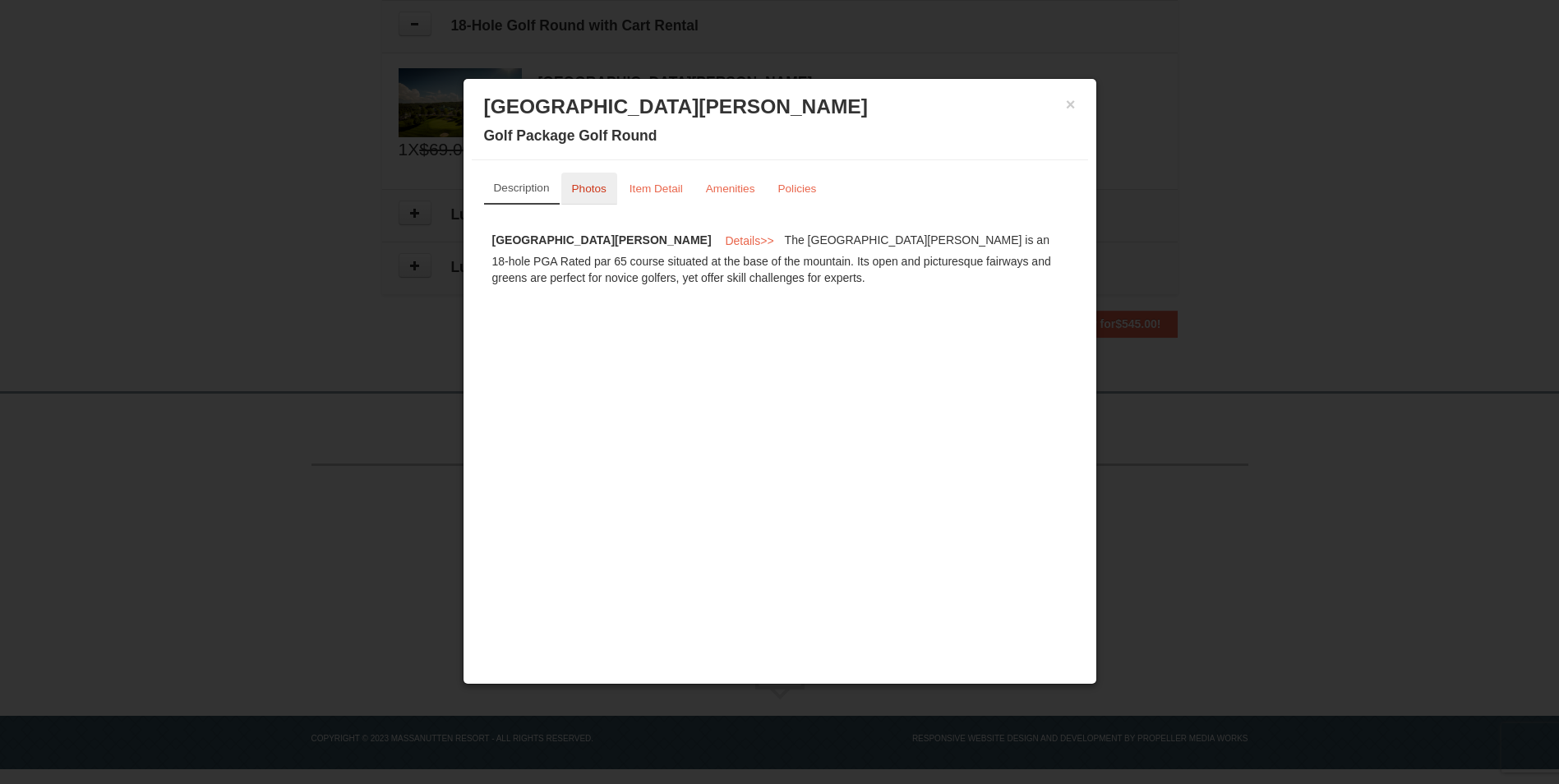
click at [582, 187] on small "Photos" at bounding box center [590, 188] width 35 height 12
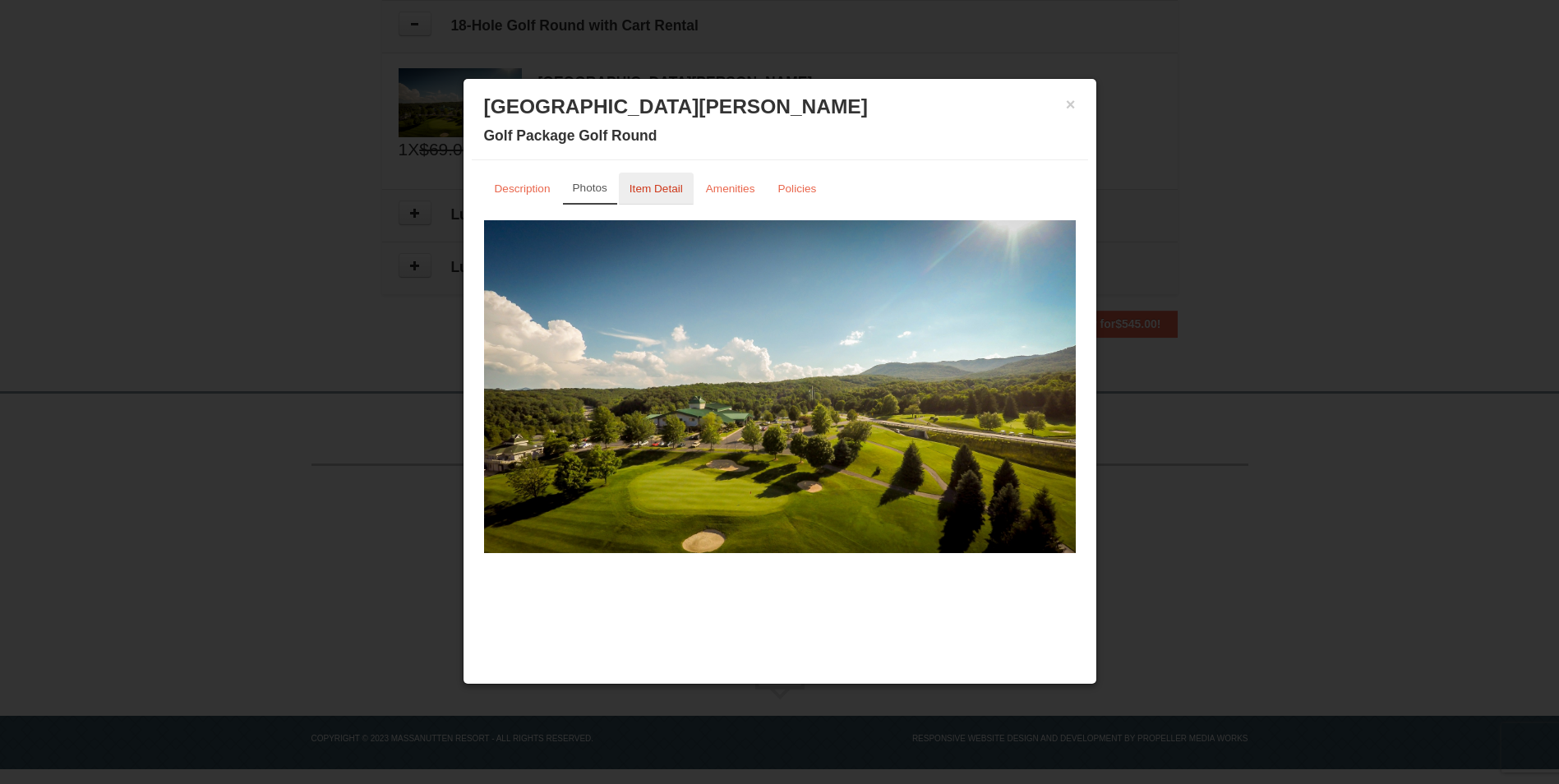
click at [641, 193] on small "Item Detail" at bounding box center [656, 188] width 53 height 12
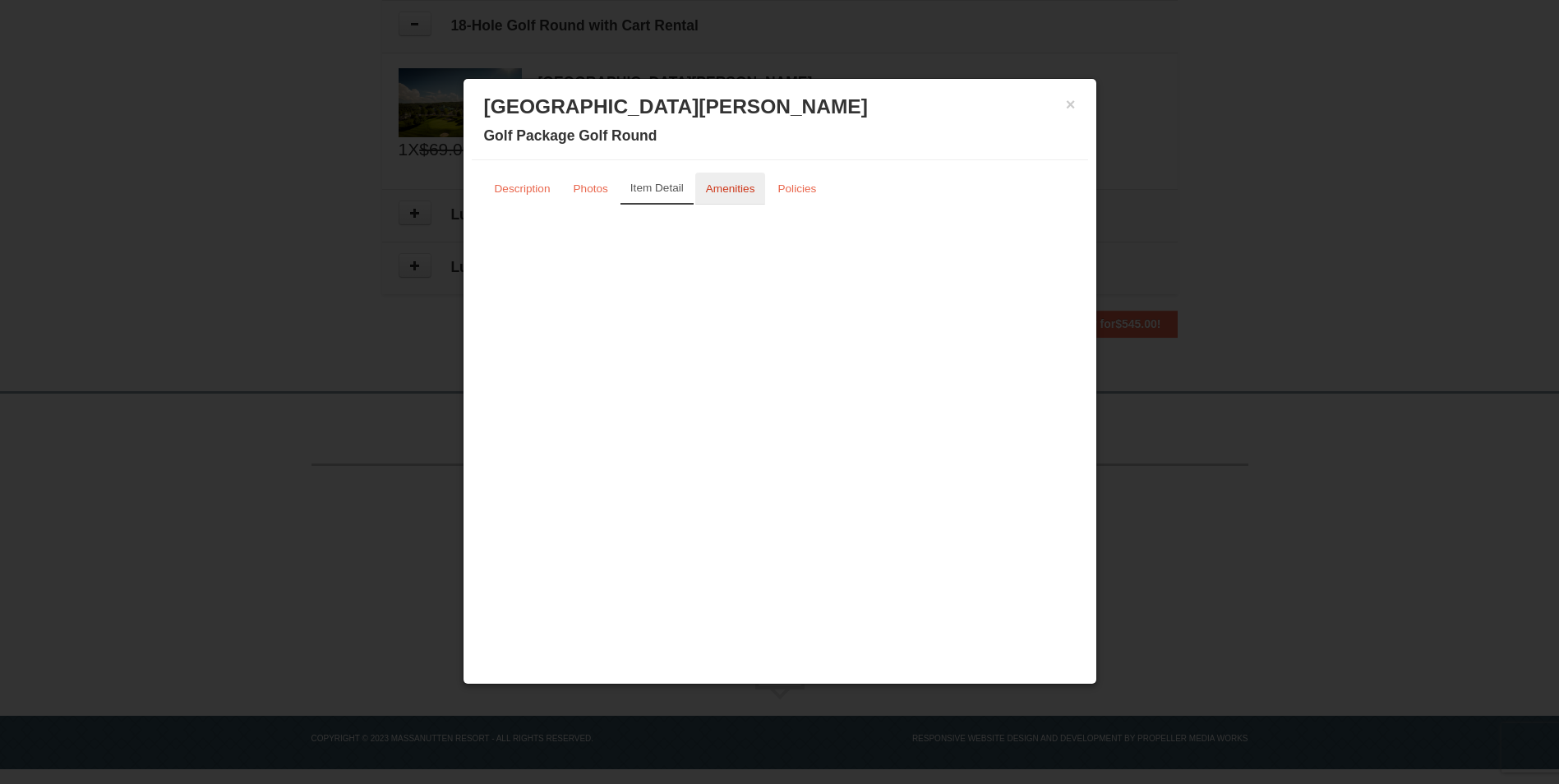
click at [737, 194] on small "Amenities" at bounding box center [731, 188] width 50 height 12
click at [793, 187] on small "Policies" at bounding box center [797, 188] width 39 height 12
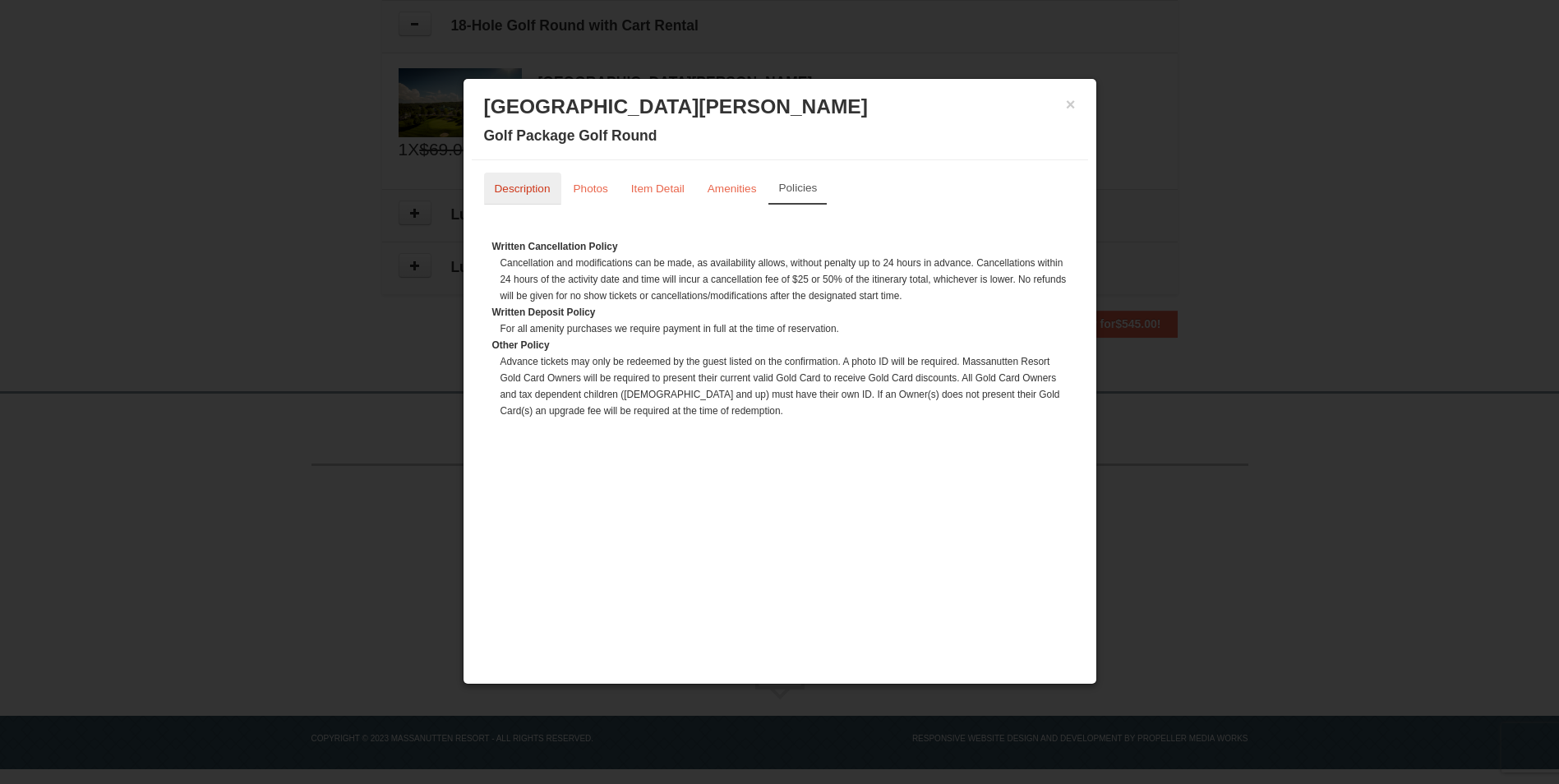
click at [512, 182] on small "Description" at bounding box center [523, 188] width 56 height 12
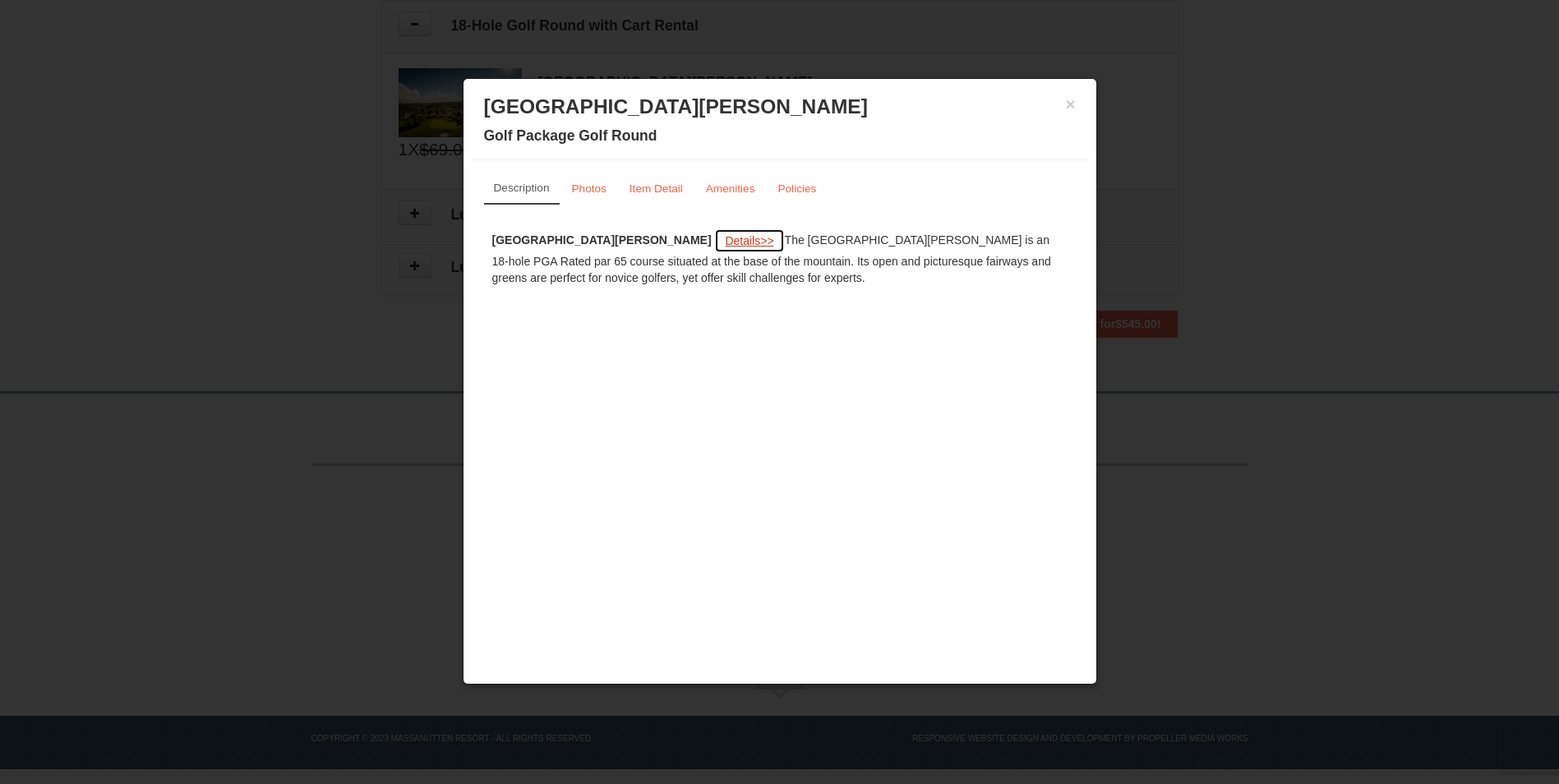
click at [725, 240] on span "Details" at bounding box center [743, 241] width 35 height 13
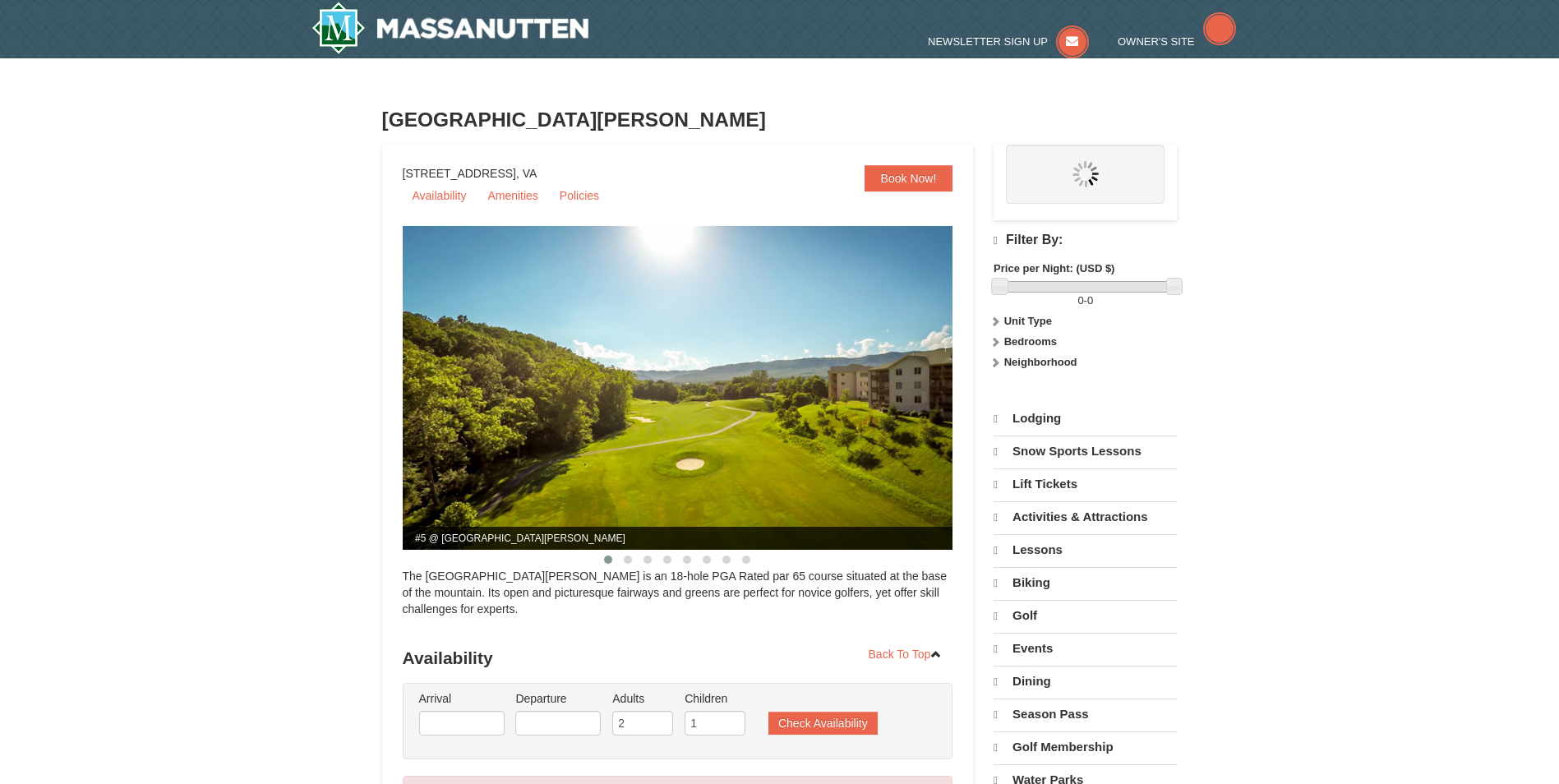
select select "10"
